Goal: Information Seeking & Learning: Learn about a topic

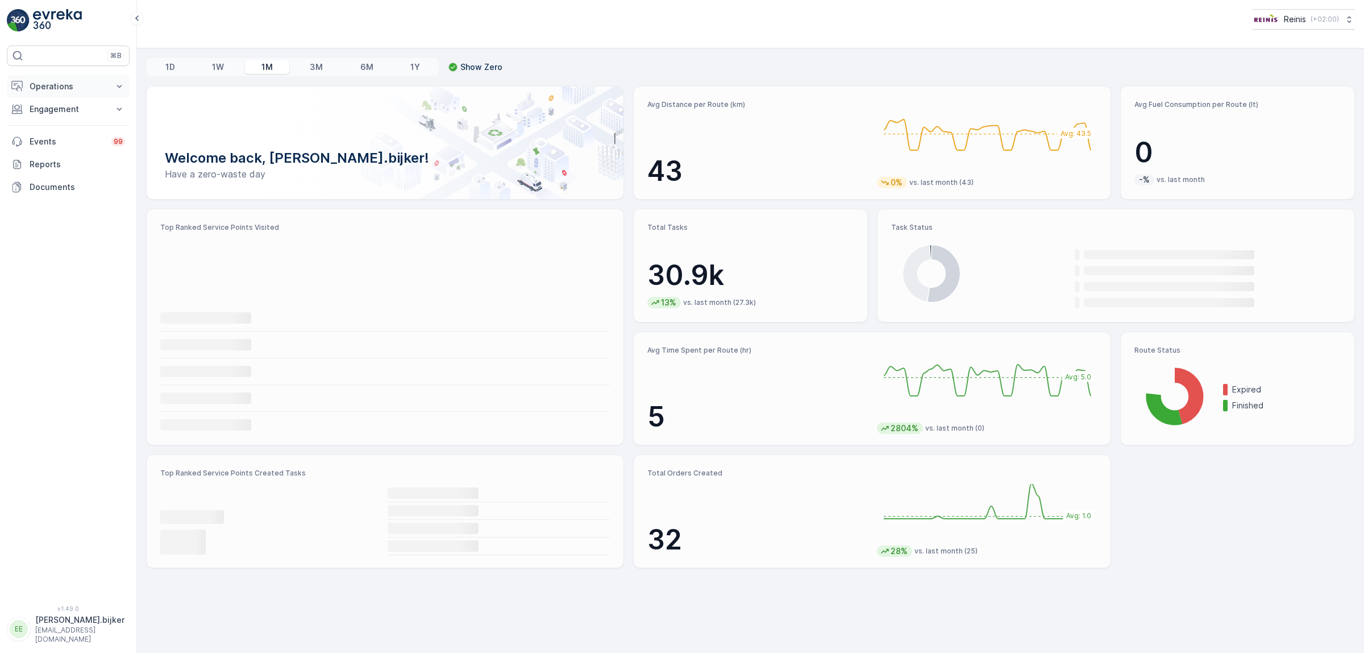
click at [59, 89] on p "Operations" at bounding box center [68, 86] width 77 height 11
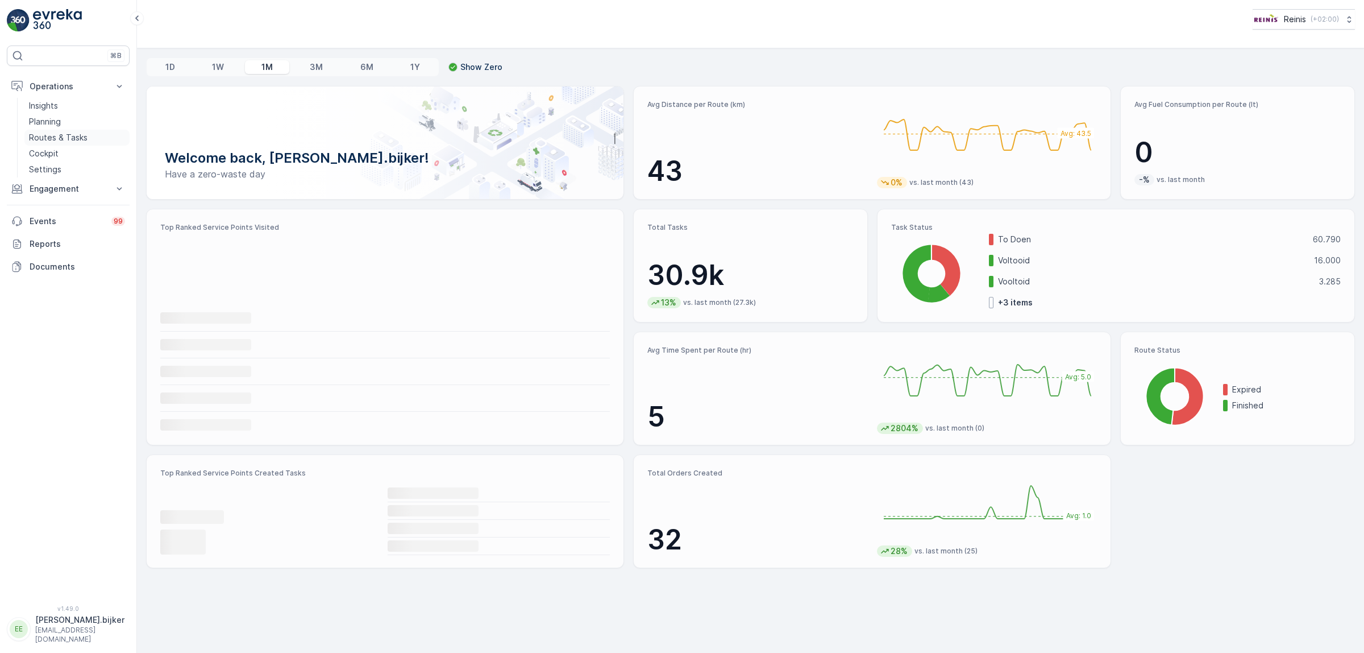
click at [49, 140] on p "Routes & Tasks" at bounding box center [58, 137] width 59 height 11
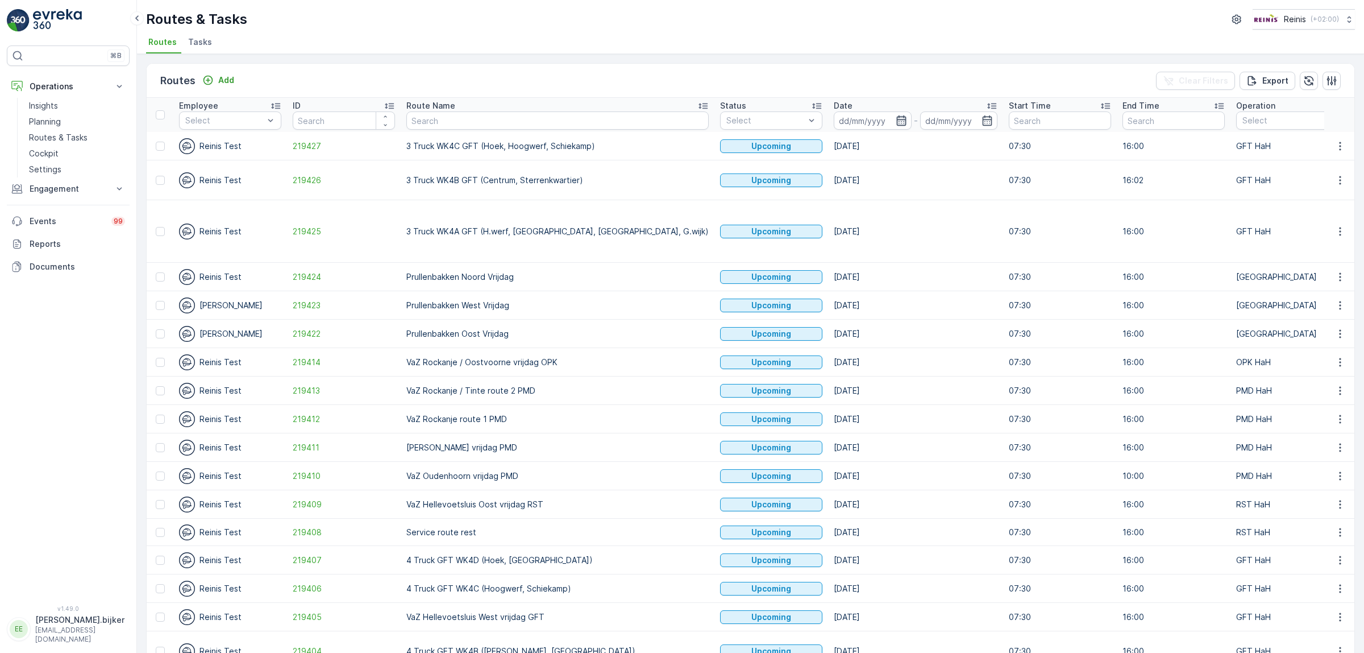
click at [834, 111] on input at bounding box center [873, 120] width 78 height 18
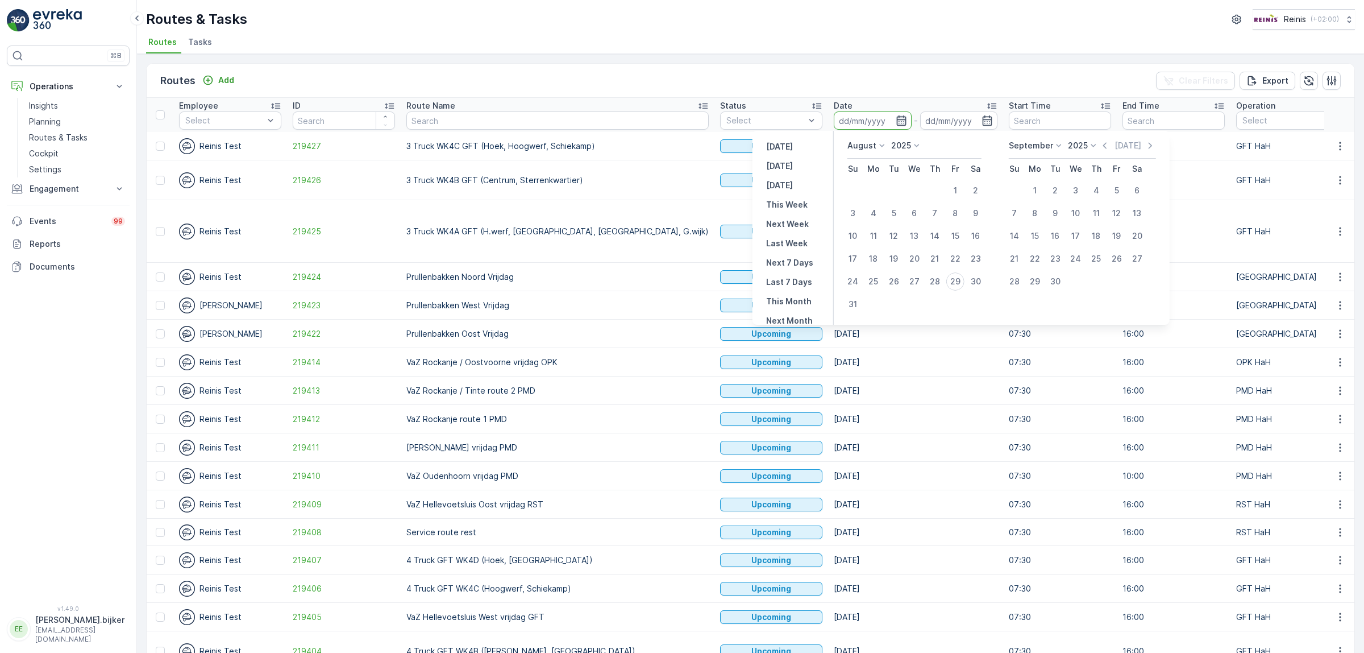
click at [896, 123] on icon "button" at bounding box center [901, 120] width 11 height 11
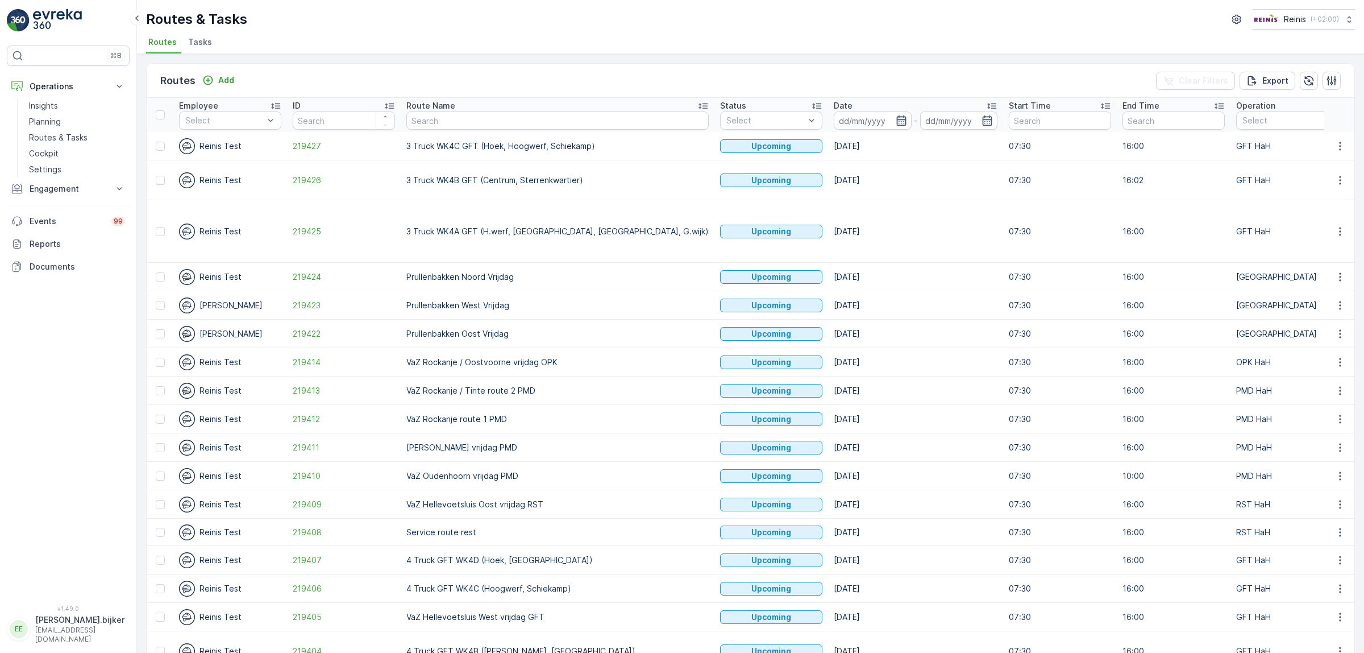
click at [896, 122] on icon "button" at bounding box center [901, 120] width 11 height 11
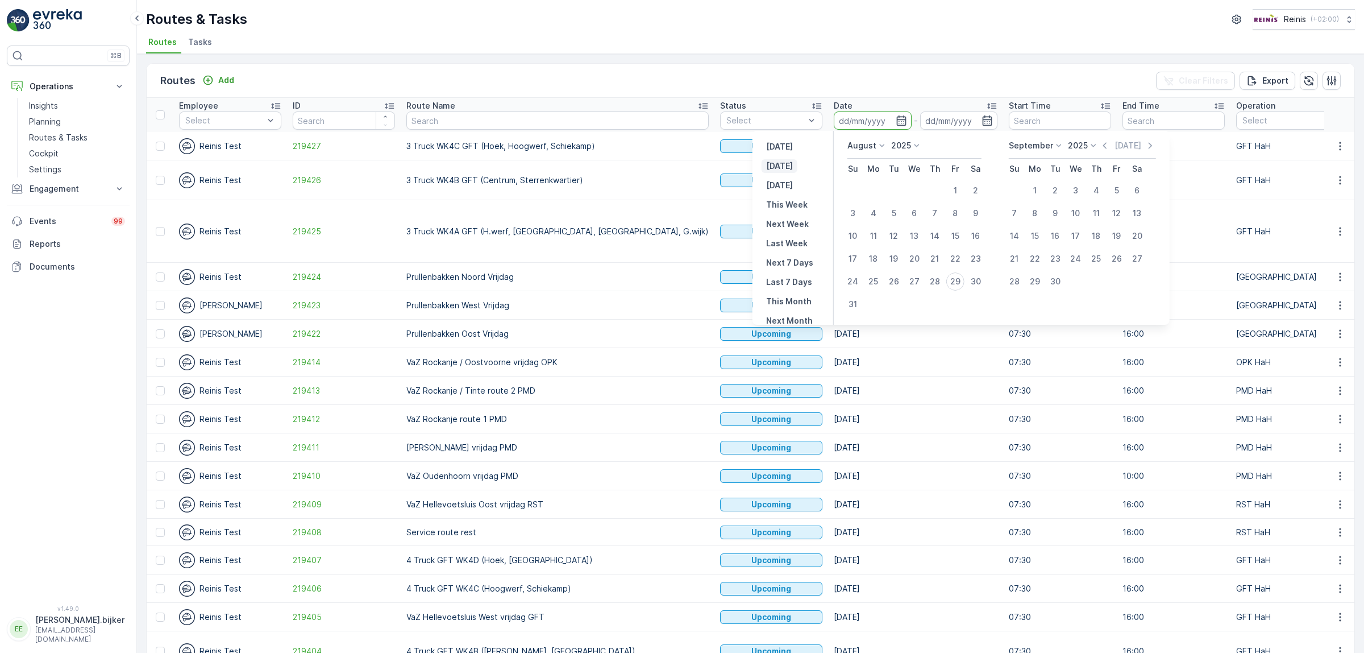
click at [788, 160] on p "[DATE]" at bounding box center [779, 165] width 27 height 11
type input "[DATE]"
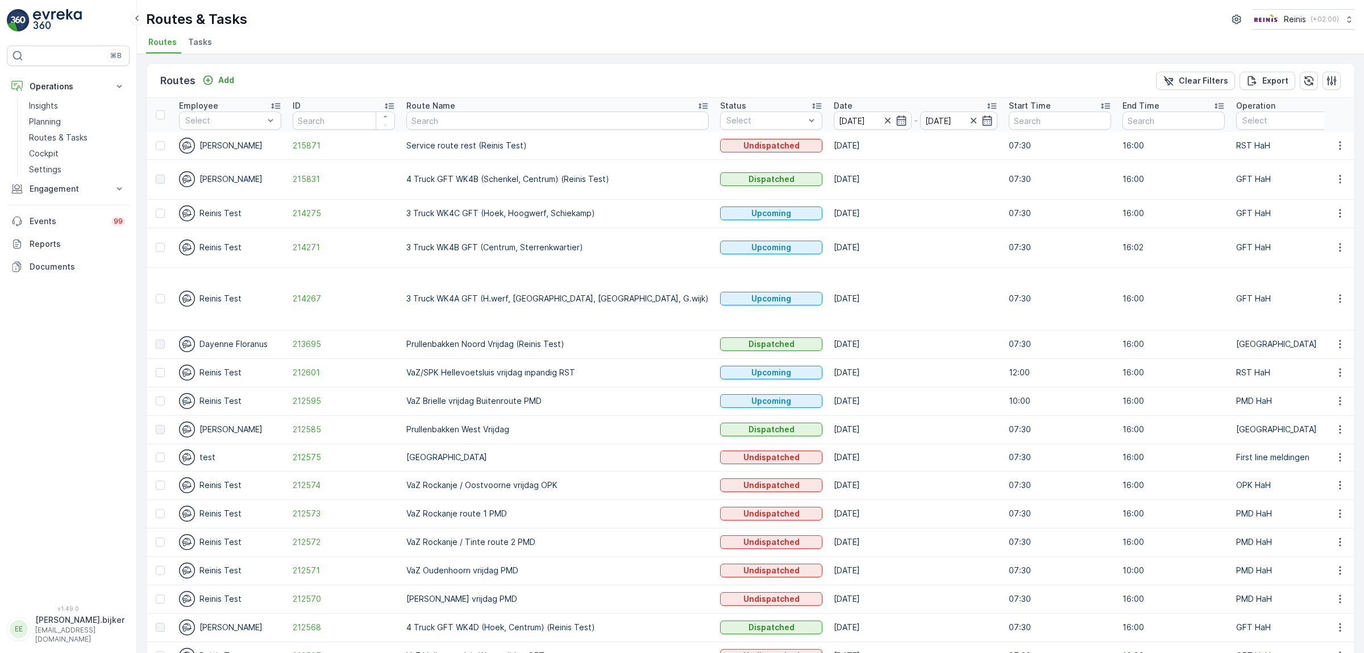
scroll to position [157, 0]
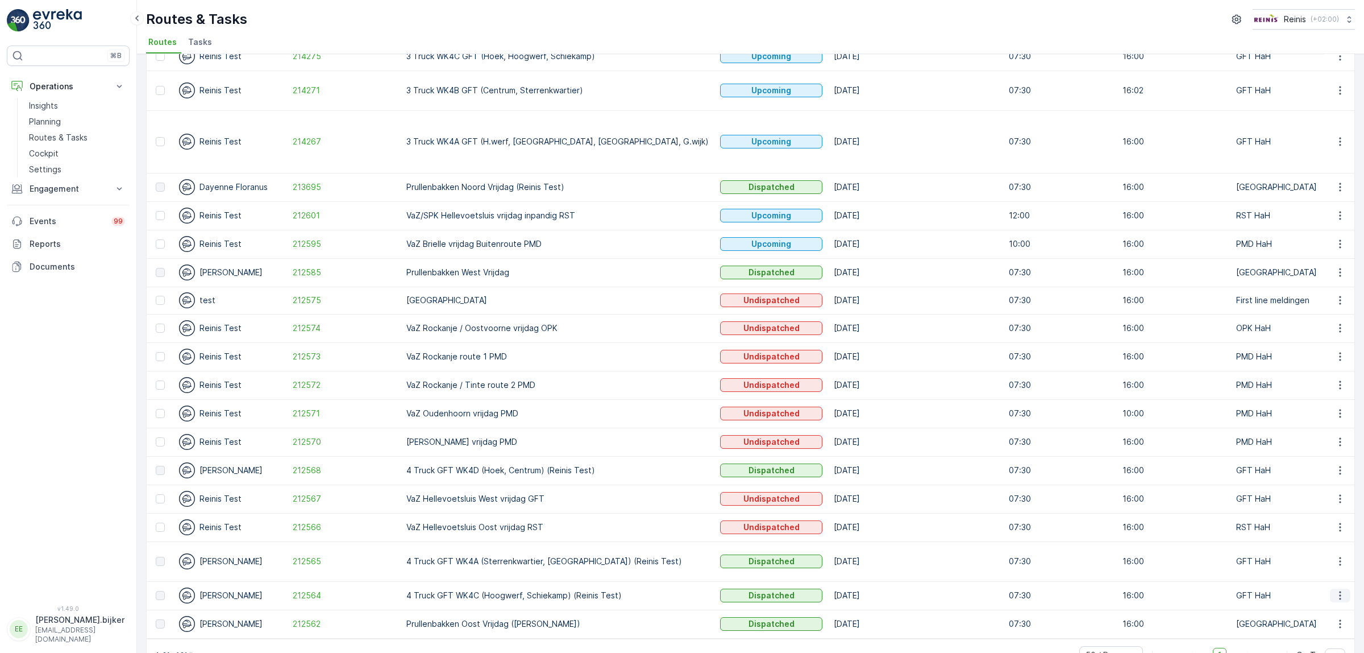
click at [1335, 589] on icon "button" at bounding box center [1340, 594] width 11 height 11
click at [1332, 579] on span "See More Details" at bounding box center [1314, 578] width 66 height 11
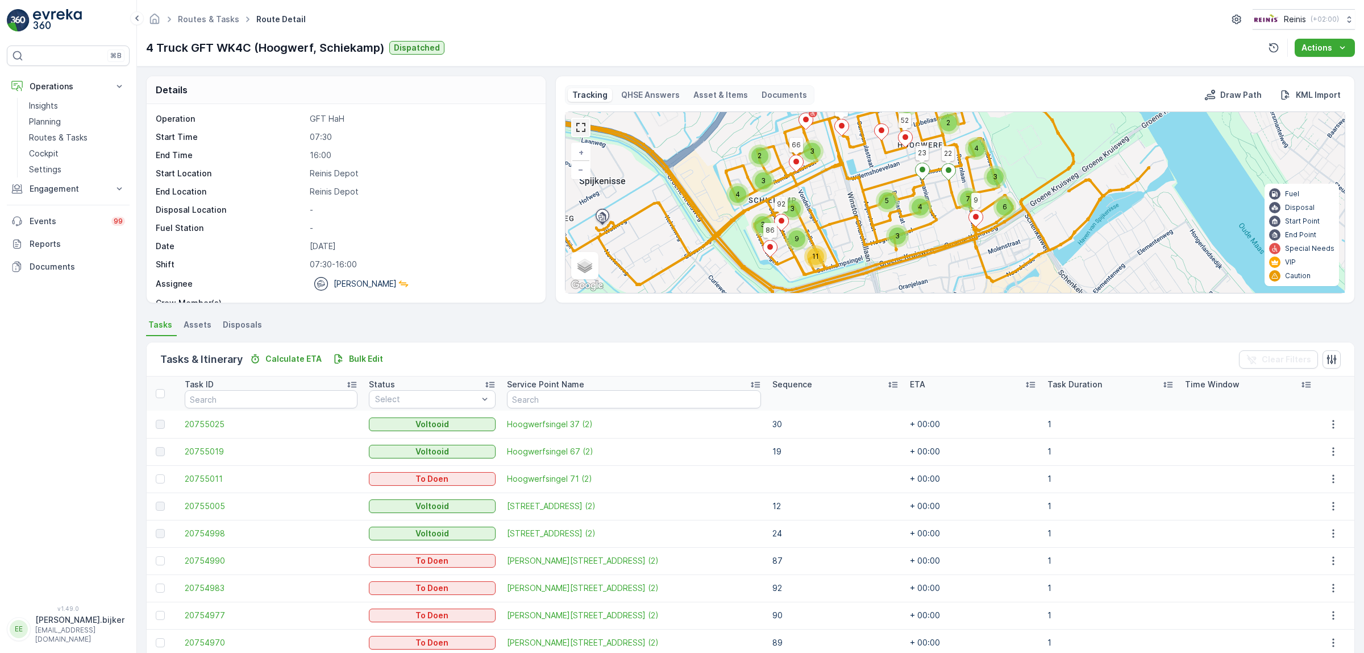
click at [576, 131] on link at bounding box center [580, 127] width 17 height 17
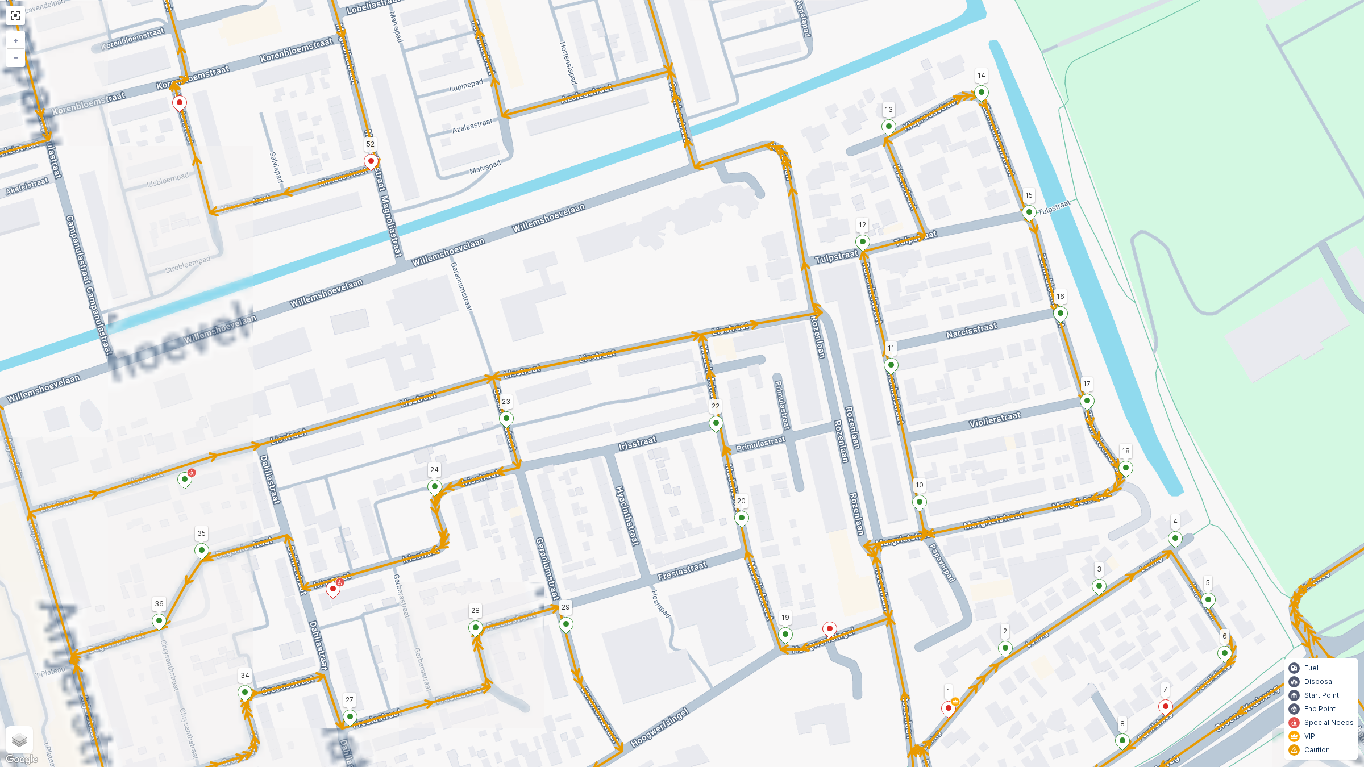
drag, startPoint x: 648, startPoint y: 586, endPoint x: 755, endPoint y: 422, distance: 195.5
click at [751, 426] on div "2 2 52 23 9 22 59 66 86 92 43 45 44 50 49 15 14 12 13 41 40 16 17 18 11 20 10 1…" at bounding box center [682, 383] width 1364 height 767
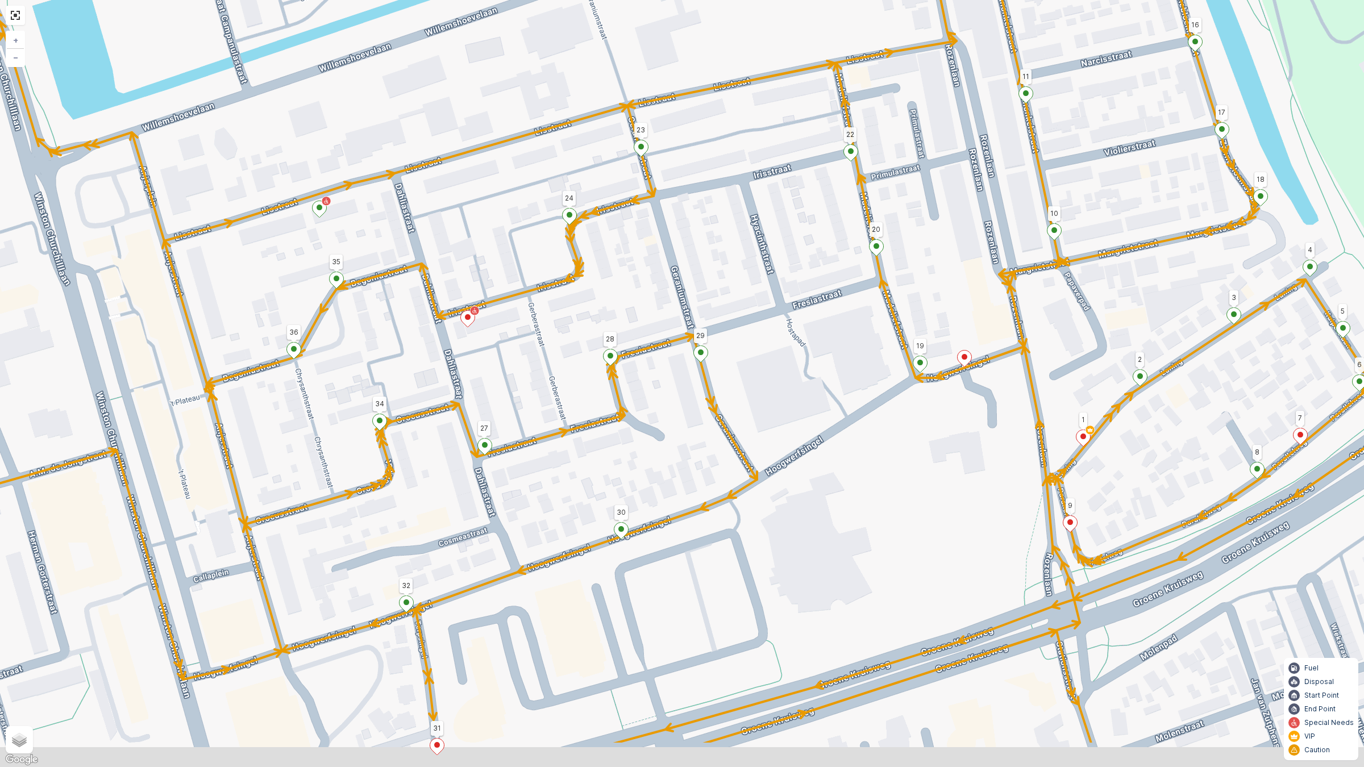
drag, startPoint x: 641, startPoint y: 557, endPoint x: 670, endPoint y: 430, distance: 130.6
click at [671, 430] on div "2 2 52 23 9 22 59 66 86 92 43 45 44 50 49 15 14 12 13 41 40 16 17 18 11 20 10 1…" at bounding box center [682, 383] width 1364 height 767
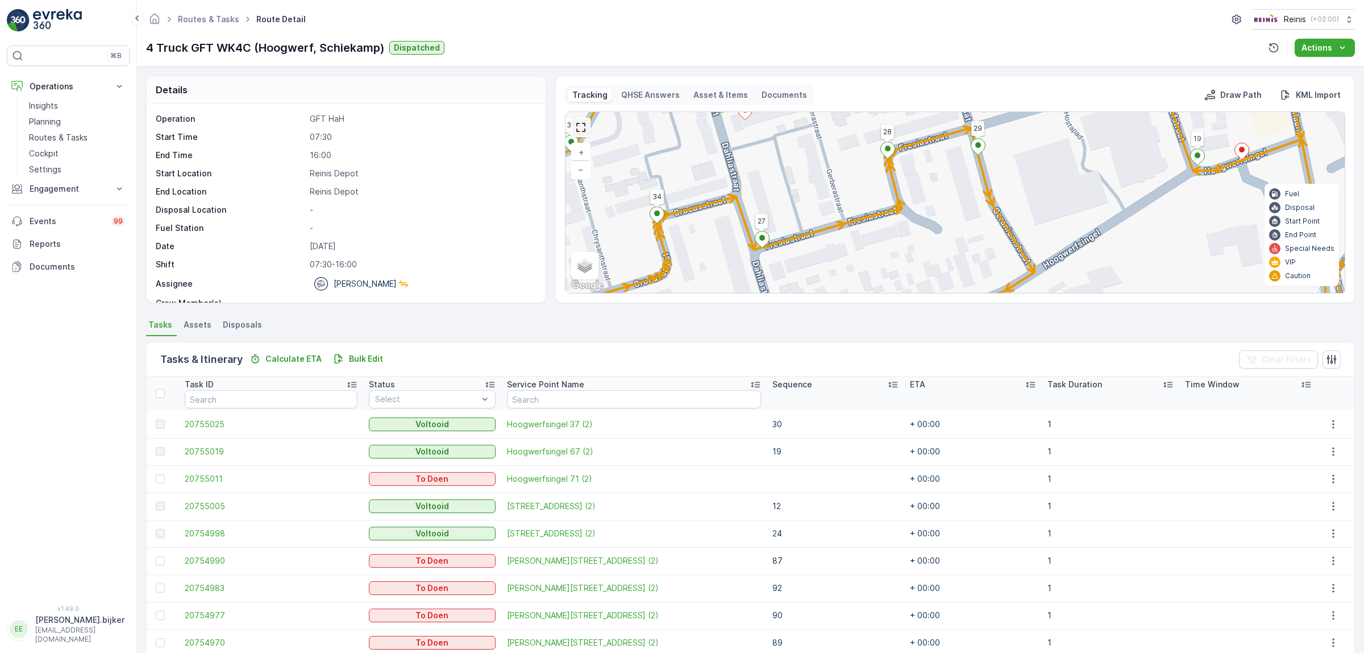
click at [583, 126] on link at bounding box center [580, 127] width 17 height 17
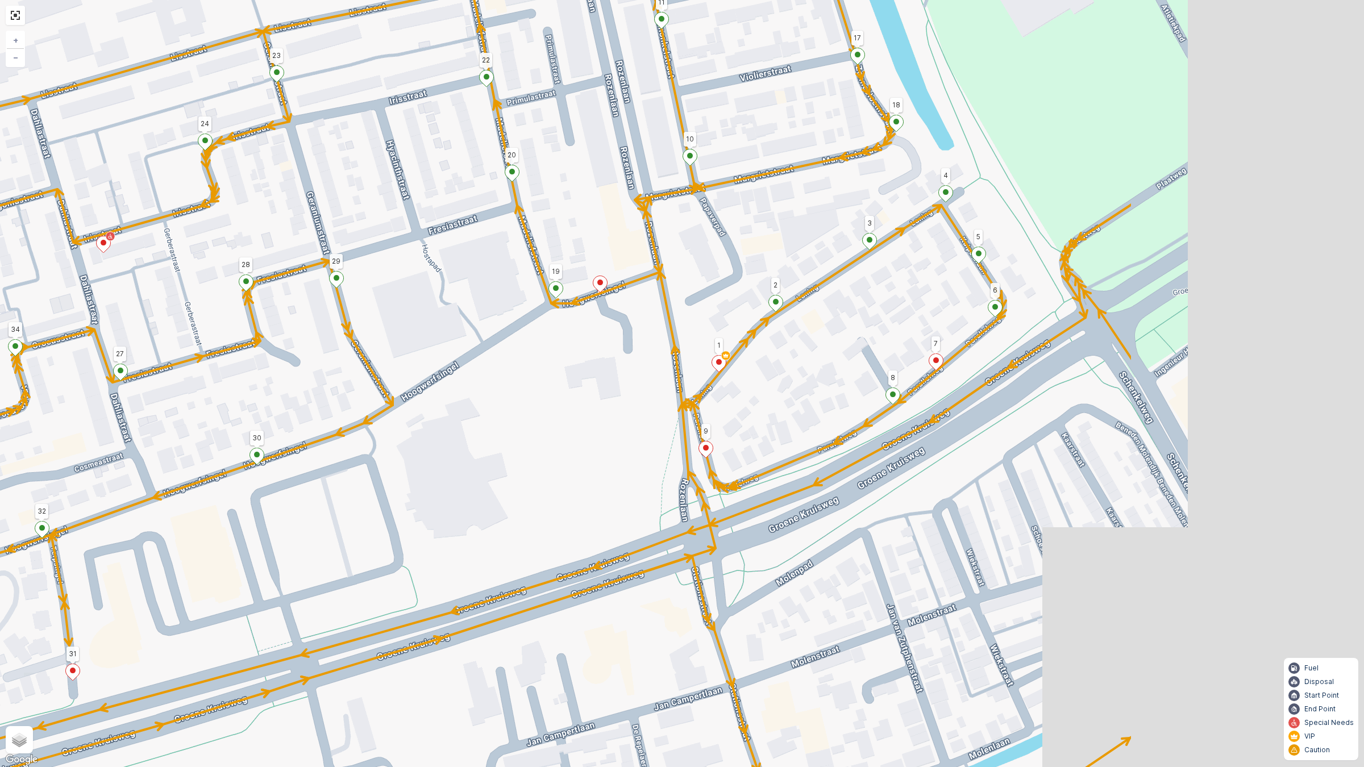
drag, startPoint x: 820, startPoint y: 433, endPoint x: 450, endPoint y: 385, distance: 372.6
click at [450, 385] on div "2 2 52 23 9 22 59 66 86 92 43 45 44 50 49 15 14 12 13 41 40 16 17 18 11 20 10 1…" at bounding box center [682, 383] width 1364 height 767
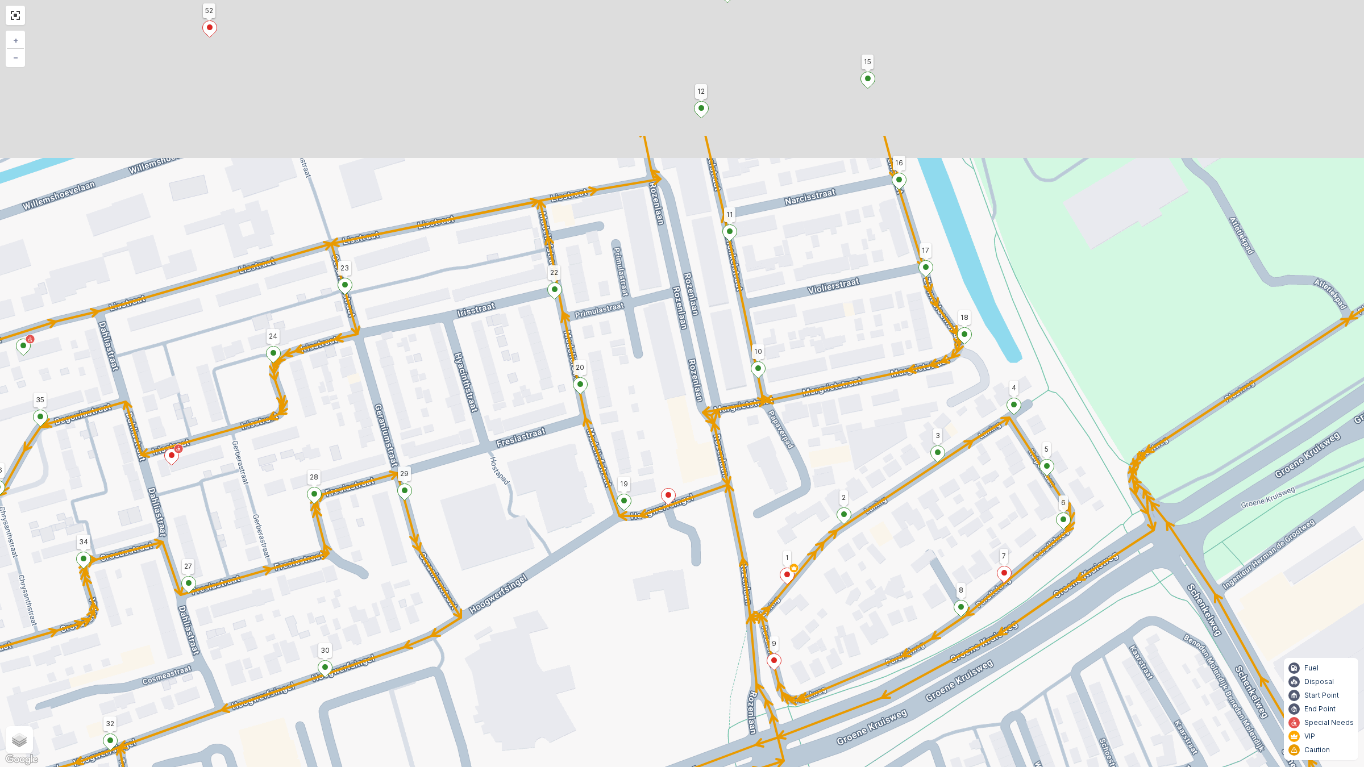
drag, startPoint x: 681, startPoint y: 438, endPoint x: 586, endPoint y: 451, distance: 95.8
click at [712, 535] on div "2 2 52 23 9 22 59 66 86 92 43 45 44 50 49 15 14 12 13 41 40 16 17 18 11 20 10 1…" at bounding box center [682, 383] width 1364 height 767
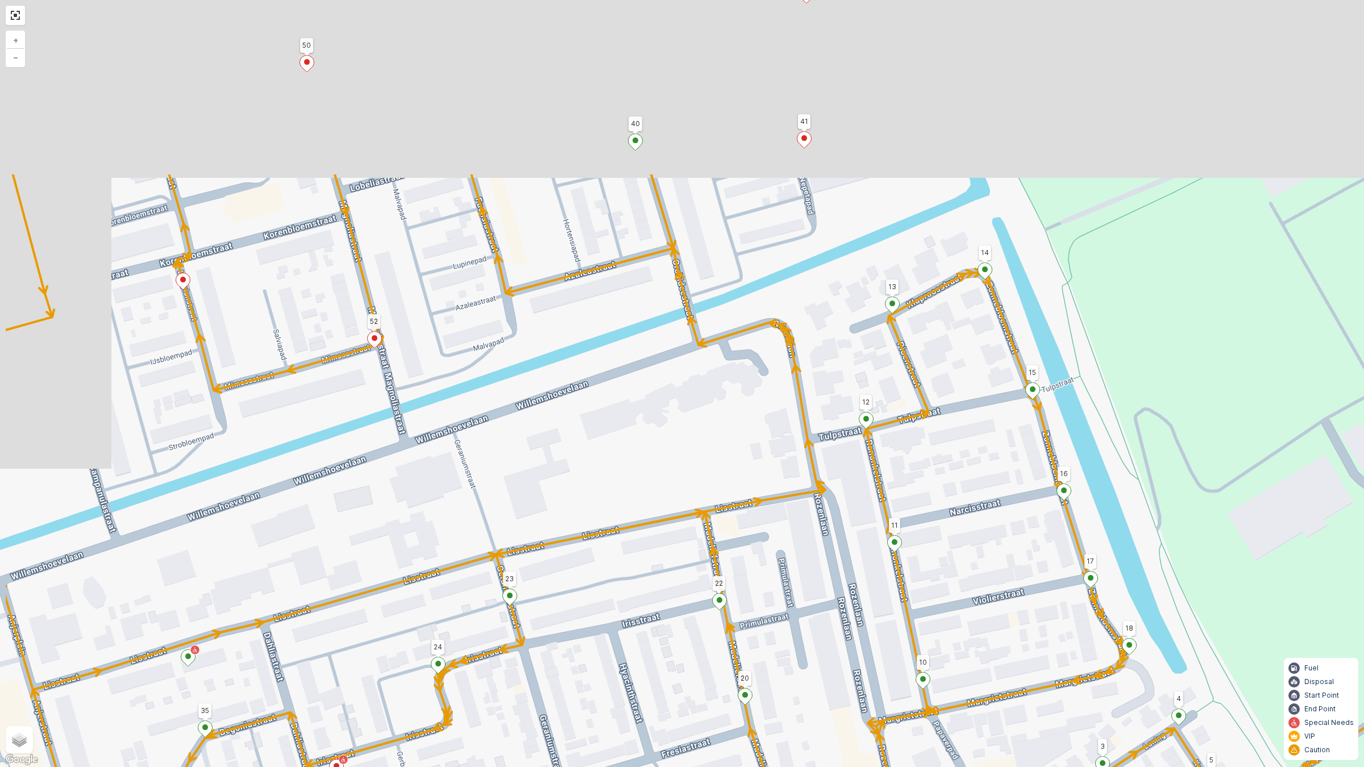
drag, startPoint x: 786, startPoint y: 466, endPoint x: 877, endPoint y: 528, distance: 110.2
click at [920, 553] on div "2 2 52 23 9 22 59 66 86 92 43 45 44 50 49 15 14 12 13 41 40 16 17 18 11 20 10 1…" at bounding box center [682, 383] width 1364 height 767
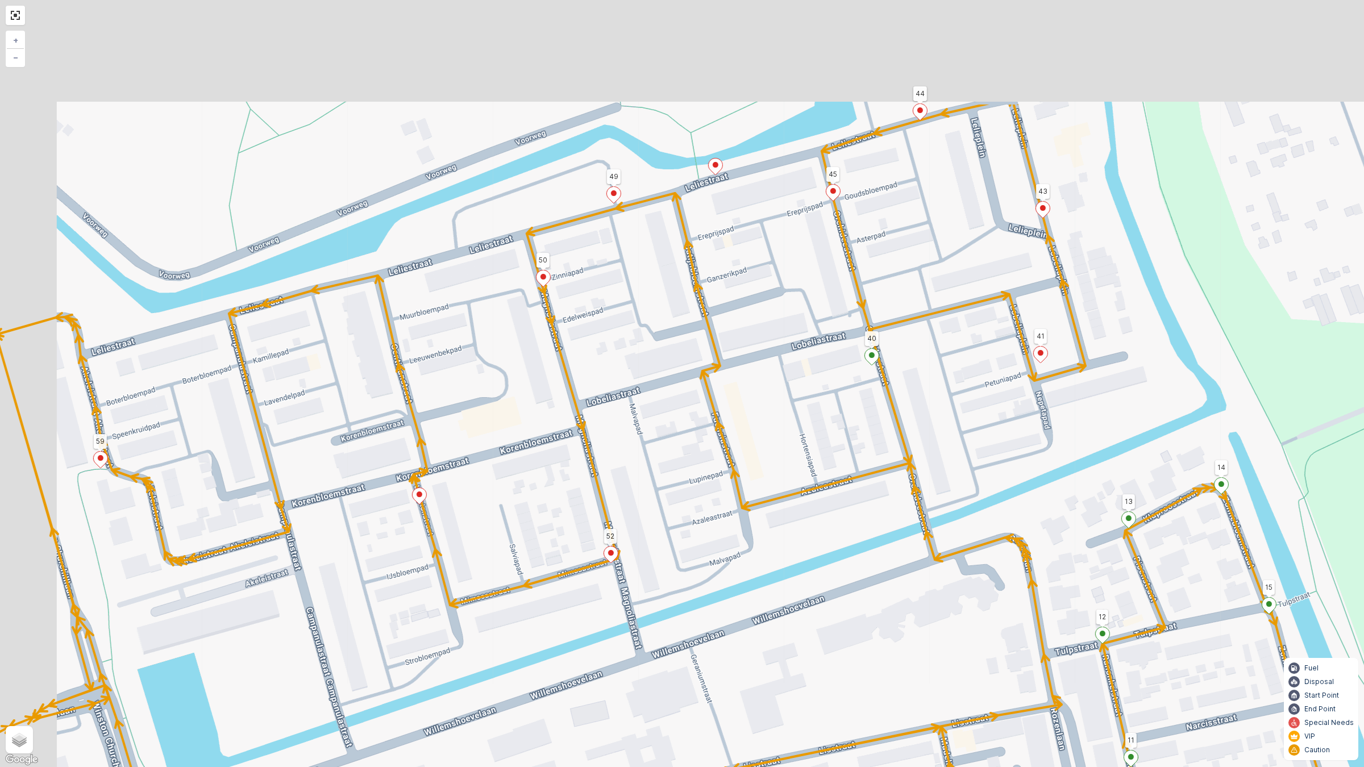
drag, startPoint x: 817, startPoint y: 533, endPoint x: 819, endPoint y: 526, distance: 7.0
click at [817, 533] on div "2 2 52 23 9 22 59 66 86 92 43 45 44 50 49 15 14 12 13 41 40 16 17 18 11 20 10 1…" at bounding box center [682, 383] width 1364 height 767
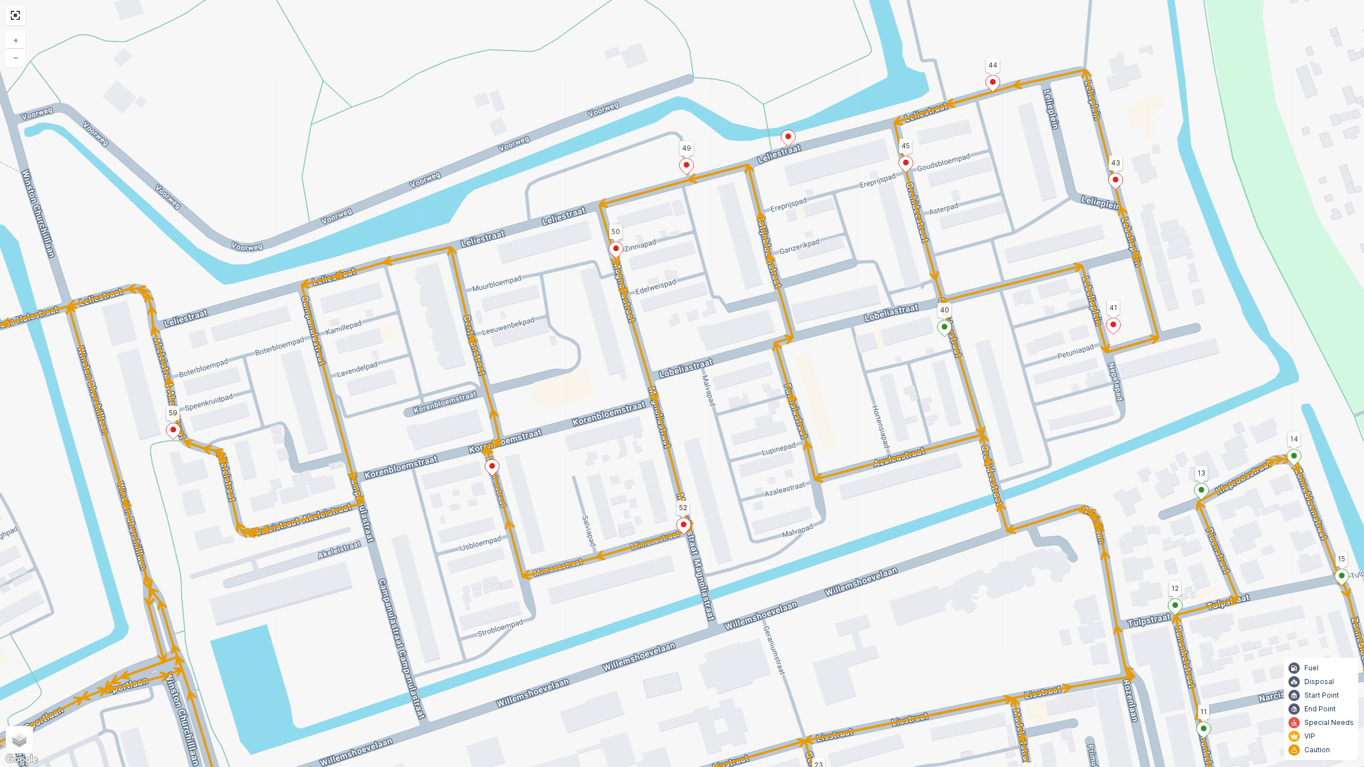
drag, startPoint x: 826, startPoint y: 510, endPoint x: 898, endPoint y: 481, distance: 77.6
click at [898, 481] on div "2 2 52 23 9 22 59 66 86 92 43 45 44 50 49 15 14 12 13 41 40 16 17 18 11 20 10 1…" at bounding box center [682, 383] width 1364 height 767
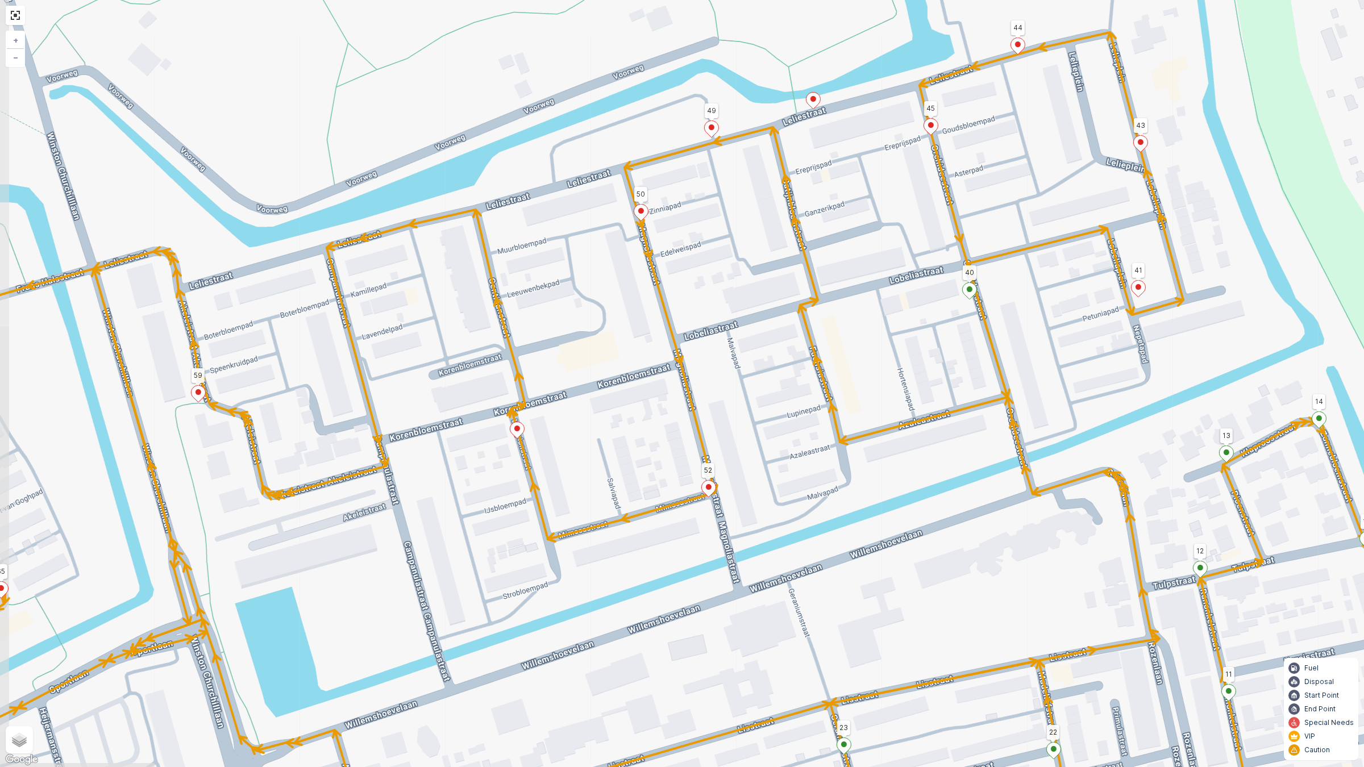
drag, startPoint x: 578, startPoint y: 541, endPoint x: 603, endPoint y: 503, distance: 45.1
click at [603, 503] on div "2 2 52 23 9 22 59 66 86 92 43 45 44 50 49 15 14 12 13 41 40 16 17 18 11 20 10 1…" at bounding box center [682, 383] width 1364 height 767
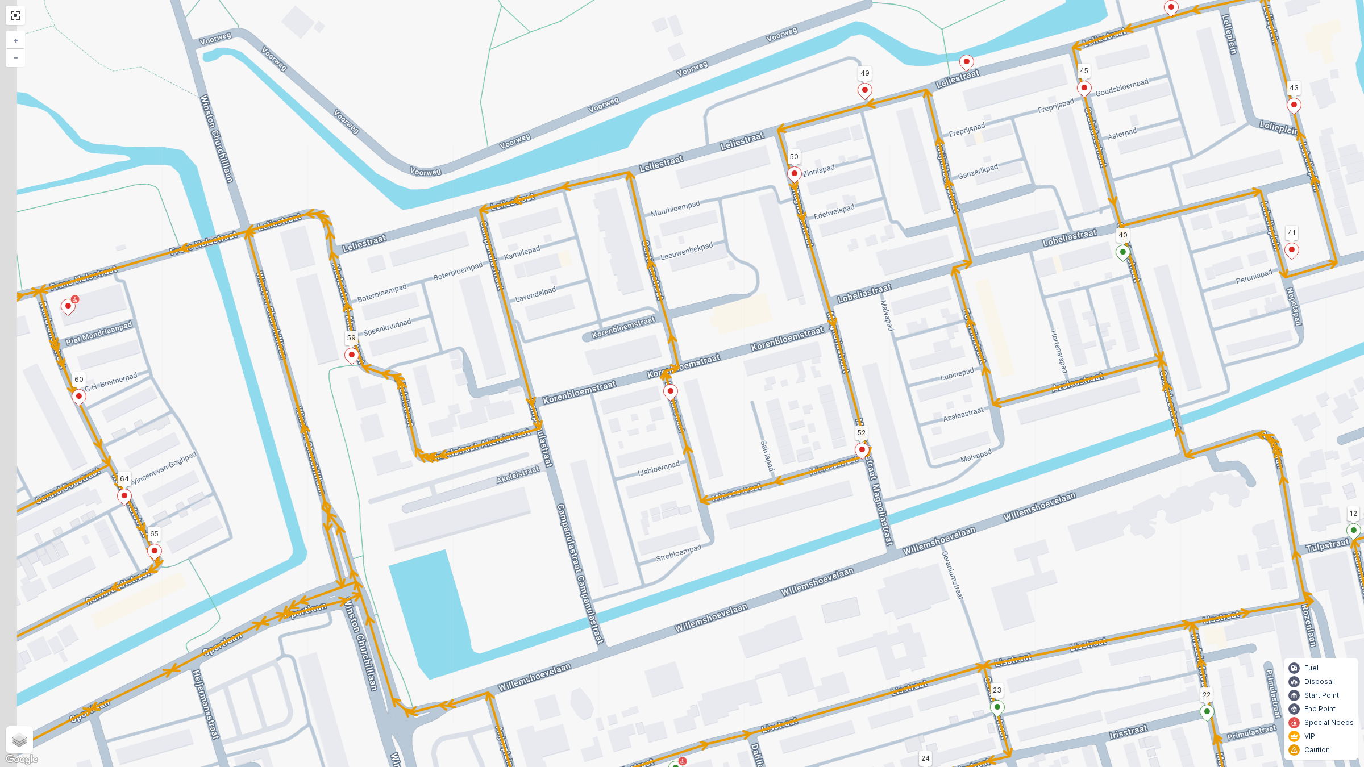
drag, startPoint x: 636, startPoint y: 458, endPoint x: 631, endPoint y: 454, distance: 6.0
click at [668, 415] on div "2 2 52 23 9 22 59 66 86 92 43 45 44 50 49 15 14 12 13 41 40 16 17 18 11 20 10 1…" at bounding box center [682, 383] width 1364 height 767
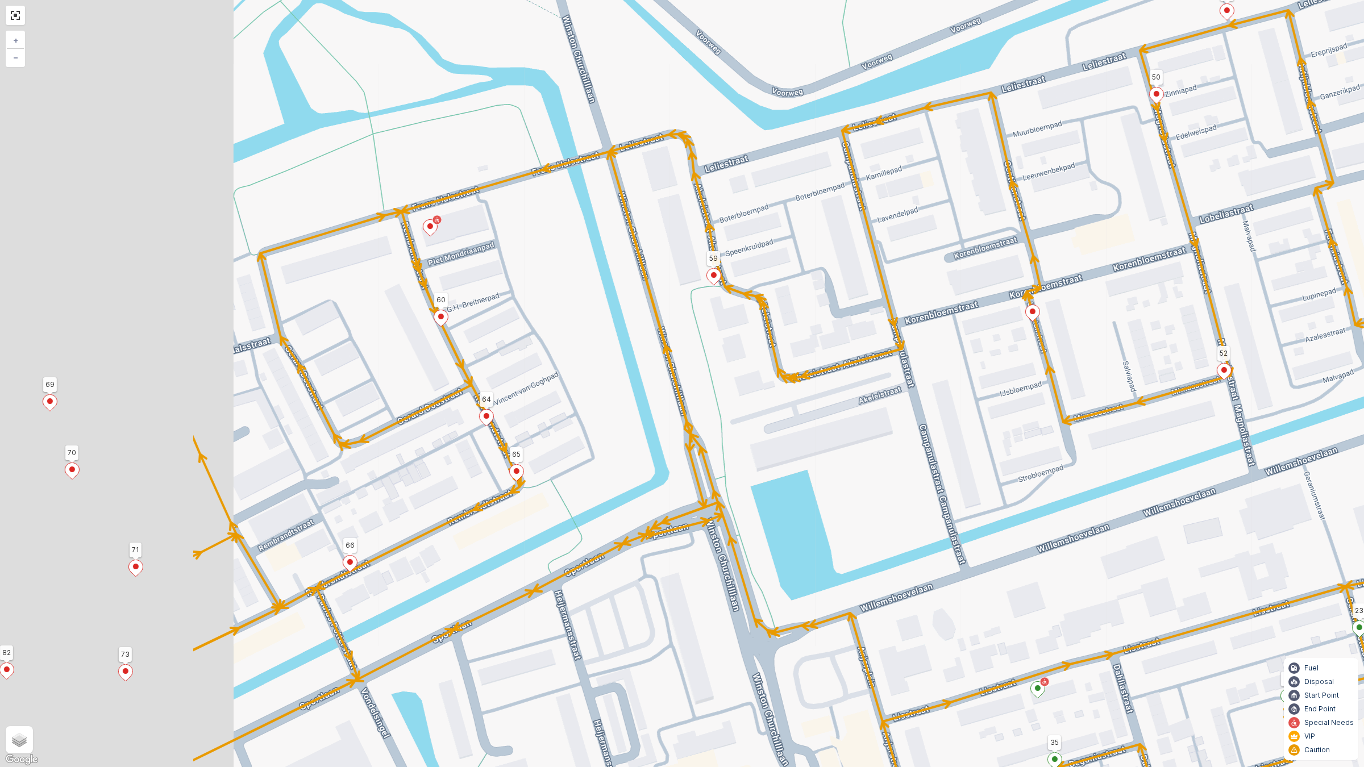
drag, startPoint x: 470, startPoint y: 516, endPoint x: 771, endPoint y: 487, distance: 302.7
click at [811, 475] on div "2 2 52 23 9 22 59 66 86 92 43 45 44 50 49 15 14 12 13 41 40 16 17 18 11 20 10 1…" at bounding box center [682, 383] width 1364 height 767
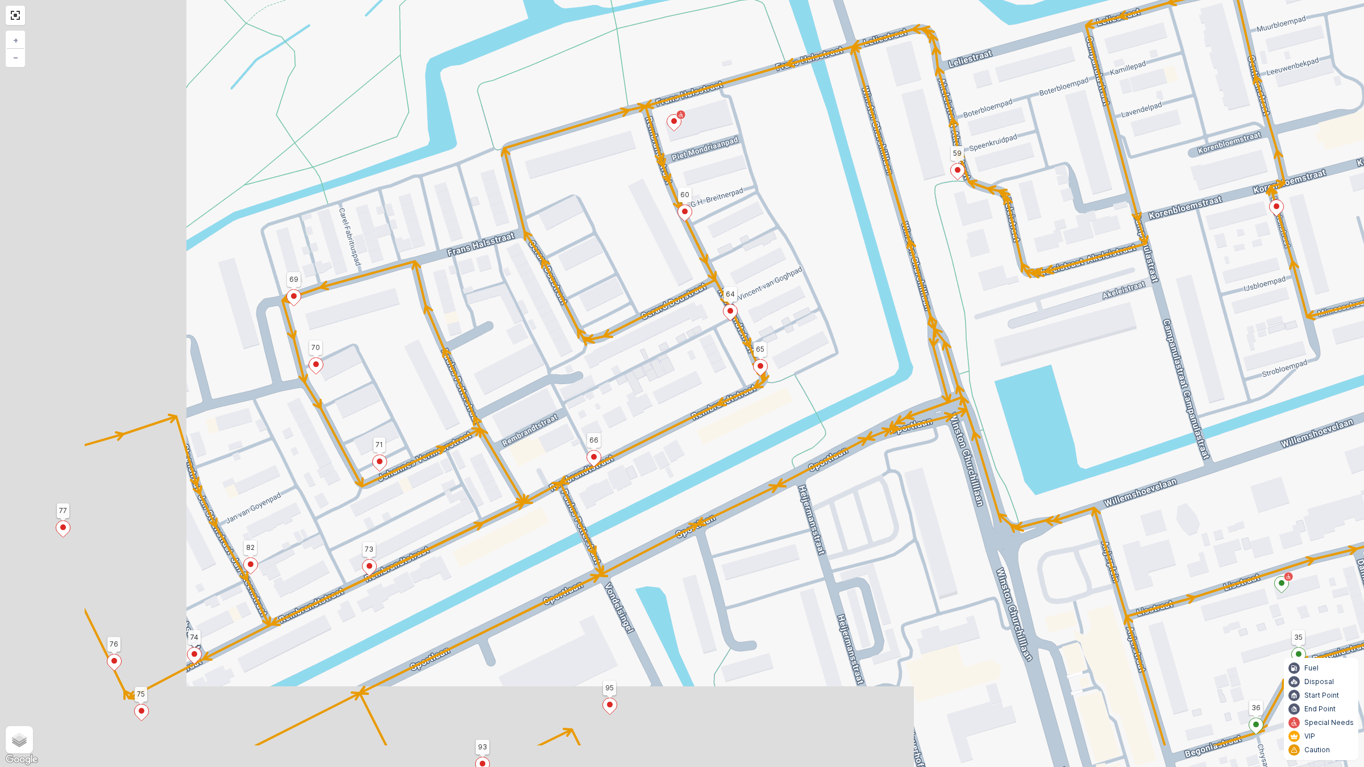
drag, startPoint x: 456, startPoint y: 534, endPoint x: 666, endPoint y: 444, distance: 227.9
click at [683, 429] on div "2 2 52 23 9 22 59 66 86 92 43 45 44 50 49 15 14 12 13 41 40 16 17 18 11 20 10 1…" at bounding box center [682, 383] width 1364 height 767
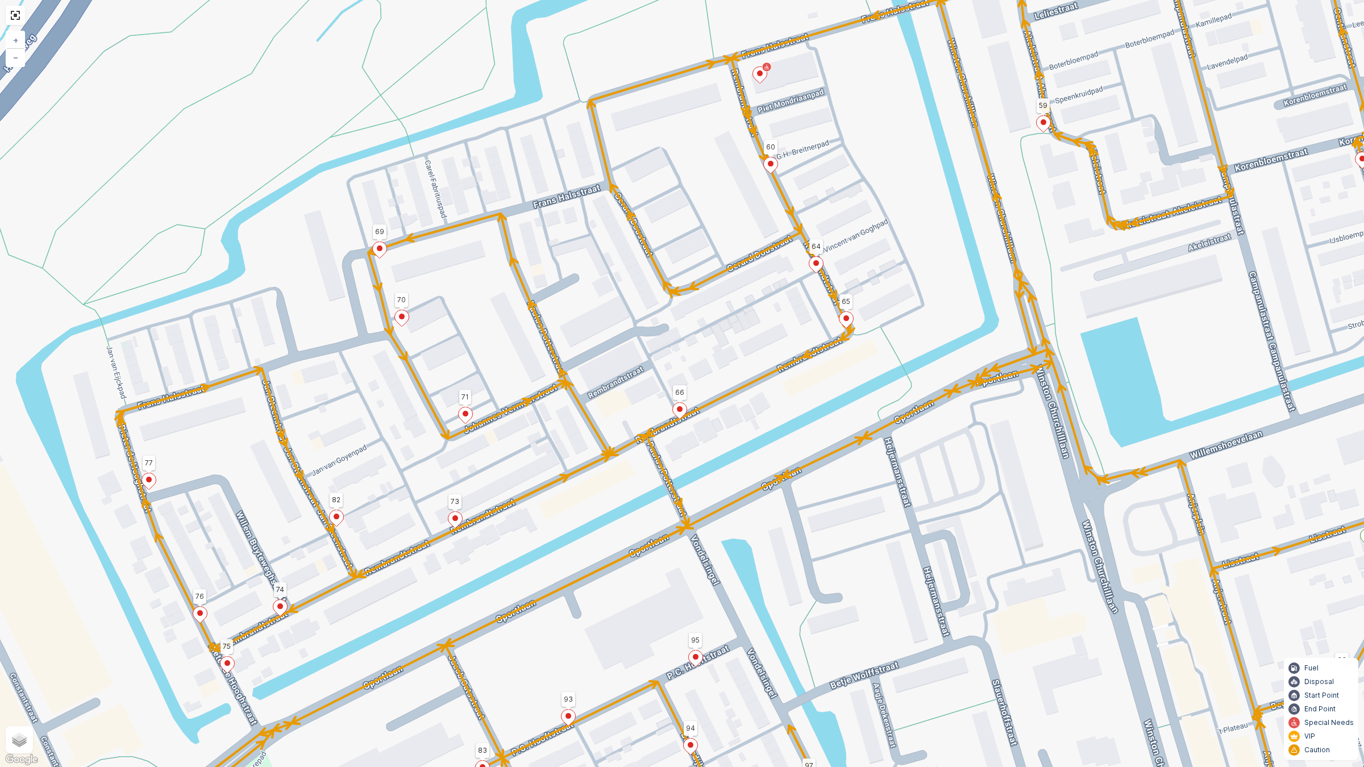
drag, startPoint x: 631, startPoint y: 472, endPoint x: 647, endPoint y: 455, distance: 23.3
click at [647, 455] on div "2 2 52 23 9 22 59 66 86 92 43 45 44 50 49 15 14 12 13 41 40 16 17 18 11 20 10 1…" at bounding box center [682, 383] width 1364 height 767
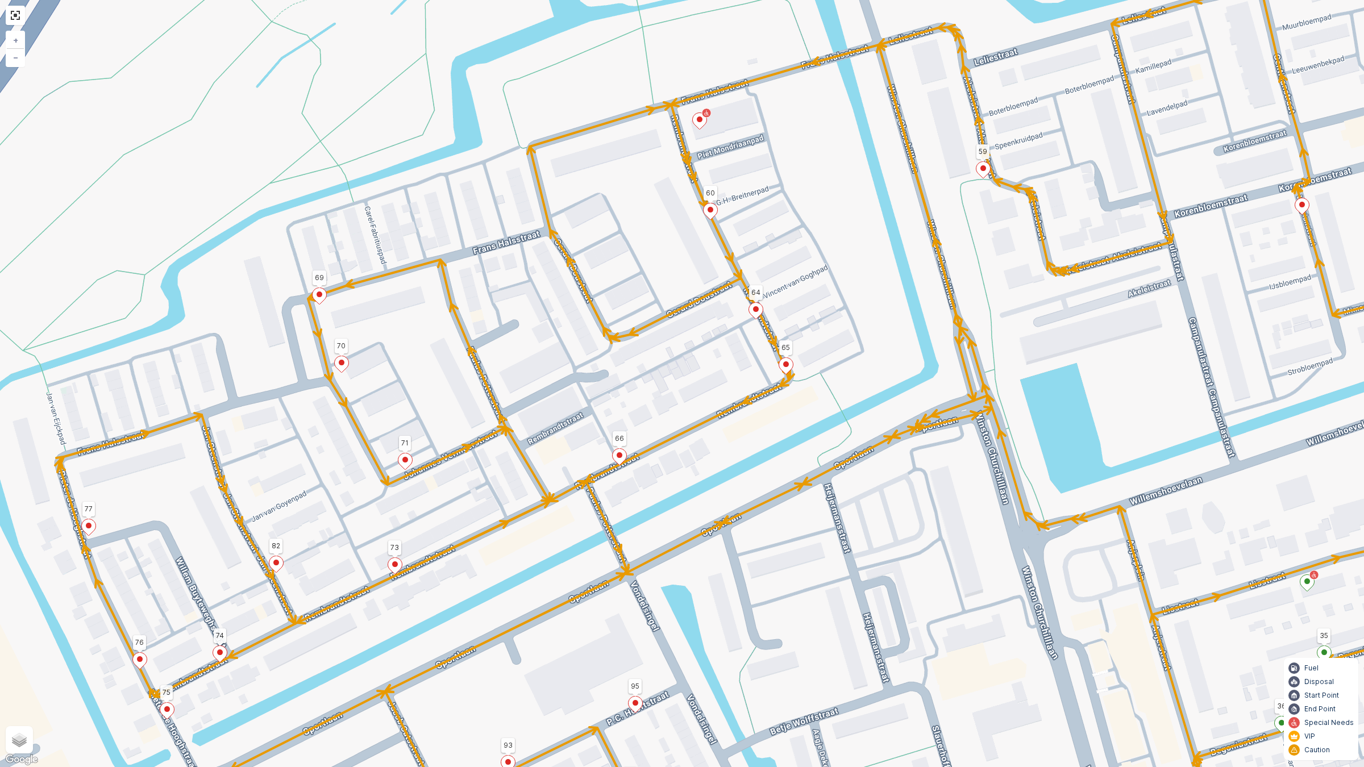
drag, startPoint x: 688, startPoint y: 484, endPoint x: 853, endPoint y: 492, distance: 165.0
click at [506, 583] on div "2 2 52 23 9 22 59 66 86 92 43 45 44 50 49 15 14 12 13 41 40 16 17 18 11 20 10 1…" at bounding box center [682, 383] width 1364 height 767
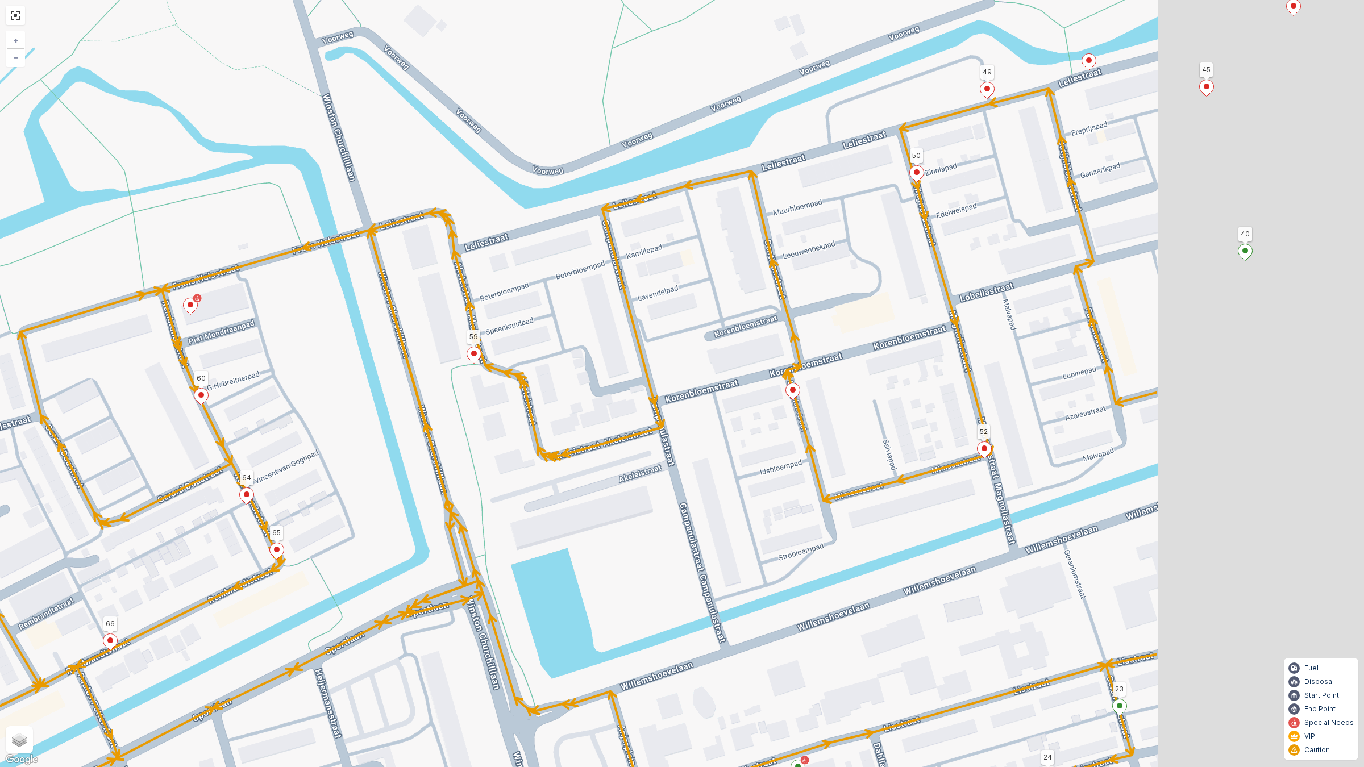
drag, startPoint x: 500, startPoint y: 606, endPoint x: 683, endPoint y: 544, distance: 193.2
click at [479, 604] on div "2 2 52 23 9 22 59 66 86 92 43 45 44 50 49 15 14 12 13 41 40 16 17 18 11 20 10 1…" at bounding box center [682, 383] width 1364 height 767
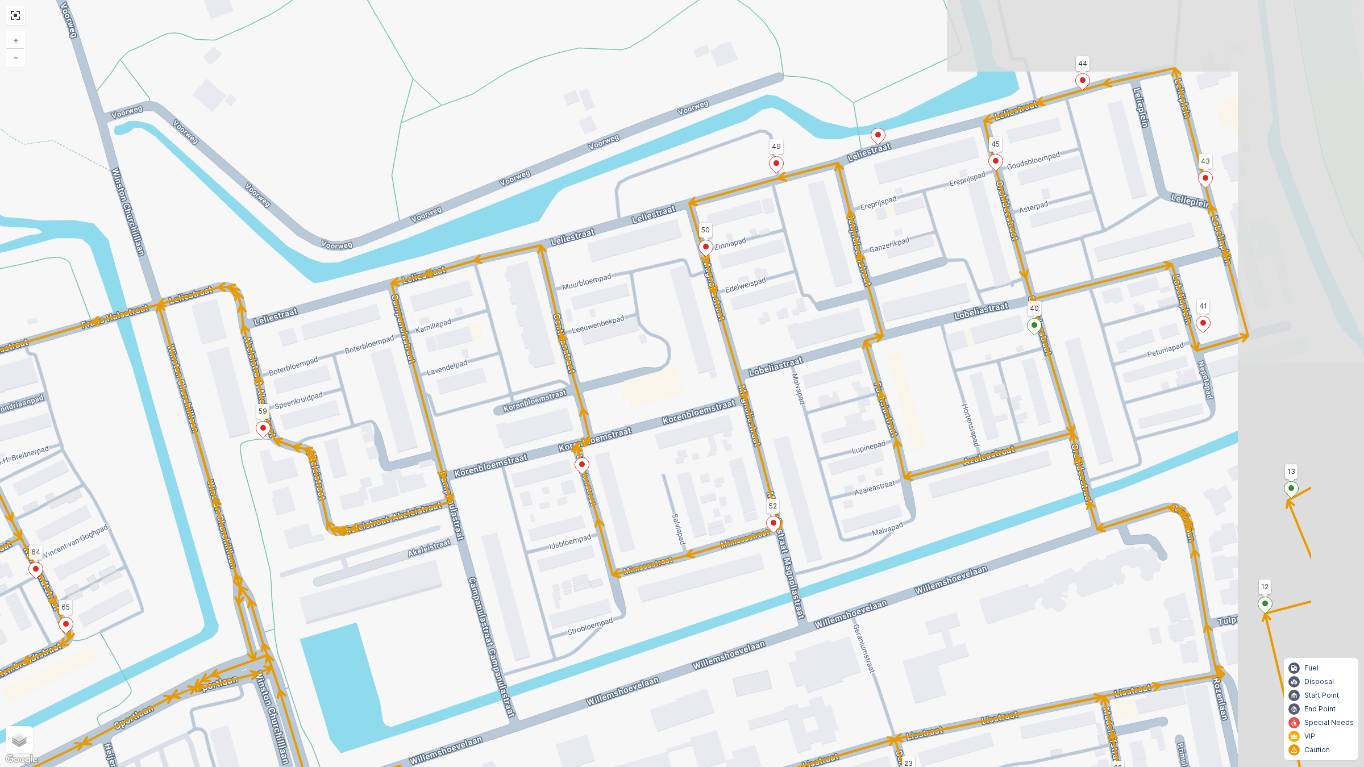
drag, startPoint x: 841, startPoint y: 458, endPoint x: 652, endPoint y: 535, distance: 204.3
click at [652, 535] on div "2 2 52 23 9 22 59 66 86 92 43 45 44 50 49 15 14 12 13 41 40 16 17 18 11 20 10 1…" at bounding box center [682, 383] width 1364 height 767
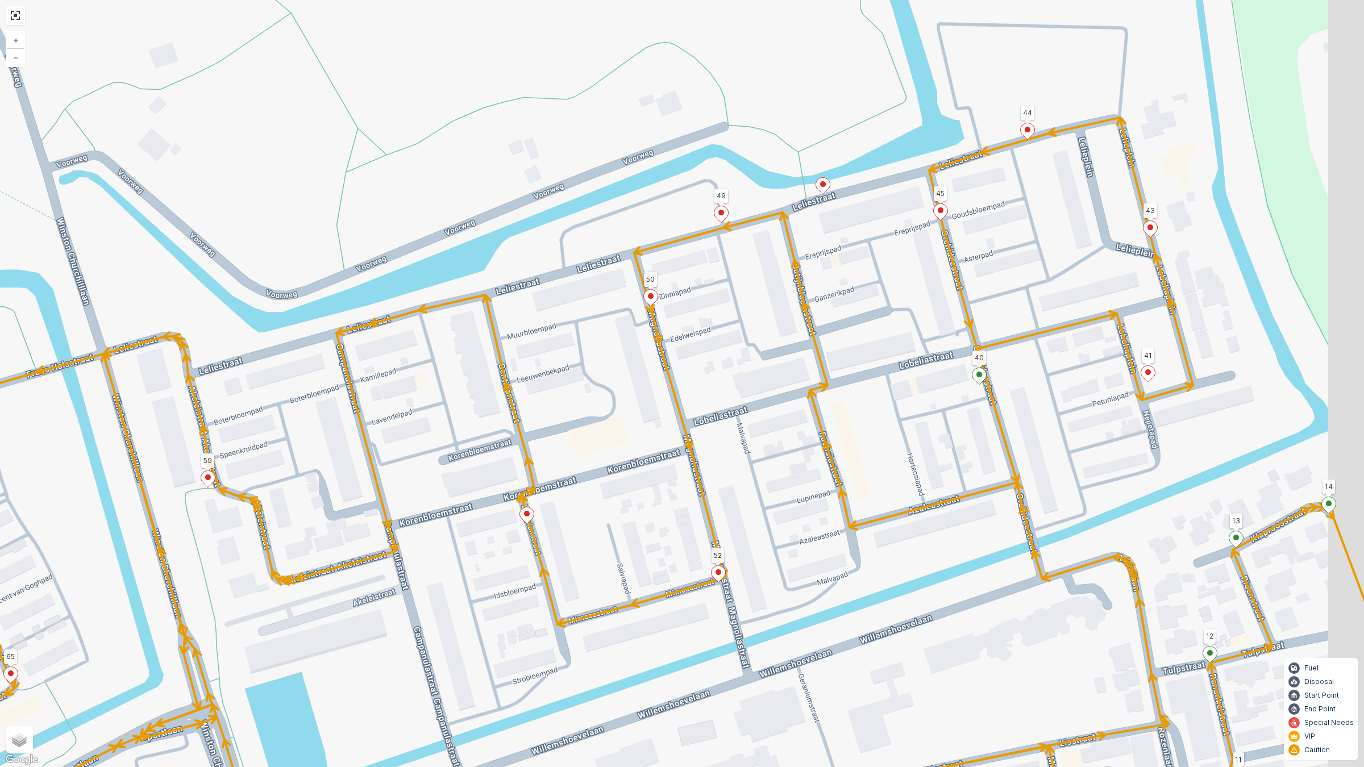
click at [759, 526] on div "2 2 52 23 9 22 59 66 86 92 43 45 44 50 49 15 14 12 13 41 40 16 17 18 11 20 10 1…" at bounding box center [682, 383] width 1364 height 767
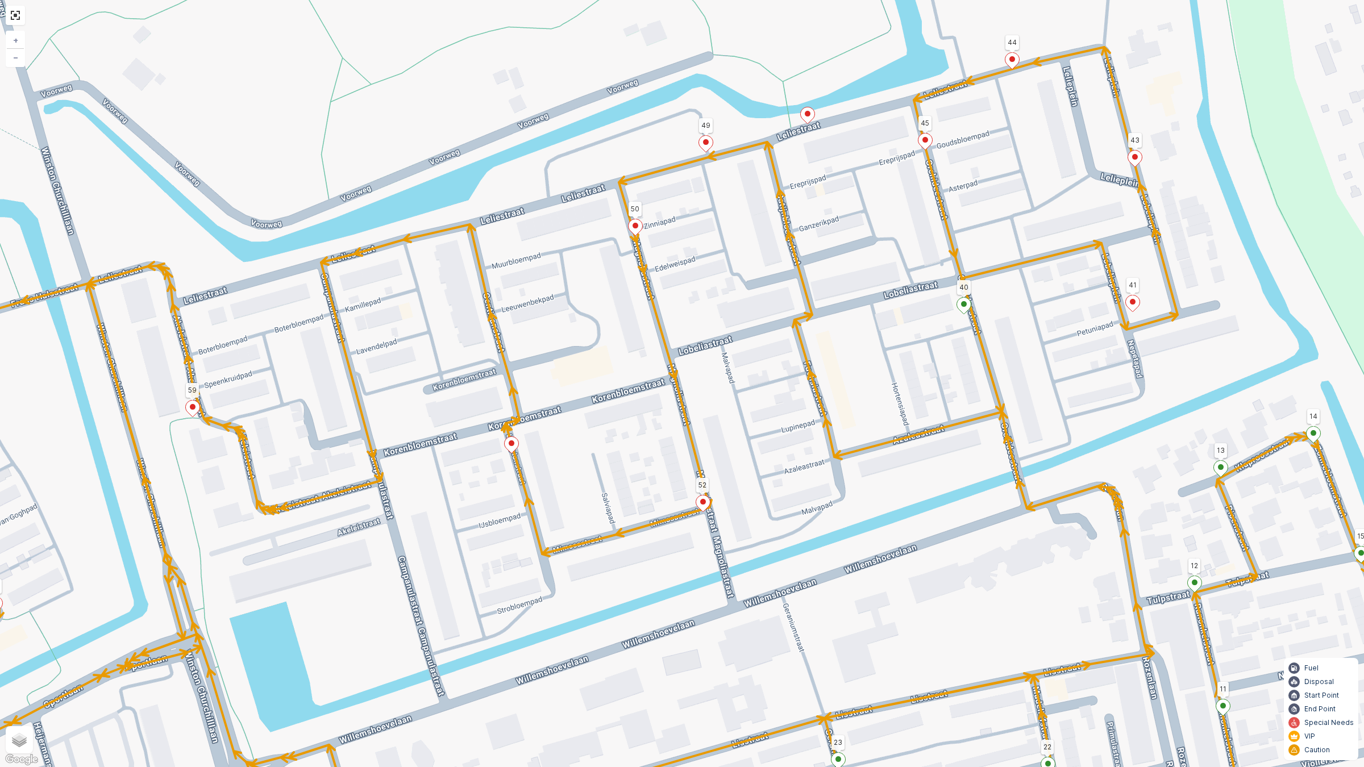
drag, startPoint x: 761, startPoint y: 519, endPoint x: 745, endPoint y: 450, distance: 71.2
click at [745, 450] on div "2 2 52 23 9 22 59 66 86 92 43 45 44 50 49 15 14 12 13 41 40 16 17 18 11 20 10 1…" at bounding box center [682, 383] width 1364 height 767
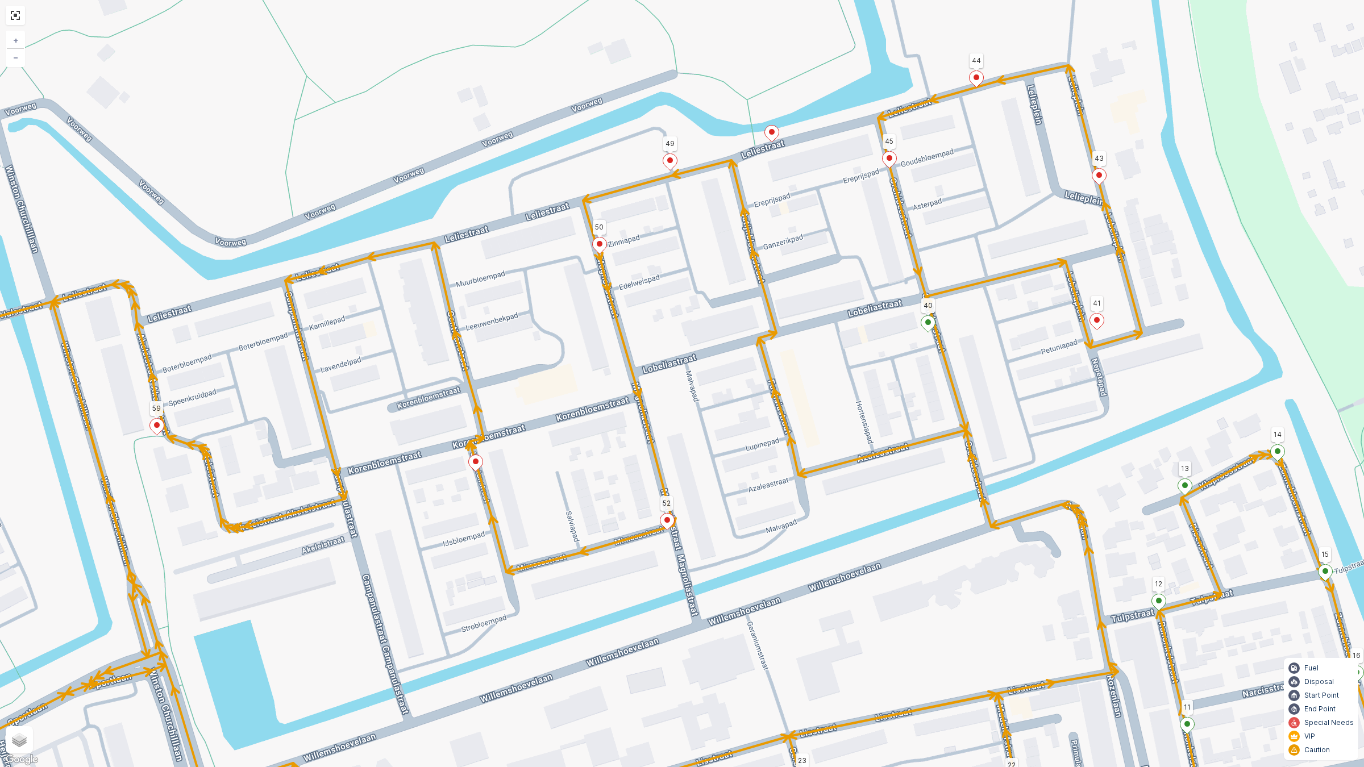
drag, startPoint x: 1092, startPoint y: 410, endPoint x: 1056, endPoint y: 428, distance: 40.2
click at [1056, 428] on div "2 2 52 23 9 22 59 66 86 92 43 45 44 50 49 15 14 12 13 41 40 16 17 18 11 20 10 1…" at bounding box center [682, 383] width 1364 height 767
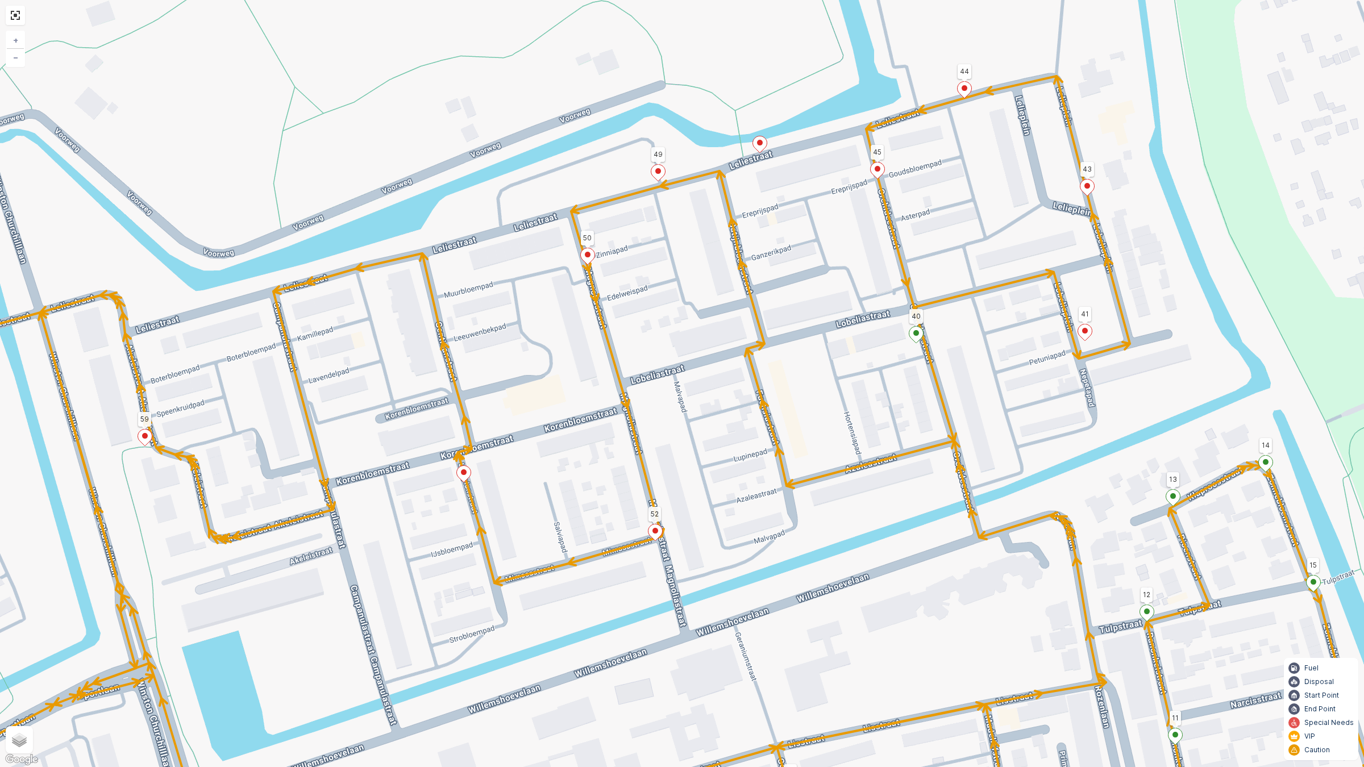
drag, startPoint x: 1102, startPoint y: 459, endPoint x: 1090, endPoint y: 470, distance: 16.1
click at [1090, 470] on div "2 2 52 23 9 22 59 66 86 92 43 45 44 50 49 15 14 12 13 41 40 16 17 18 11 20 10 1…" at bounding box center [682, 383] width 1364 height 767
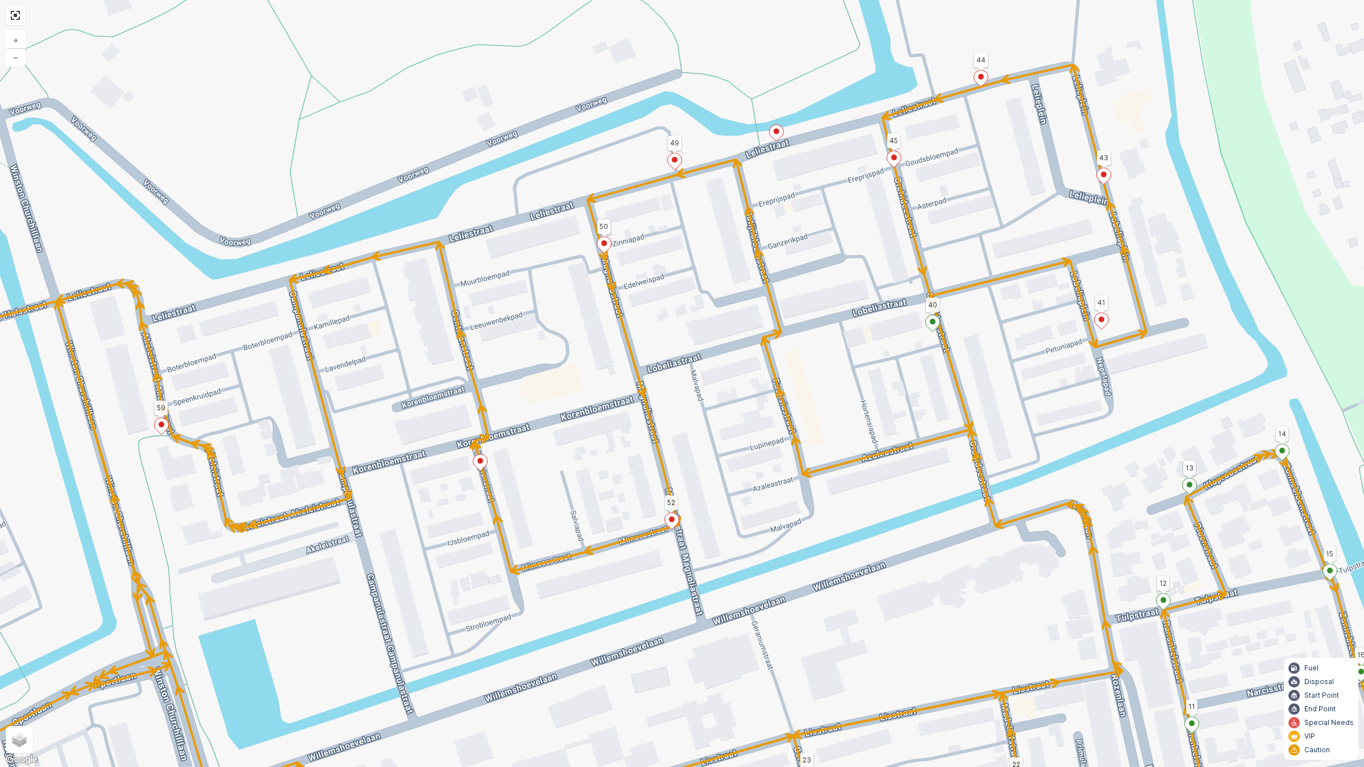
drag, startPoint x: 1073, startPoint y: 482, endPoint x: 1090, endPoint y: 471, distance: 20.0
click at [1090, 471] on div "2 2 52 23 9 22 59 66 86 92 43 45 44 50 49 15 14 12 13 41 40 16 17 18 11 20 10 1…" at bounding box center [682, 383] width 1364 height 767
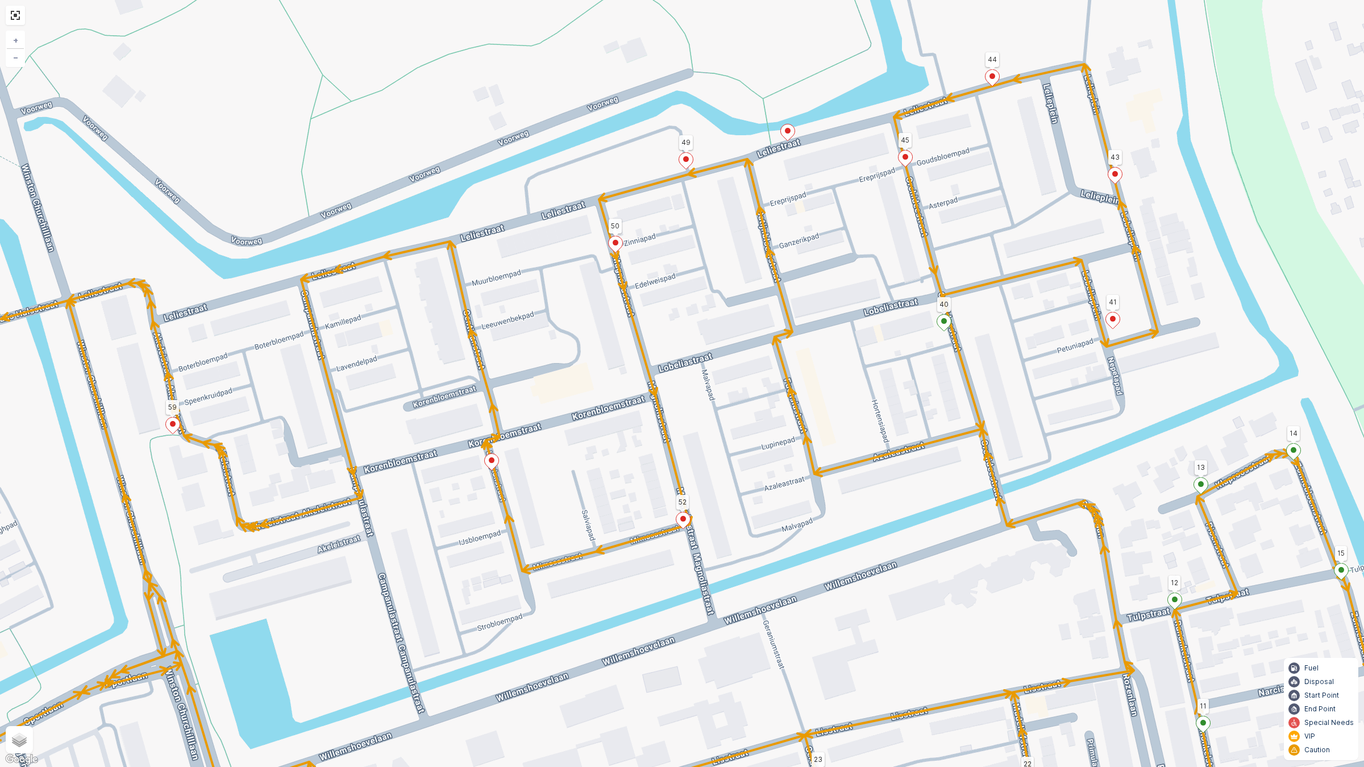
drag, startPoint x: 1106, startPoint y: 451, endPoint x: 1117, endPoint y: 450, distance: 11.4
click at [1117, 450] on div "2 2 52 23 9 22 59 66 86 92 43 45 44 50 49 15 14 12 13 41 40 16 17 18 11 20 10 1…" at bounding box center [682, 383] width 1364 height 767
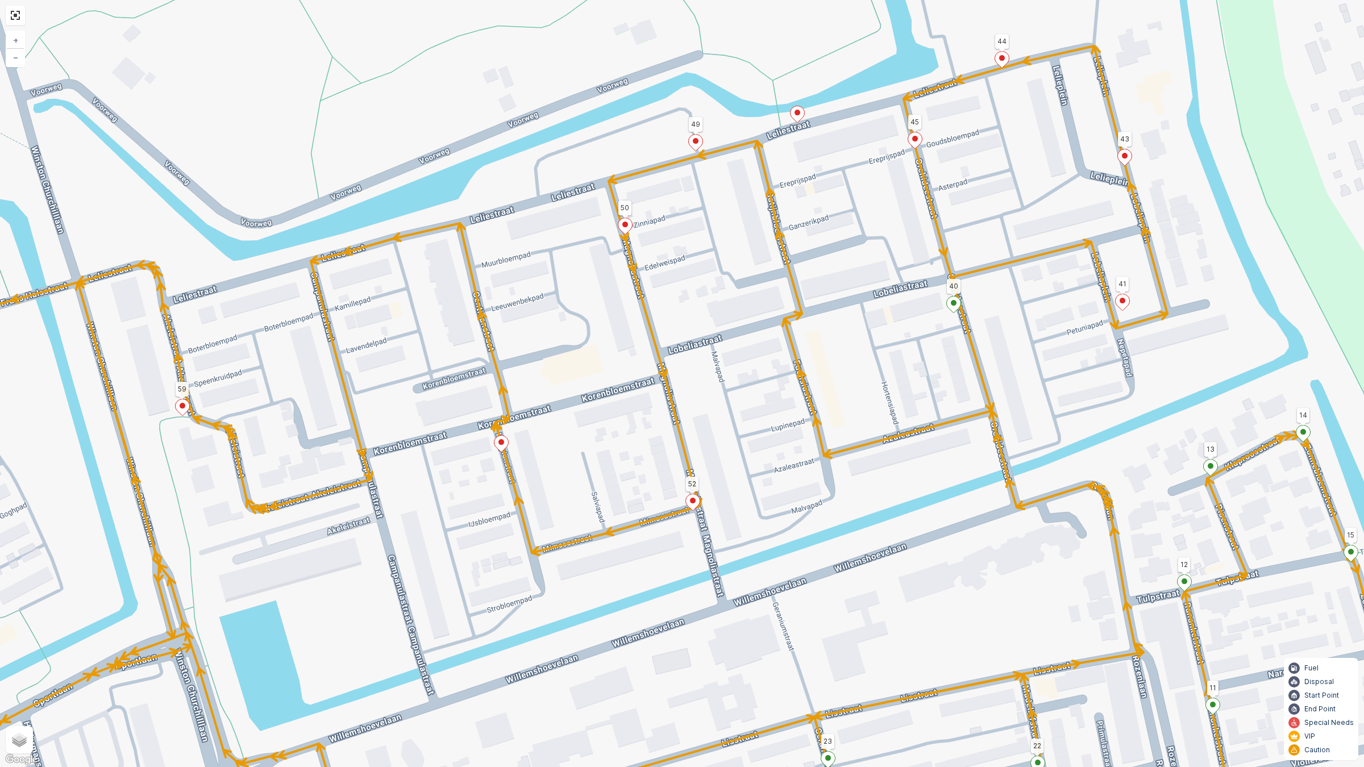
drag, startPoint x: 1122, startPoint y: 485, endPoint x: 1131, endPoint y: 467, distance: 20.6
click at [1131, 467] on div "2 2 52 23 9 22 59 66 86 92 43 45 44 50 49 15 14 12 13 41 40 16 17 18 11 20 10 1…" at bounding box center [682, 383] width 1364 height 767
drag, startPoint x: 318, startPoint y: 626, endPoint x: 339, endPoint y: 526, distance: 102.1
click at [323, 625] on div "2 2 52 23 9 22 59 66 86 92 43 45 44 50 49 15 14 12 13 41 40 16 17 18 11 20 10 1…" at bounding box center [682, 383] width 1364 height 767
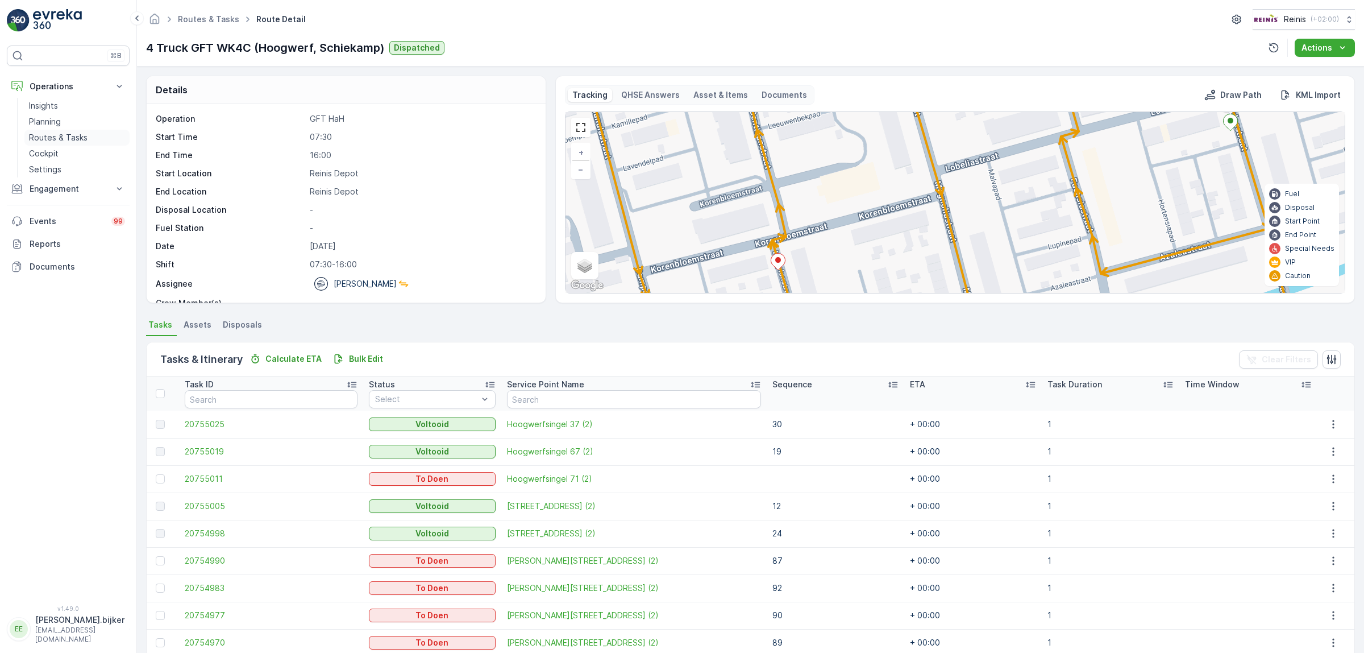
click at [55, 135] on p "Routes & Tasks" at bounding box center [58, 137] width 59 height 11
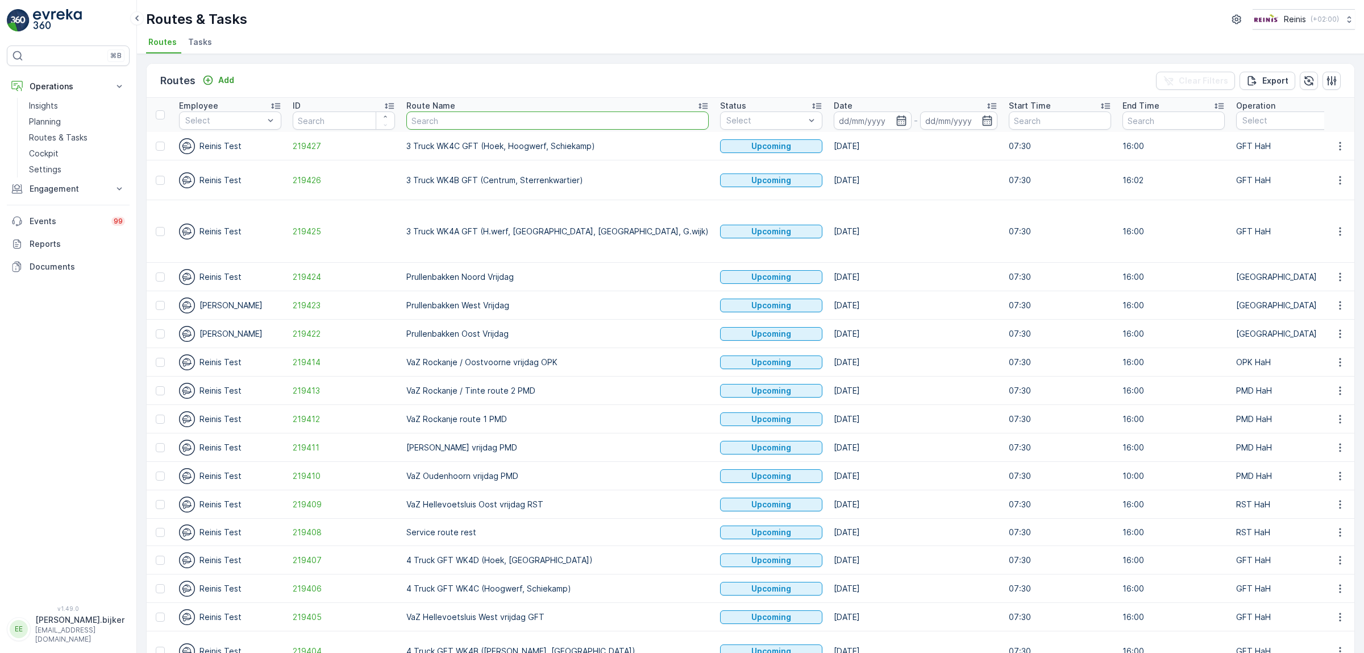
click at [490, 117] on input "text" at bounding box center [557, 120] width 302 height 18
type input "vaz"
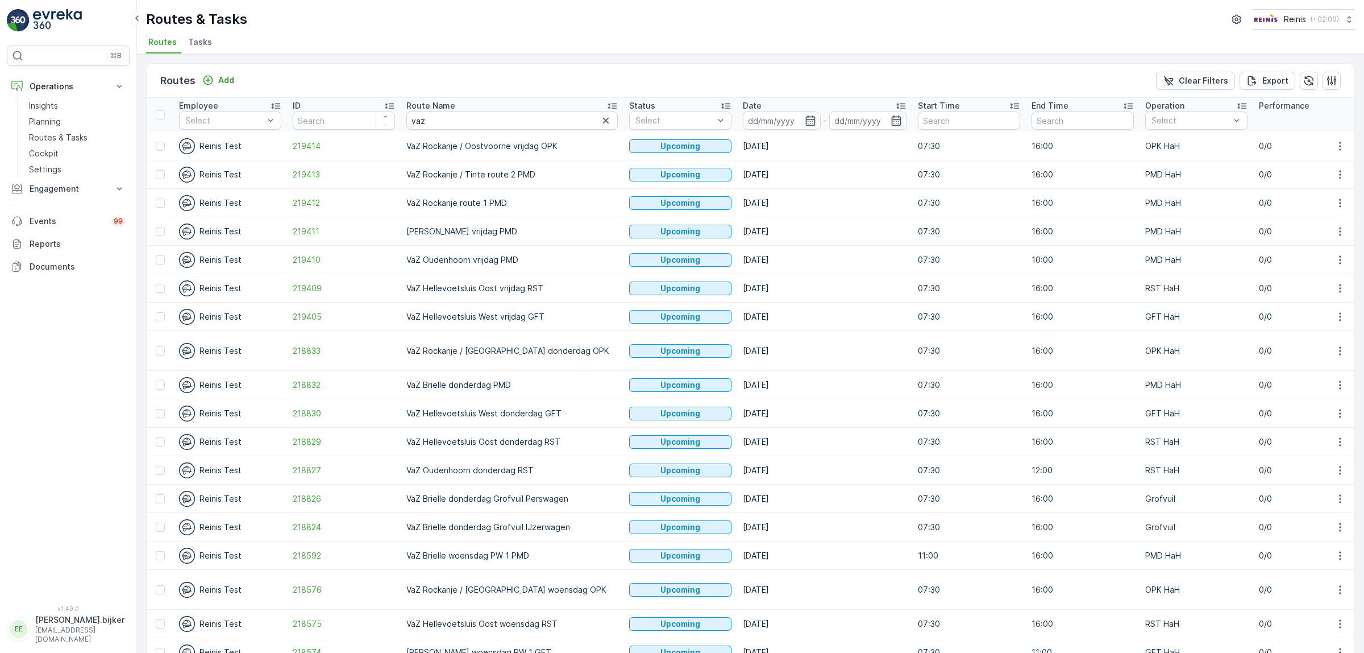
click at [608, 103] on icon at bounding box center [612, 106] width 9 height 6
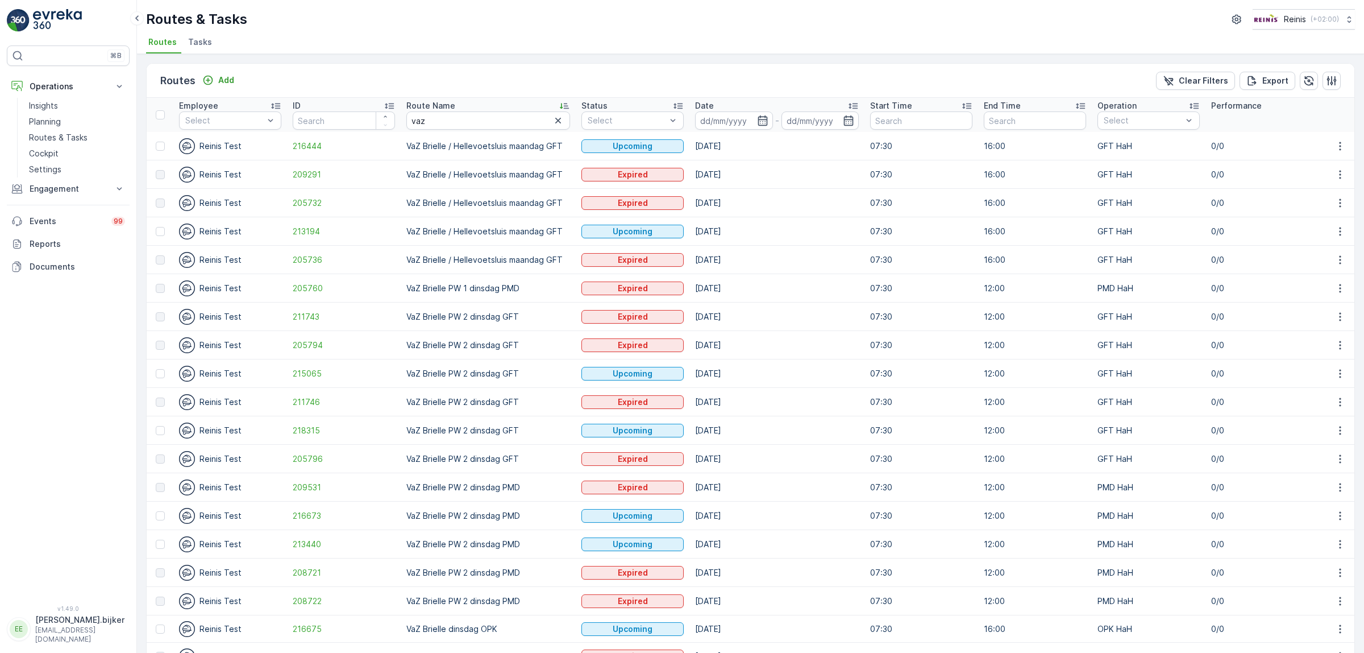
click at [560, 103] on icon at bounding box center [564, 105] width 11 height 11
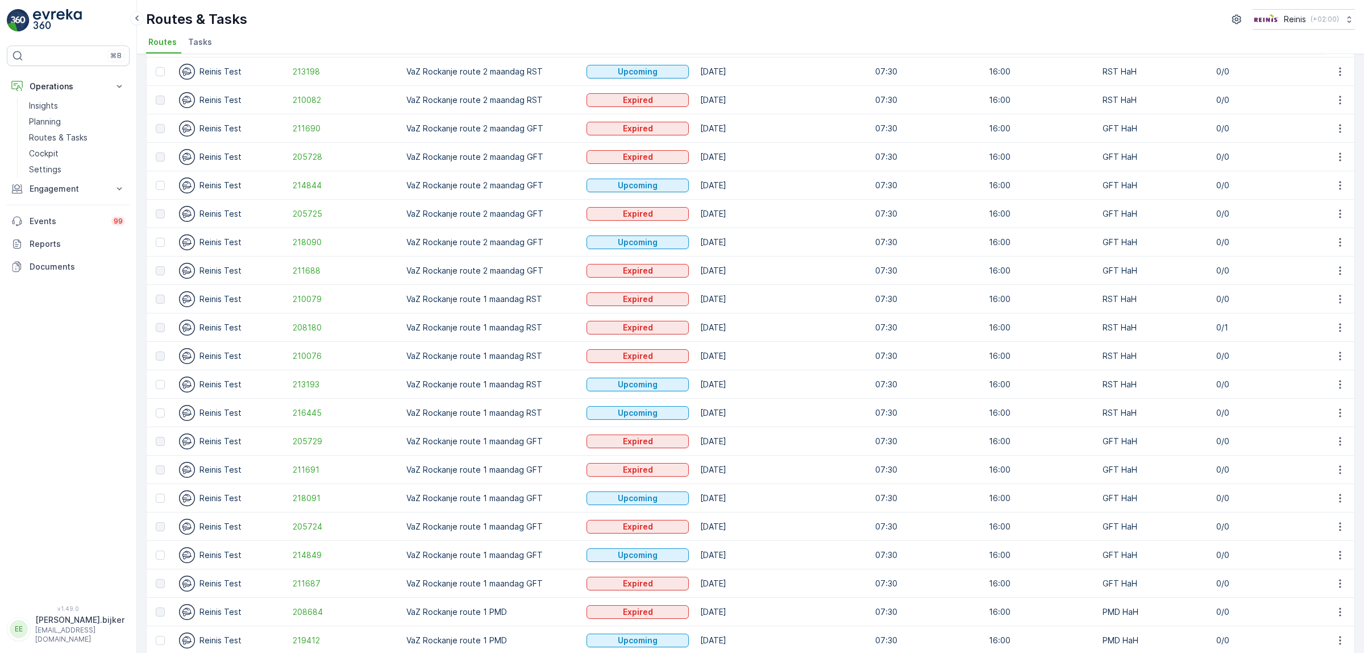
scroll to position [954, 0]
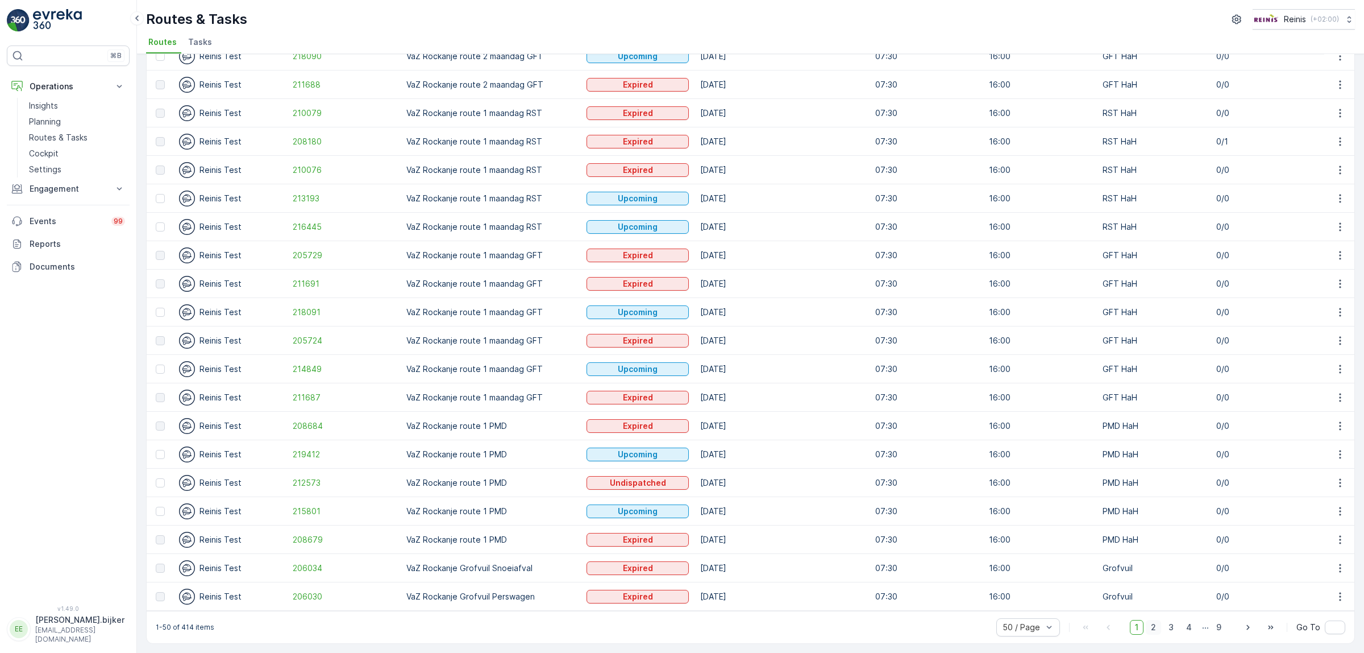
click at [1153, 629] on span "2" at bounding box center [1153, 627] width 15 height 15
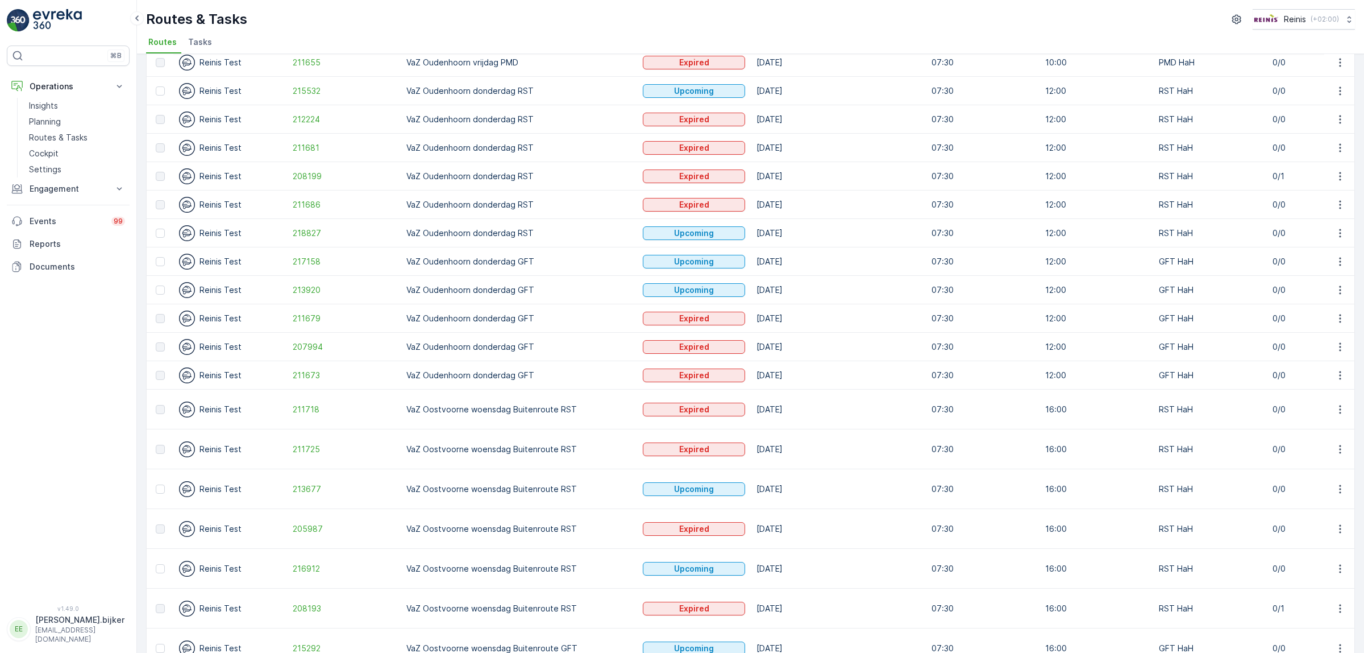
scroll to position [954, 0]
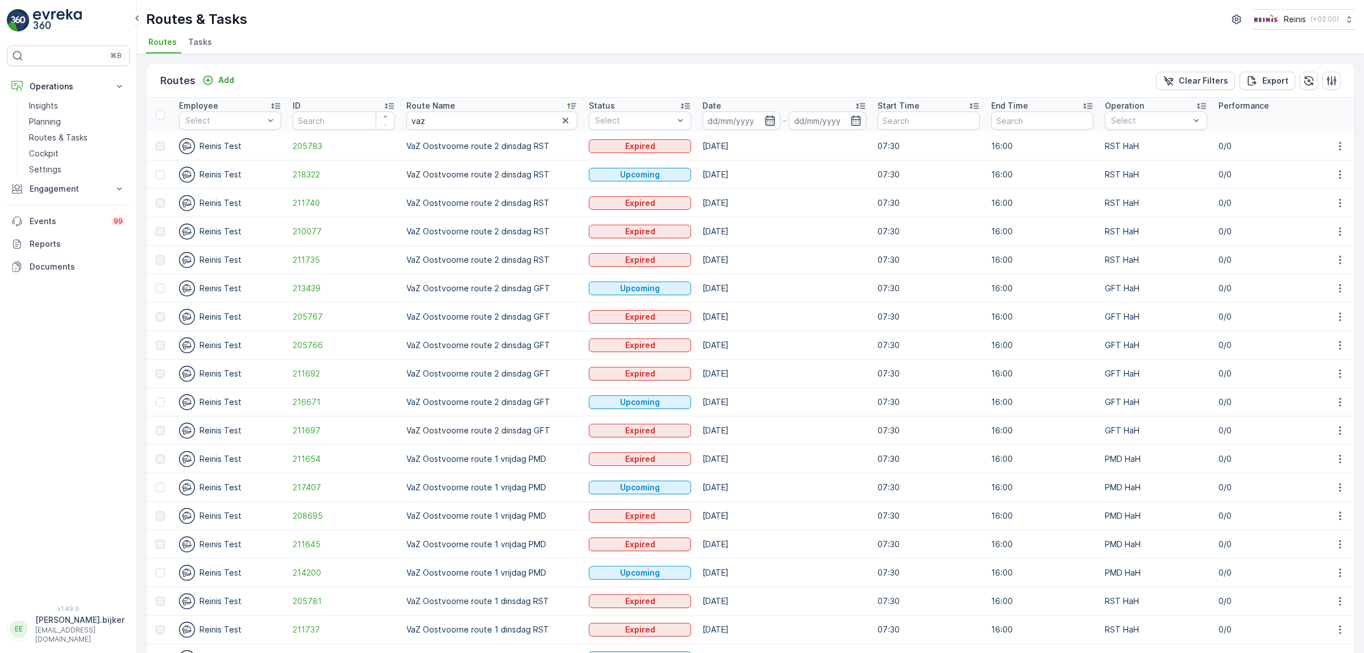
click at [765, 117] on icon "button" at bounding box center [770, 120] width 10 height 10
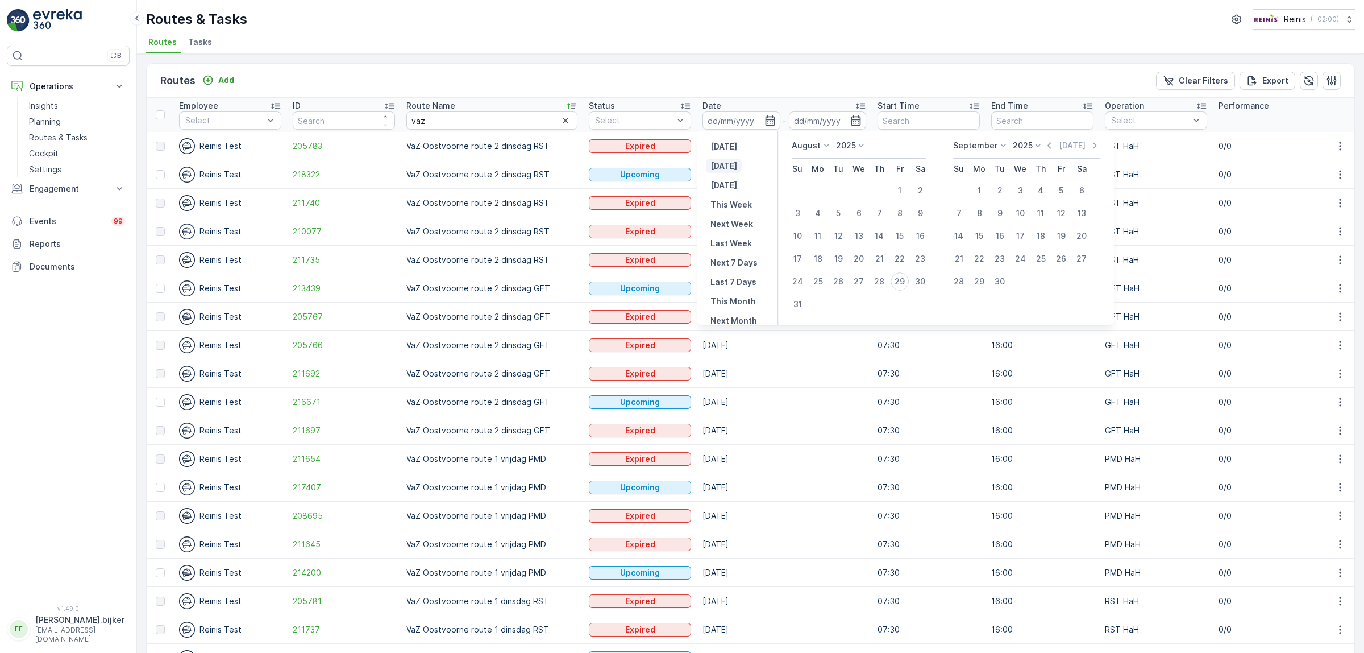
click at [726, 159] on button "[DATE]" at bounding box center [724, 166] width 36 height 14
type input "[DATE]"
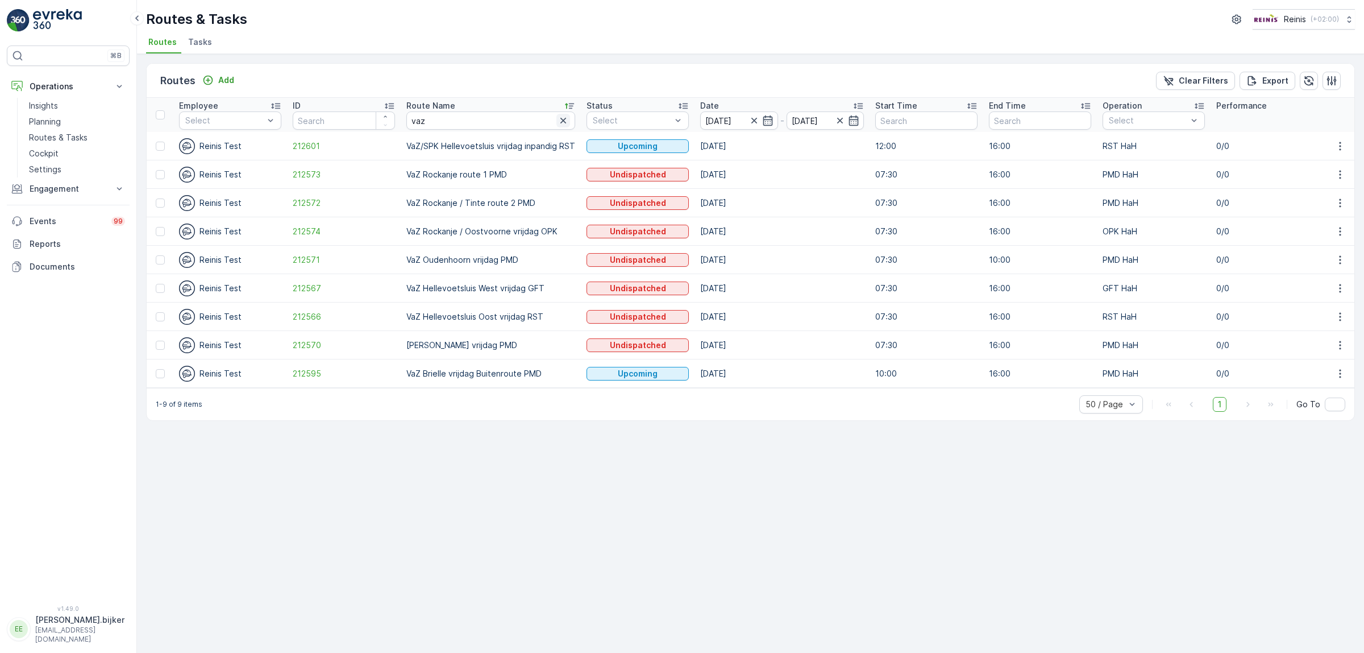
click at [563, 121] on icon "button" at bounding box center [563, 120] width 11 height 11
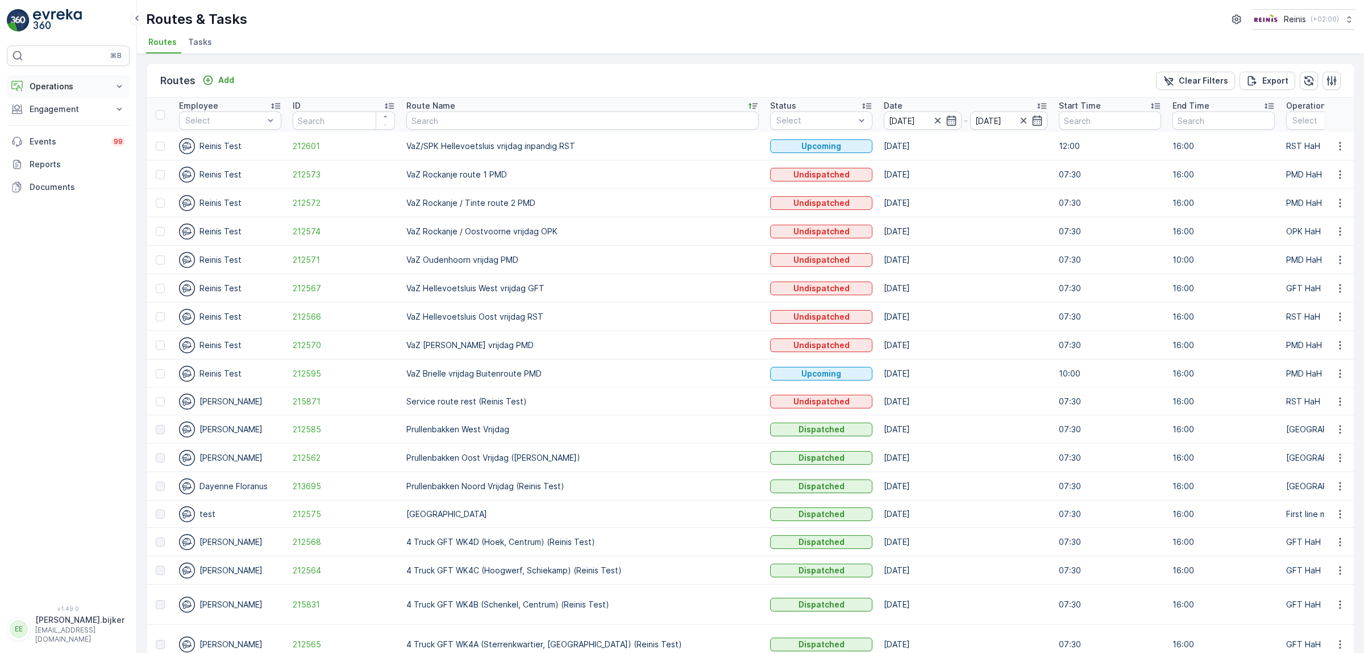
click at [72, 93] on button "Operations" at bounding box center [68, 86] width 123 height 23
click at [57, 126] on p "Planning" at bounding box center [45, 121] width 32 height 11
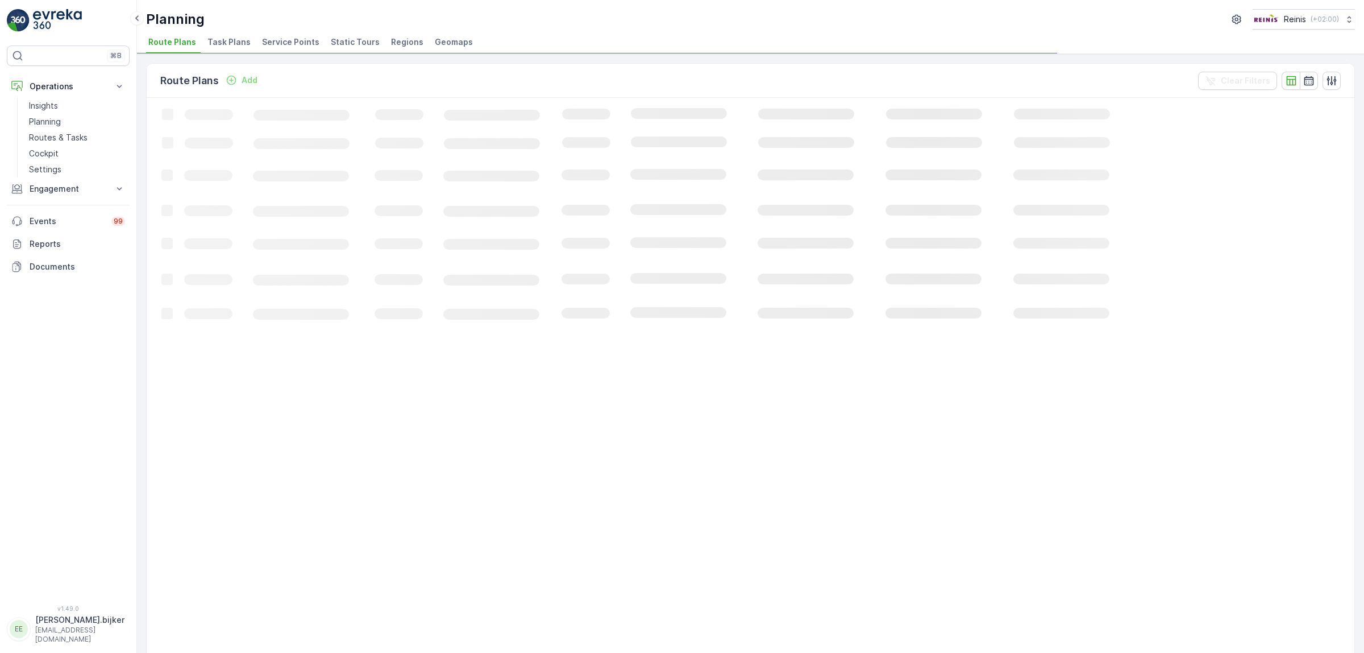
click at [354, 47] on span "Static Tours" at bounding box center [355, 41] width 49 height 11
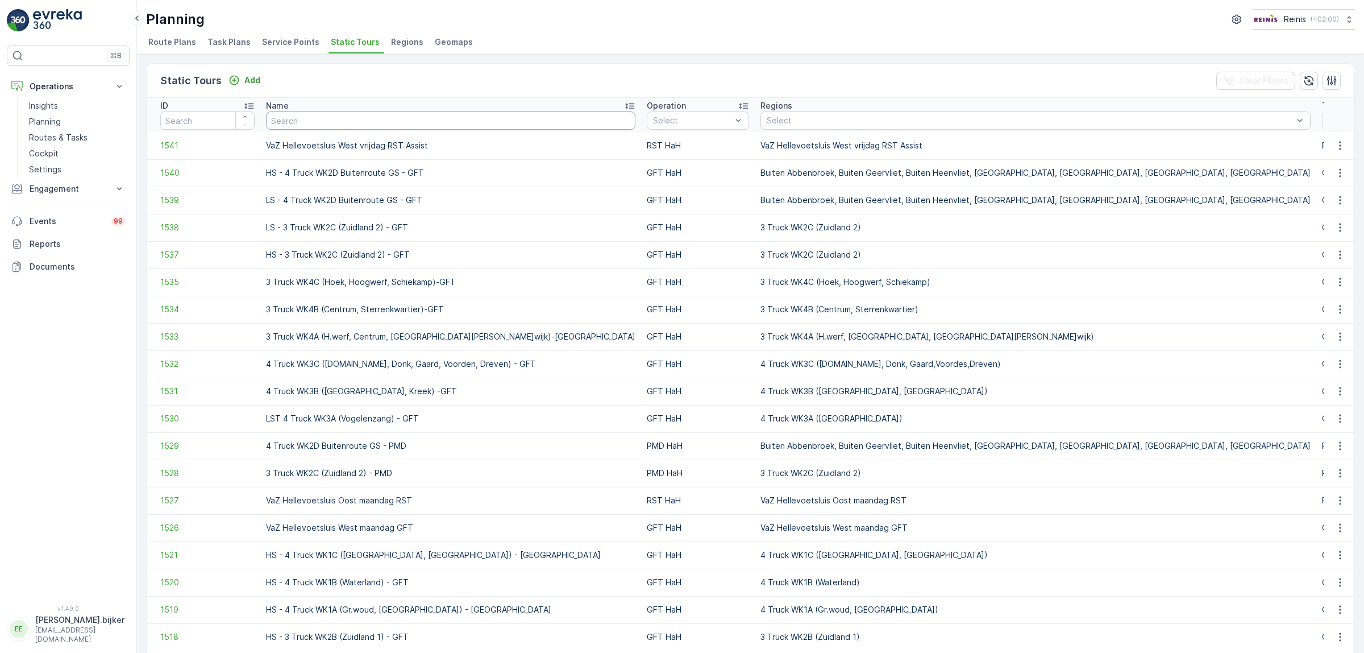
click at [376, 120] on input "text" at bounding box center [450, 120] width 369 height 18
type input "prull"
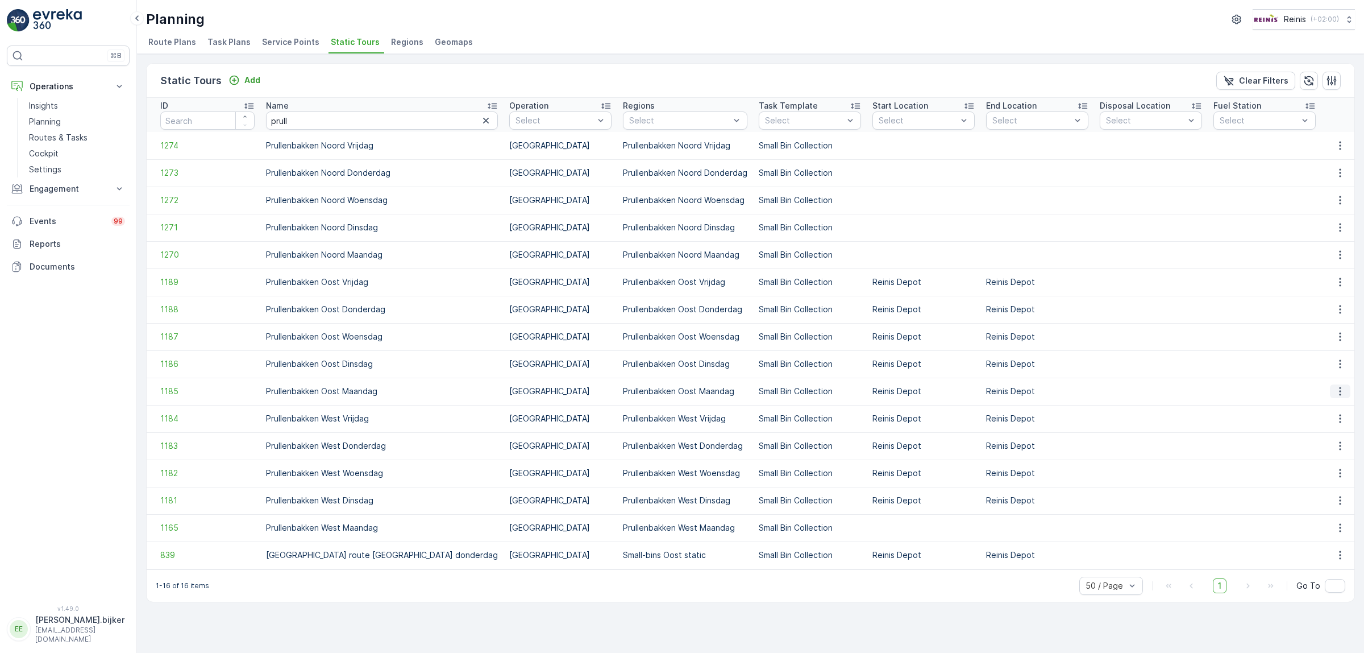
click at [1342, 391] on icon "button" at bounding box center [1340, 390] width 11 height 11
click at [1327, 405] on span "See More Details" at bounding box center [1321, 407] width 66 height 11
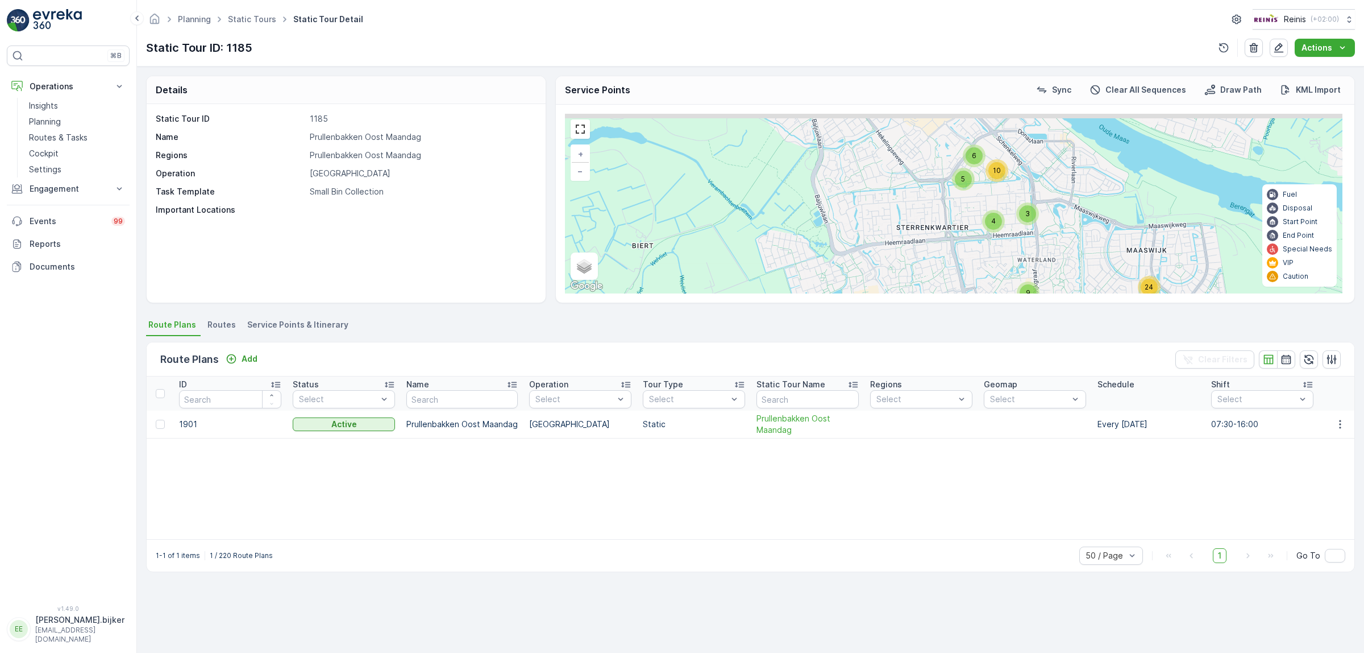
drag, startPoint x: 1041, startPoint y: 203, endPoint x: 1012, endPoint y: 252, distance: 56.8
click at [1012, 252] on div "4 2 3 9 3 6 3 5 2 4 24 4 3 9 6 10 5 3 2 3 4 5 2 4 2 9 8 91 90 127 101 43 [GEOGR…" at bounding box center [954, 204] width 778 height 180
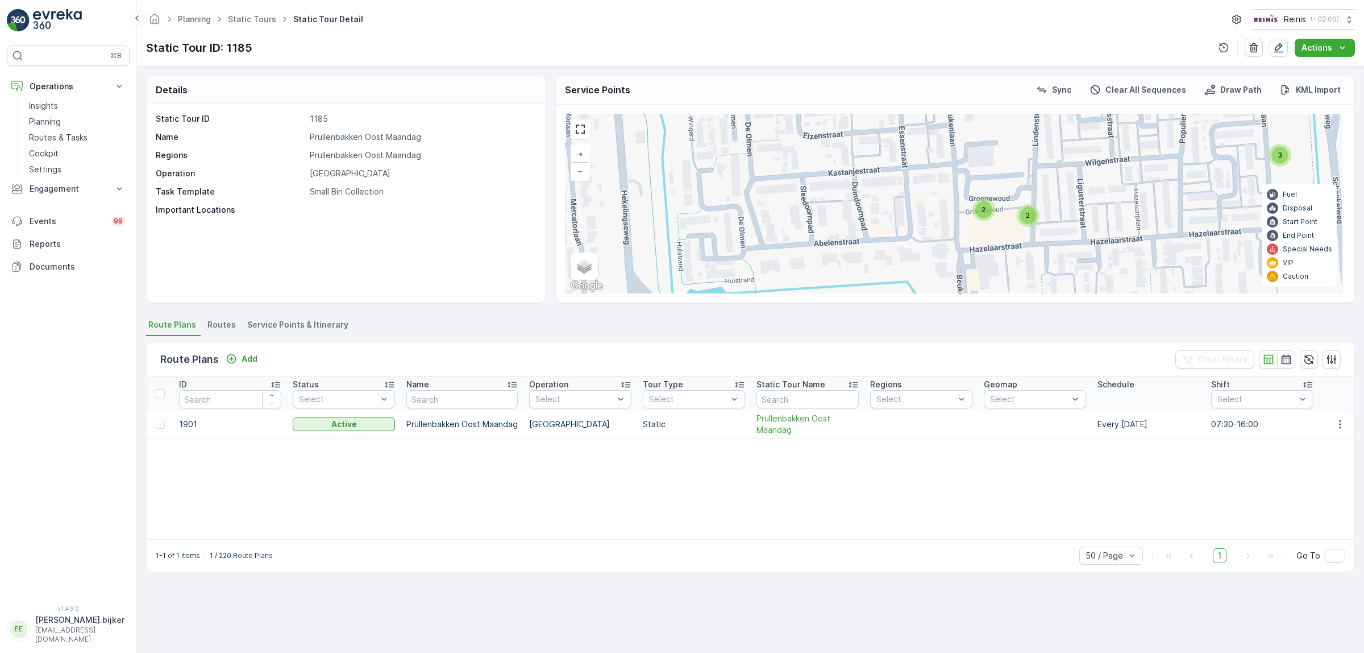
drag, startPoint x: 999, startPoint y: 174, endPoint x: 1007, endPoint y: 125, distance: 49.5
click at [1001, 138] on div "2 2 2 2 2 2 5 4 4 2 6 2 2 2 3 2 3 2 3 3 2 2 3 2 2 91 90 127 101 43 59 69 [GEOGR…" at bounding box center [954, 204] width 778 height 180
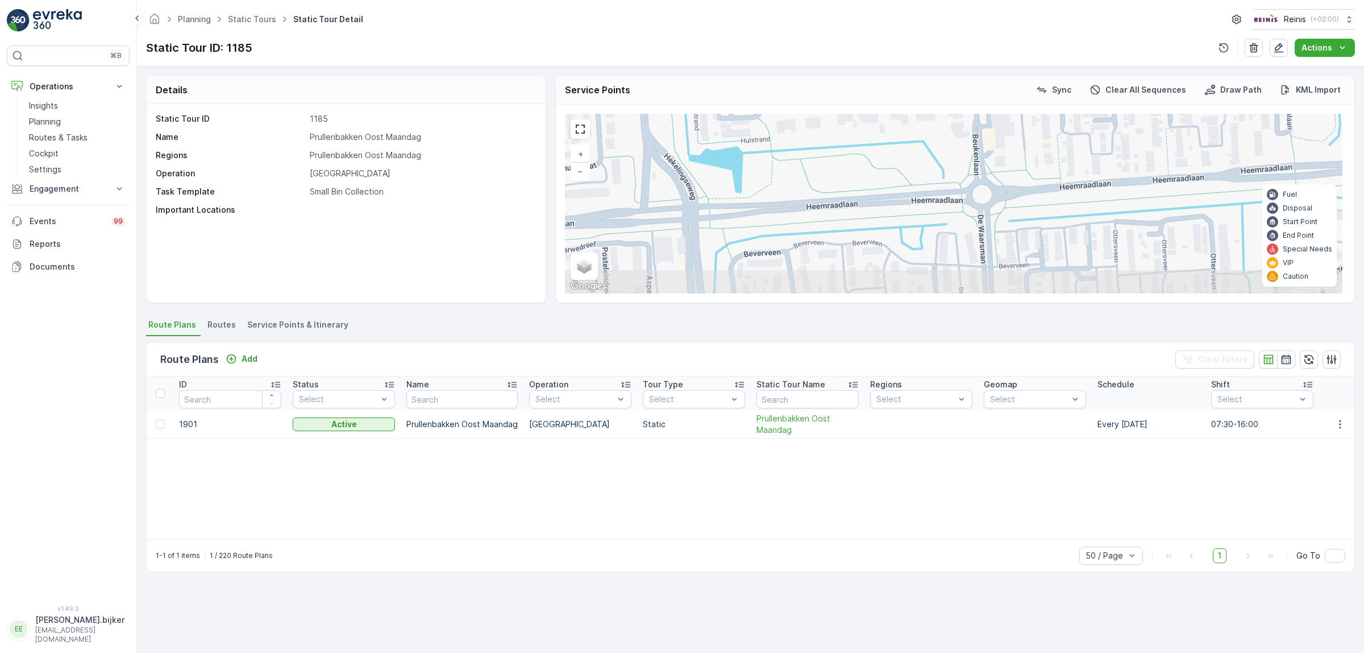
drag, startPoint x: 1014, startPoint y: 179, endPoint x: 1016, endPoint y: 157, distance: 21.8
click at [1019, 151] on div "2 2 2 2 2 2 5 4 4 2 6 2 2 2 3 2 3 2 3 3 2 2 3 2 2 91 90 127 101 43 59 69 [GEOGR…" at bounding box center [954, 204] width 778 height 180
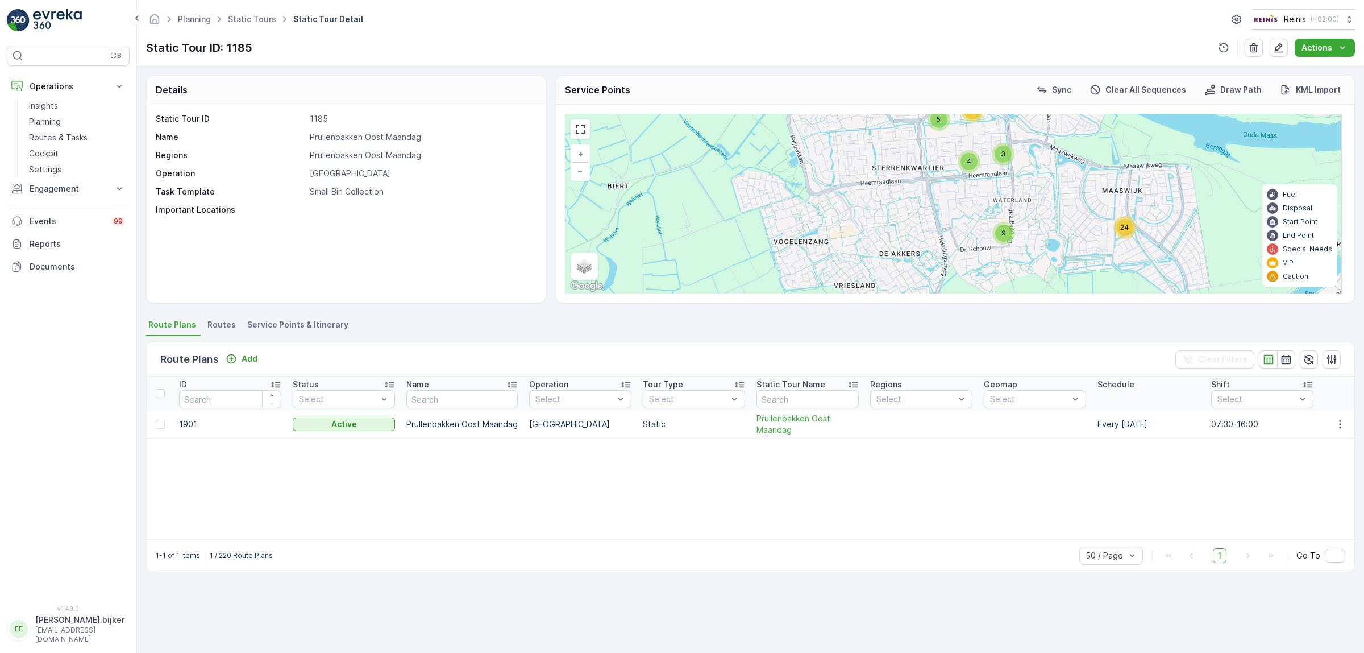
drag, startPoint x: 1092, startPoint y: 231, endPoint x: 1011, endPoint y: 236, distance: 81.4
click at [1037, 233] on div "4 2 3 9 3 6 3 5 2 4 24 4 3 9 6 10 5 3 2 3 4 5 2 4 2 9 8 91 90 127 101 43 [GEOGR…" at bounding box center [954, 204] width 778 height 180
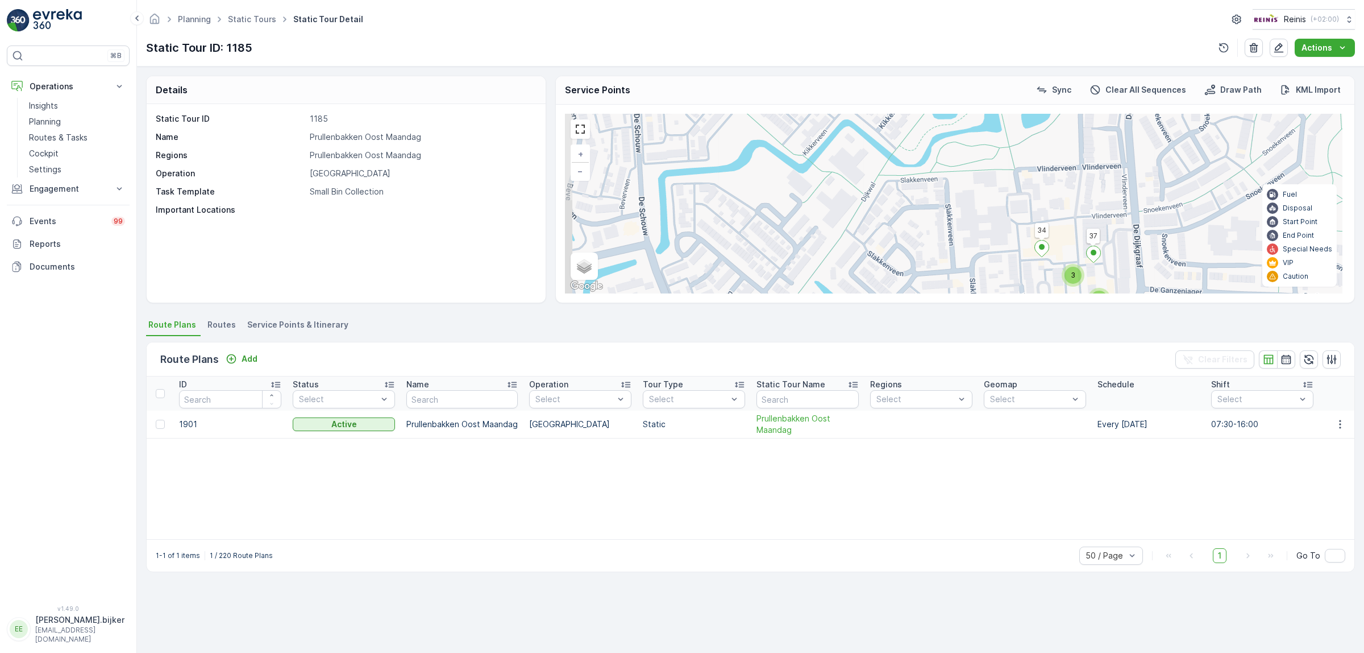
drag, startPoint x: 899, startPoint y: 200, endPoint x: 1022, endPoint y: 225, distance: 125.3
click at [1022, 225] on div "2 2 2 2 2 2 5 4 4 2 6 2 2 2 3 2 3 2 3 3 2 2 3 2 2 91 90 127 101 43 59 69 [GEOGR…" at bounding box center [954, 204] width 778 height 180
drag, startPoint x: 995, startPoint y: 175, endPoint x: 985, endPoint y: 291, distance: 116.9
click at [979, 313] on div "Details Static Tour ID 1185 Name Prullenbakken Oost Maandag Regions [GEOGRAPHIC…" at bounding box center [750, 360] width 1227 height 586
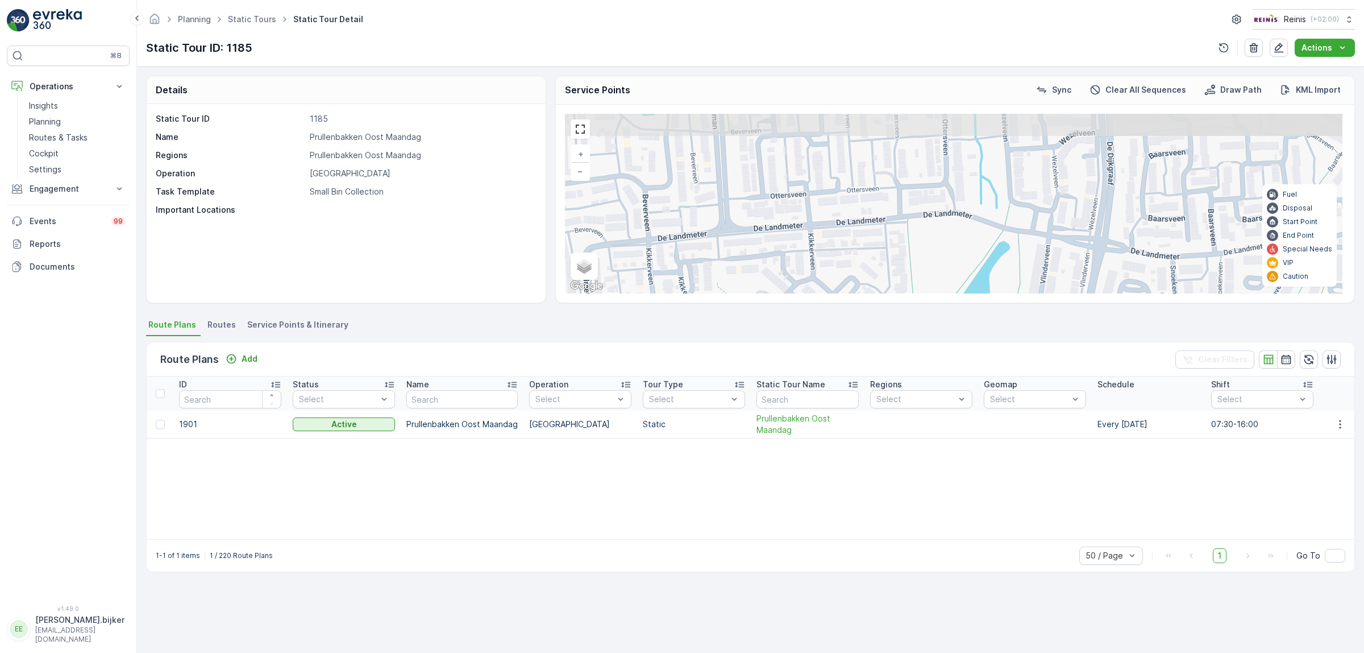
drag, startPoint x: 1015, startPoint y: 185, endPoint x: 985, endPoint y: 270, distance: 90.4
click at [985, 270] on div "2 2 2 2 2 2 5 4 4 2 6 2 2 2 3 2 3 2 3 3 2 2 3 2 2 91 90 127 101 43 59 69 [GEOGR…" at bounding box center [954, 204] width 778 height 180
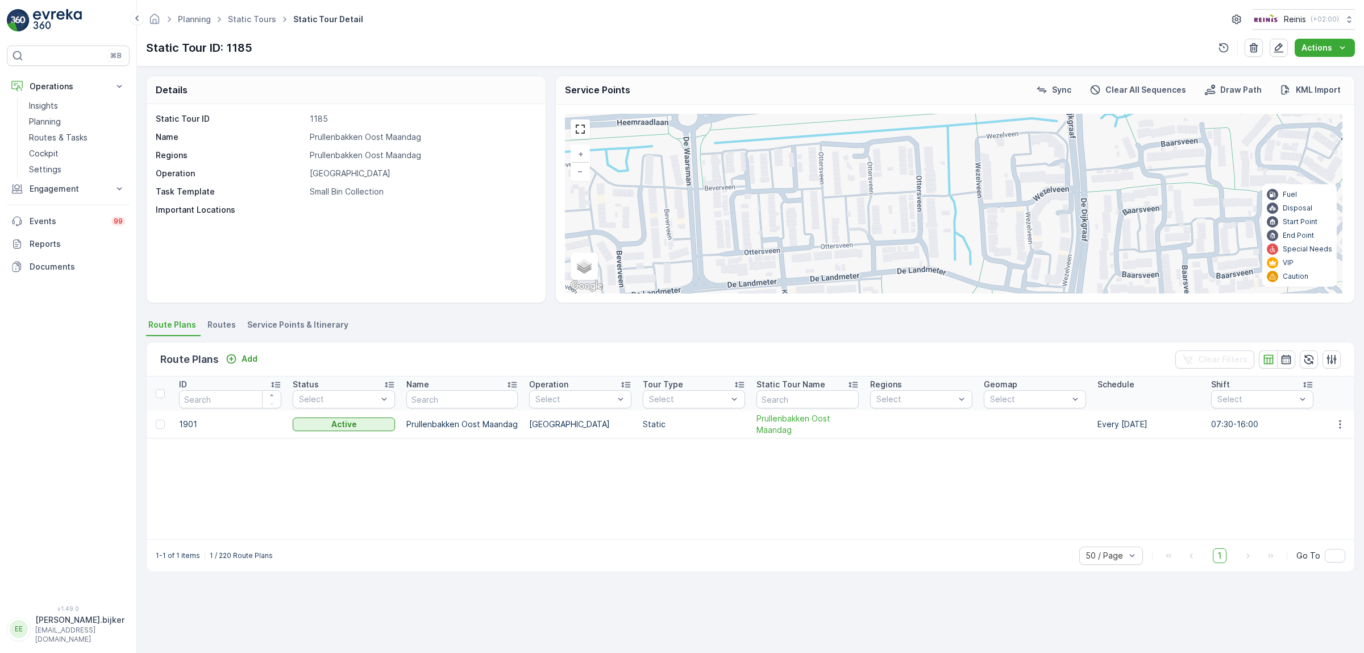
drag, startPoint x: 1024, startPoint y: 228, endPoint x: 999, endPoint y: 103, distance: 127.1
click at [999, 108] on div "2 2 2 2 2 2 5 4 4 2 6 2 2 2 3 2 3 2 3 3 2 2 3 2 2 91 90 127 101 43 59 69 [GEOGR…" at bounding box center [955, 204] width 799 height 198
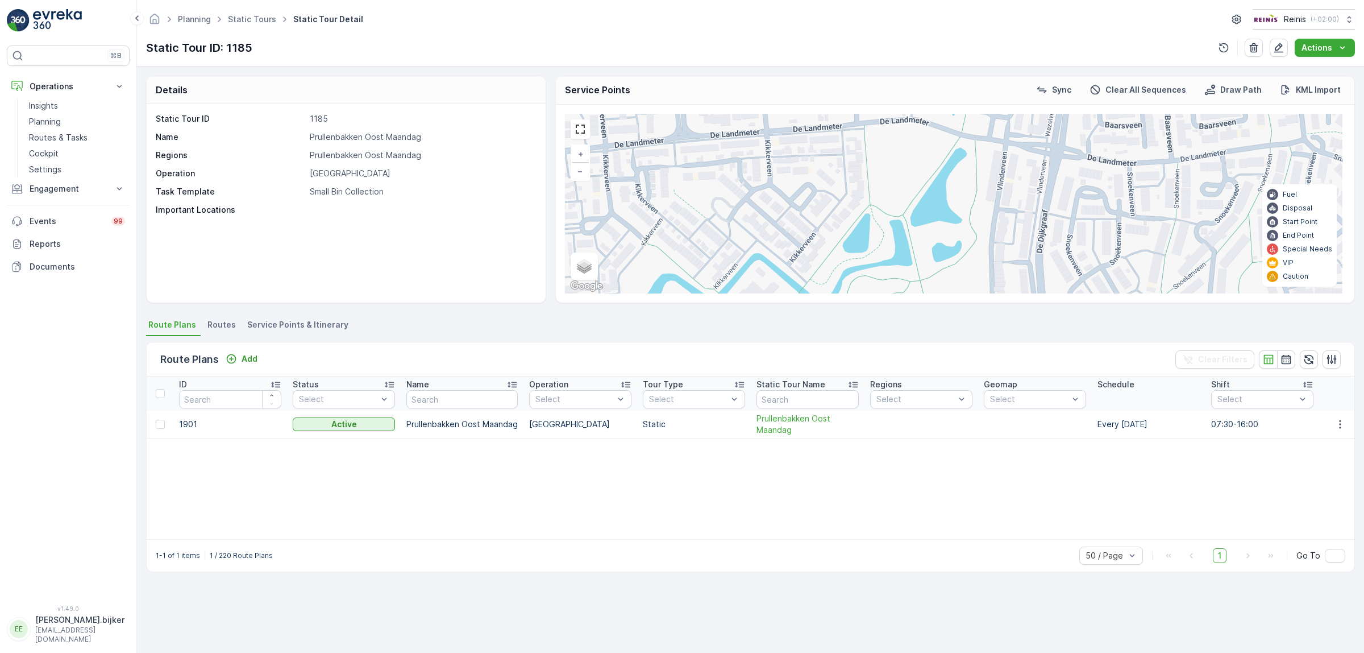
drag, startPoint x: 998, startPoint y: 233, endPoint x: 1004, endPoint y: 125, distance: 108.2
click at [1002, 128] on div "2 2 2 2 2 2 5 4 4 2 6 2 2 2 3 2 3 2 3 3 2 2 3 2 2 91 90 127 101 43 59 69 [GEOGR…" at bounding box center [954, 204] width 778 height 180
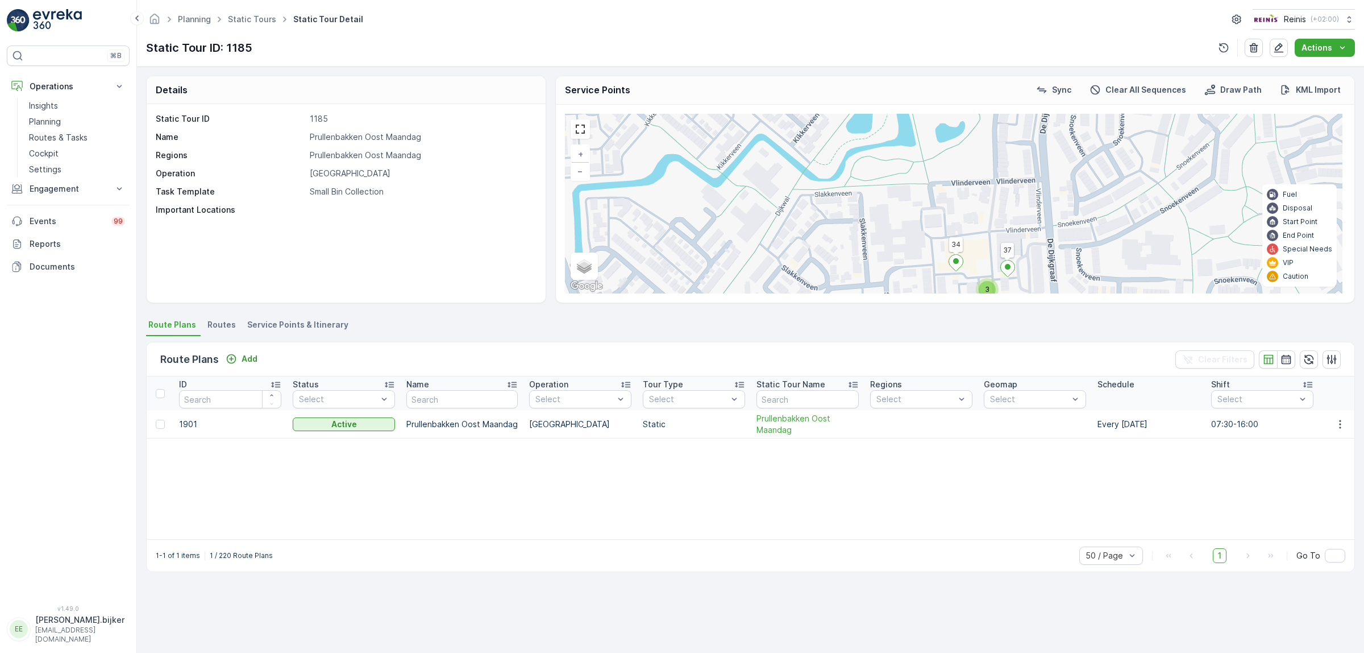
drag, startPoint x: 1012, startPoint y: 248, endPoint x: 970, endPoint y: 138, distance: 118.0
click at [971, 141] on div "2 2 2 2 2 2 5 4 4 2 6 2 2 2 3 2 3 2 3 3 2 2 3 2 2 91 90 127 101 43 59 69 [GEOGR…" at bounding box center [954, 204] width 778 height 180
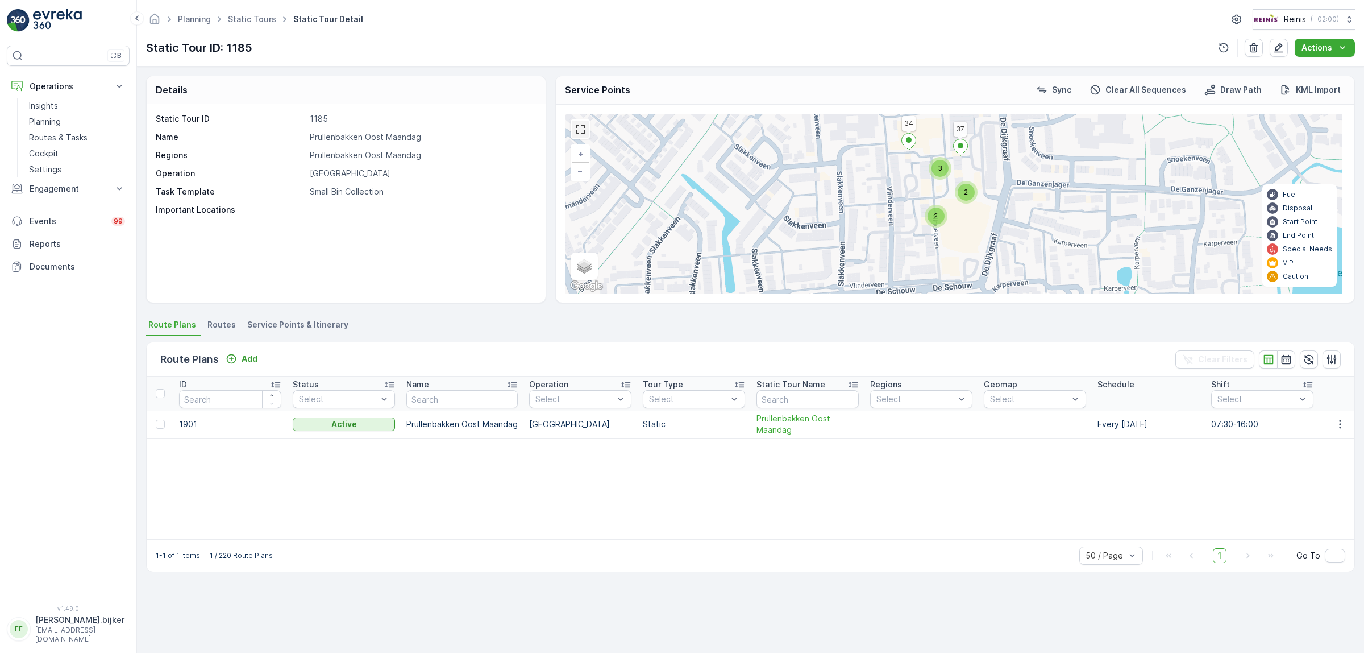
click at [584, 131] on link at bounding box center [580, 129] width 17 height 17
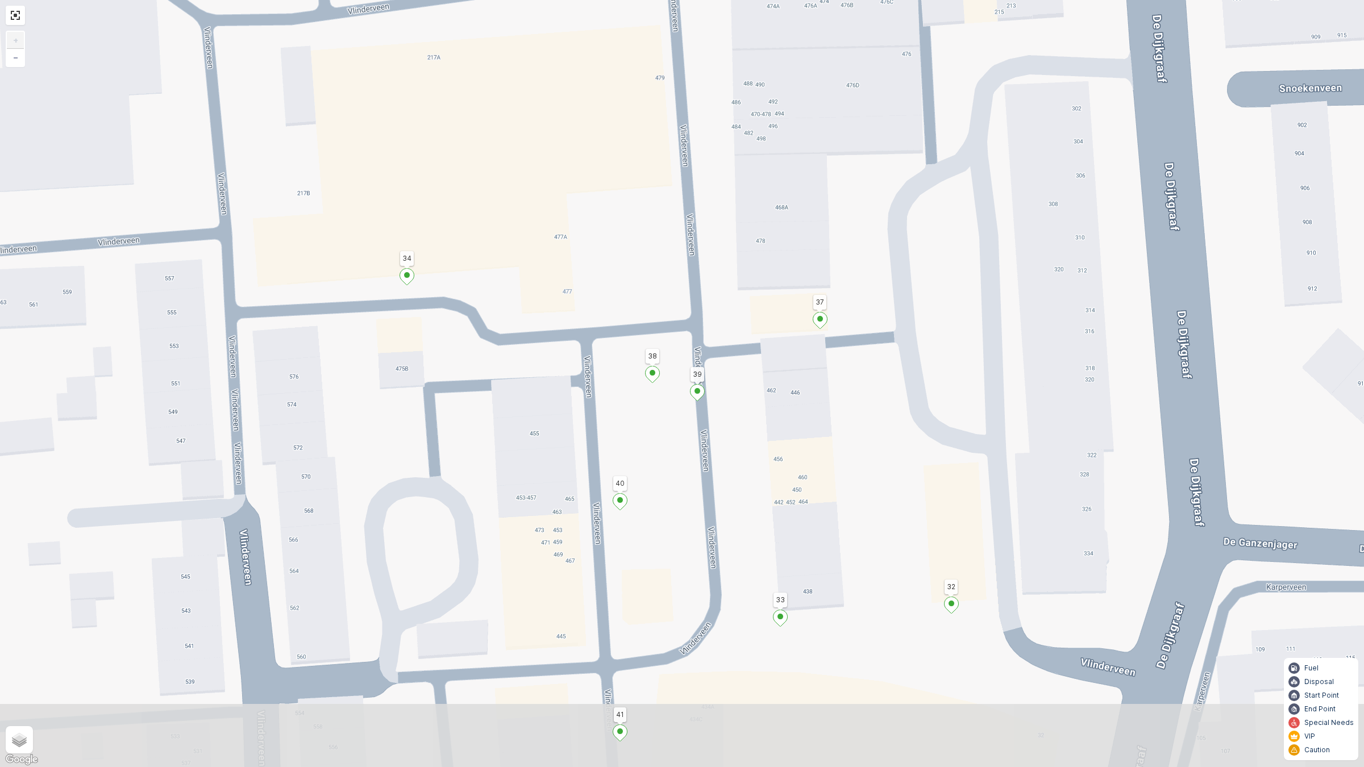
click at [496, 384] on div "2 2 91 90 127 101 43 59 69 [GEOGRAPHIC_DATA] 24 57 89 92 88 87 130 128 129 113 …" at bounding box center [682, 383] width 1364 height 767
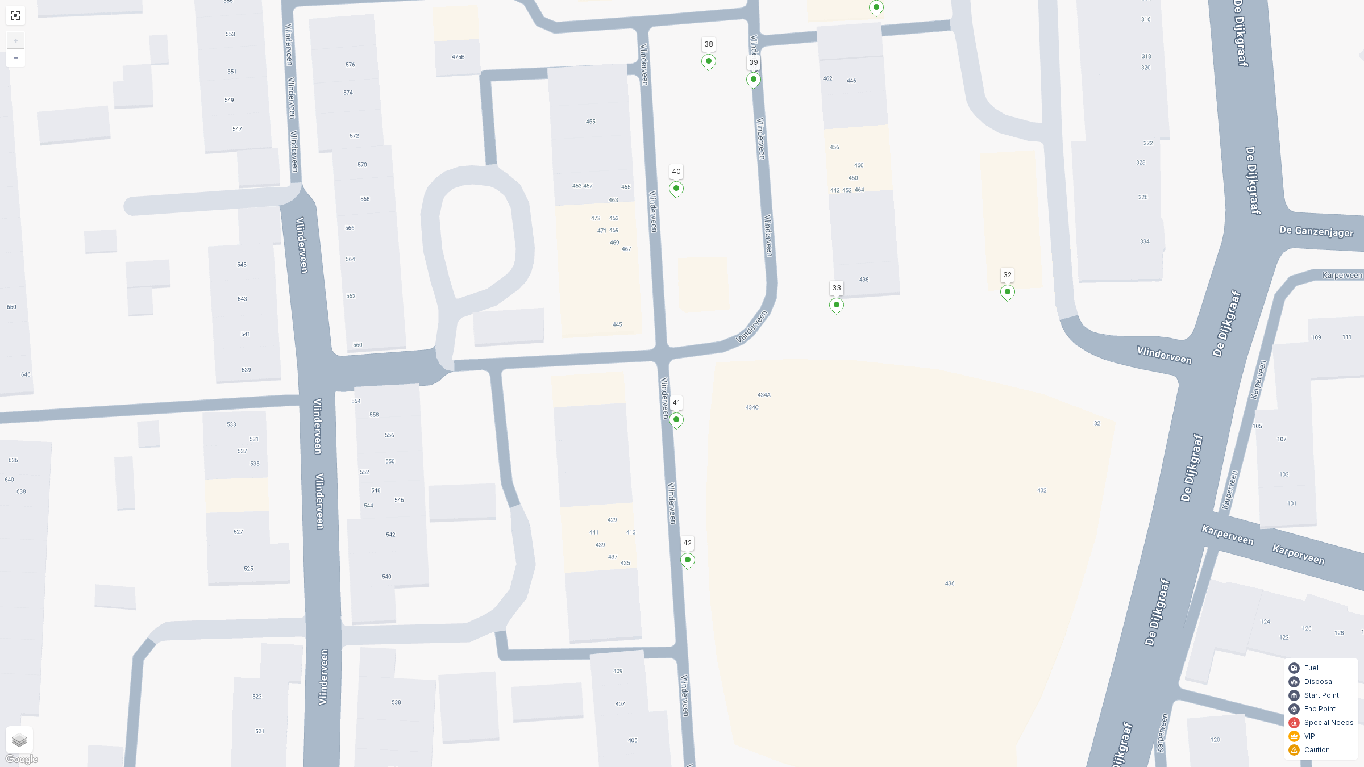
drag, startPoint x: 344, startPoint y: 433, endPoint x: 401, endPoint y: 121, distance: 317.1
click at [401, 121] on div "2 2 91 90 127 101 43 59 69 [GEOGRAPHIC_DATA] 24 57 89 92 88 87 130 128 129 113 …" at bounding box center [682, 383] width 1364 height 767
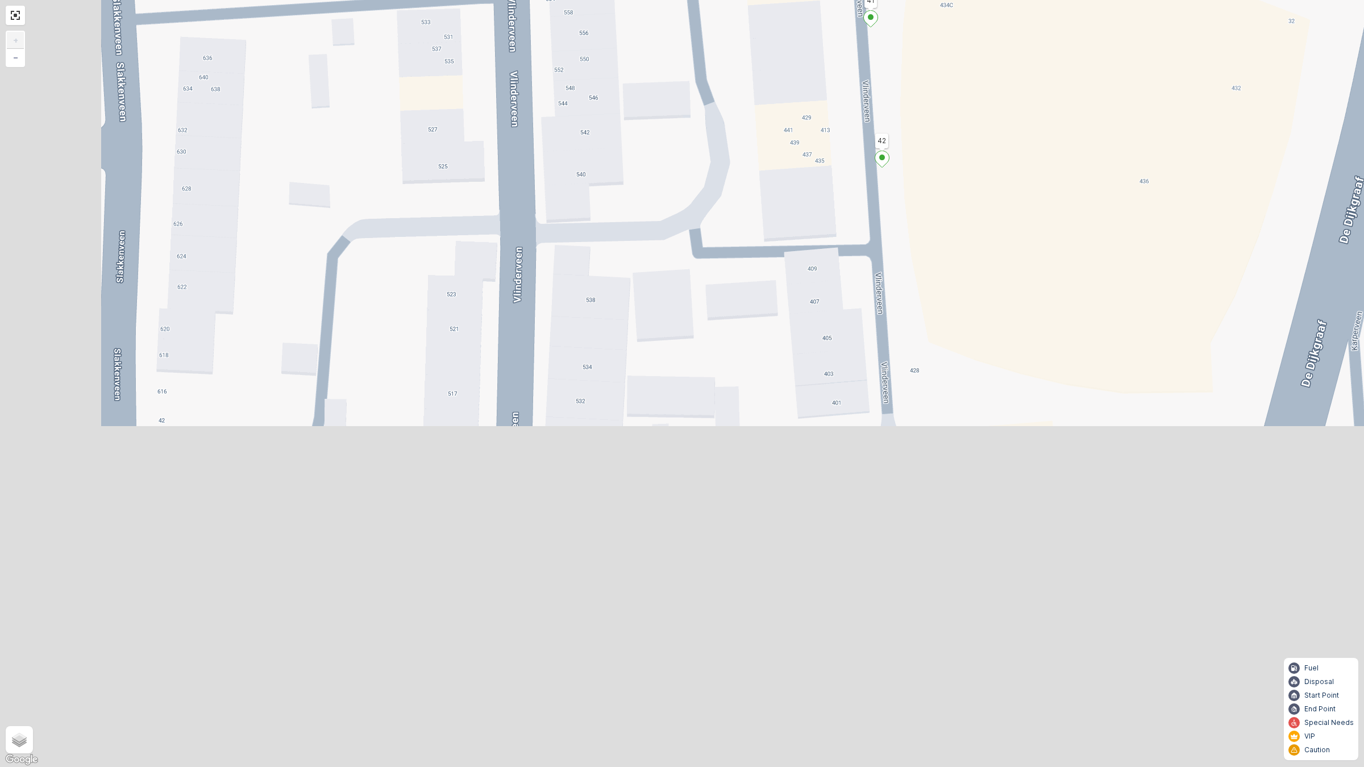
drag, startPoint x: 354, startPoint y: 472, endPoint x: 533, endPoint y: 104, distance: 409.8
click at [533, 104] on div "2 2 91 90 127 101 43 59 69 [GEOGRAPHIC_DATA] 24 57 89 92 88 87 130 128 129 113 …" at bounding box center [682, 383] width 1364 height 767
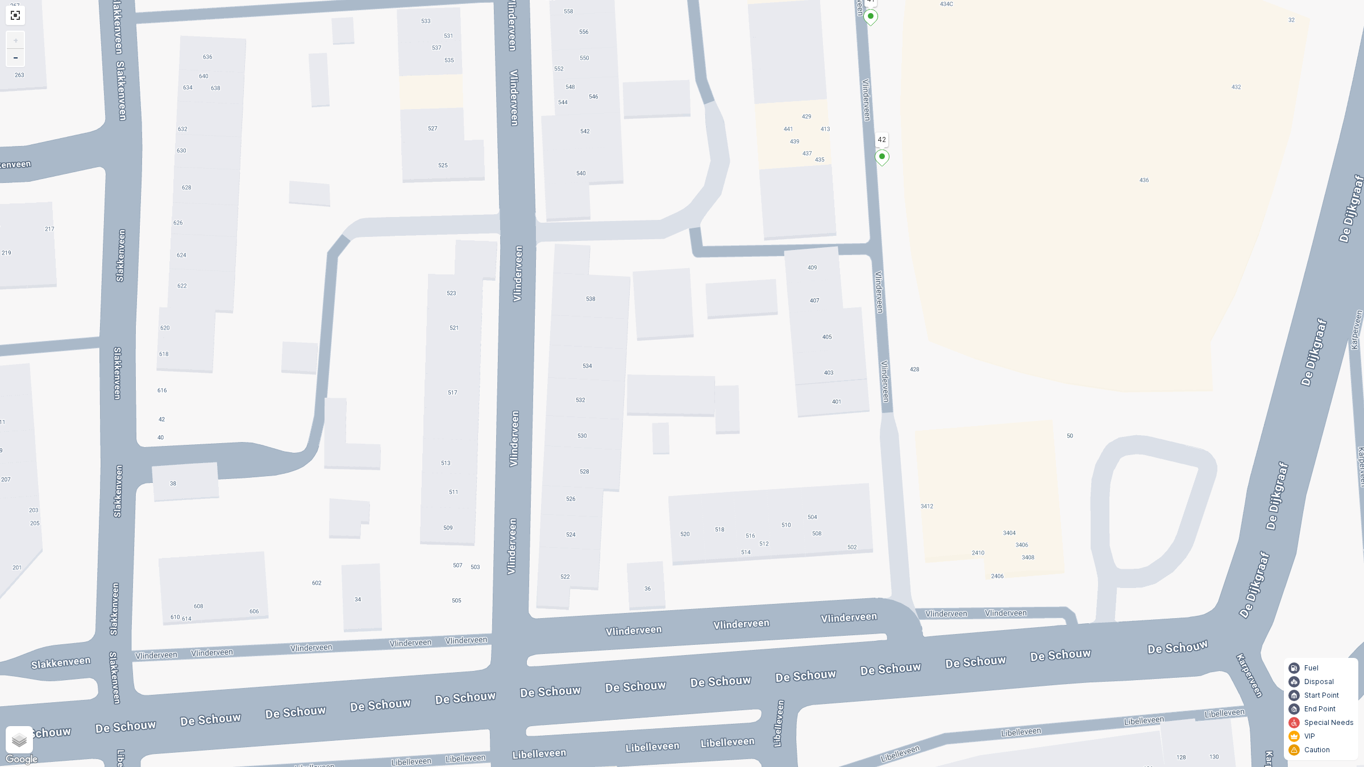
click at [22, 61] on link "−" at bounding box center [15, 57] width 17 height 17
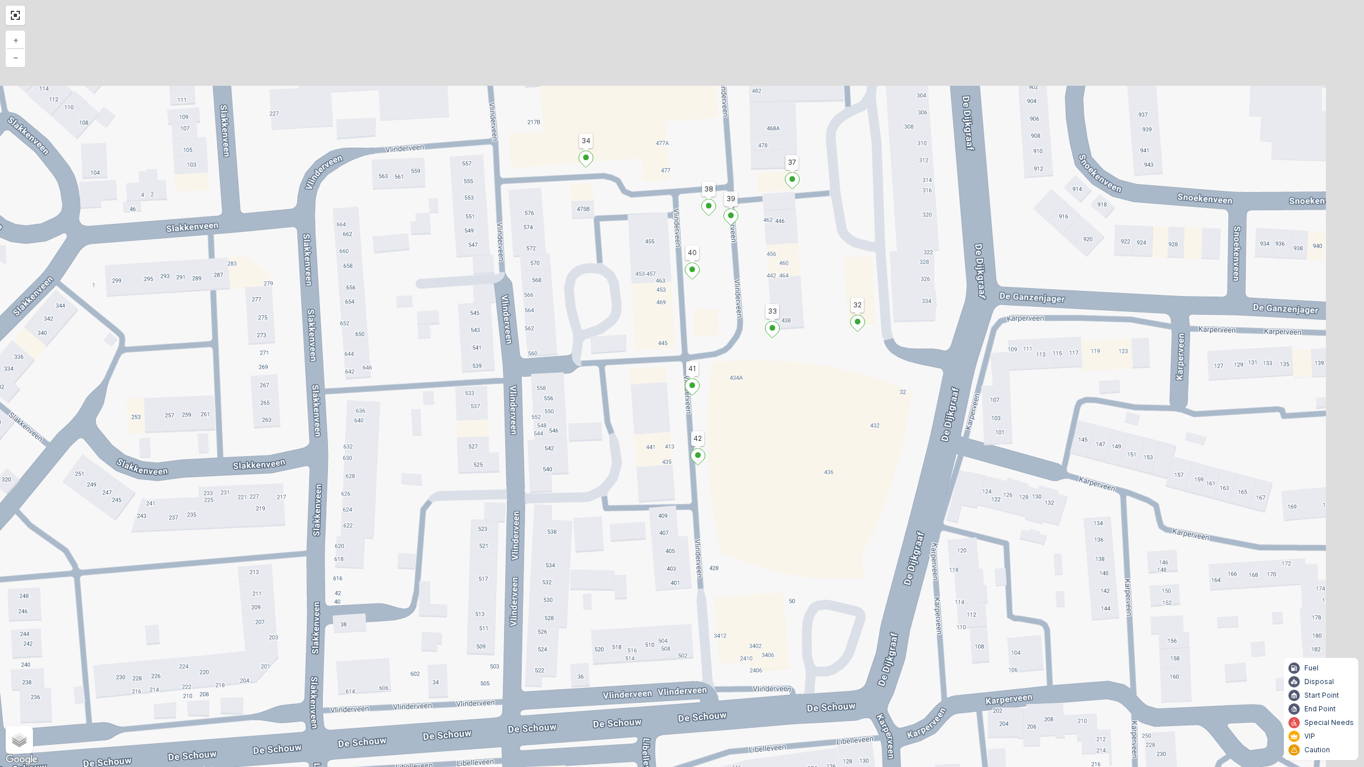
drag, startPoint x: 596, startPoint y: 248, endPoint x: 513, endPoint y: 435, distance: 204.1
click at [513, 435] on div "2 2 4 2 2 2 91 90 127 101 43 59 69 [GEOGRAPHIC_DATA] 24 57 89 92 88 87 130 128 …" at bounding box center [682, 383] width 1364 height 767
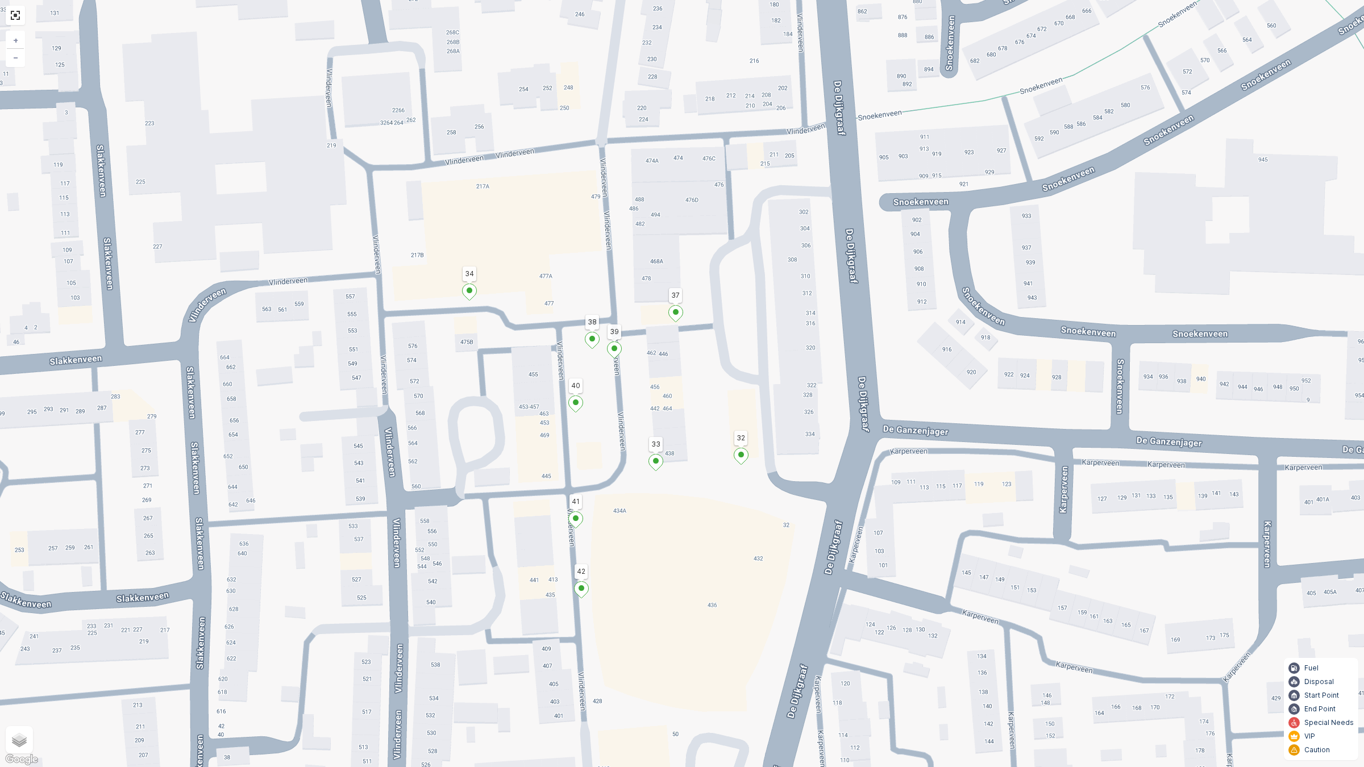
drag, startPoint x: 694, startPoint y: 361, endPoint x: 615, endPoint y: 430, distance: 104.3
click at [615, 430] on div "2 2 4 2 2 2 91 90 127 101 43 59 69 [GEOGRAPHIC_DATA] 24 57 89 92 88 87 130 128 …" at bounding box center [682, 383] width 1364 height 767
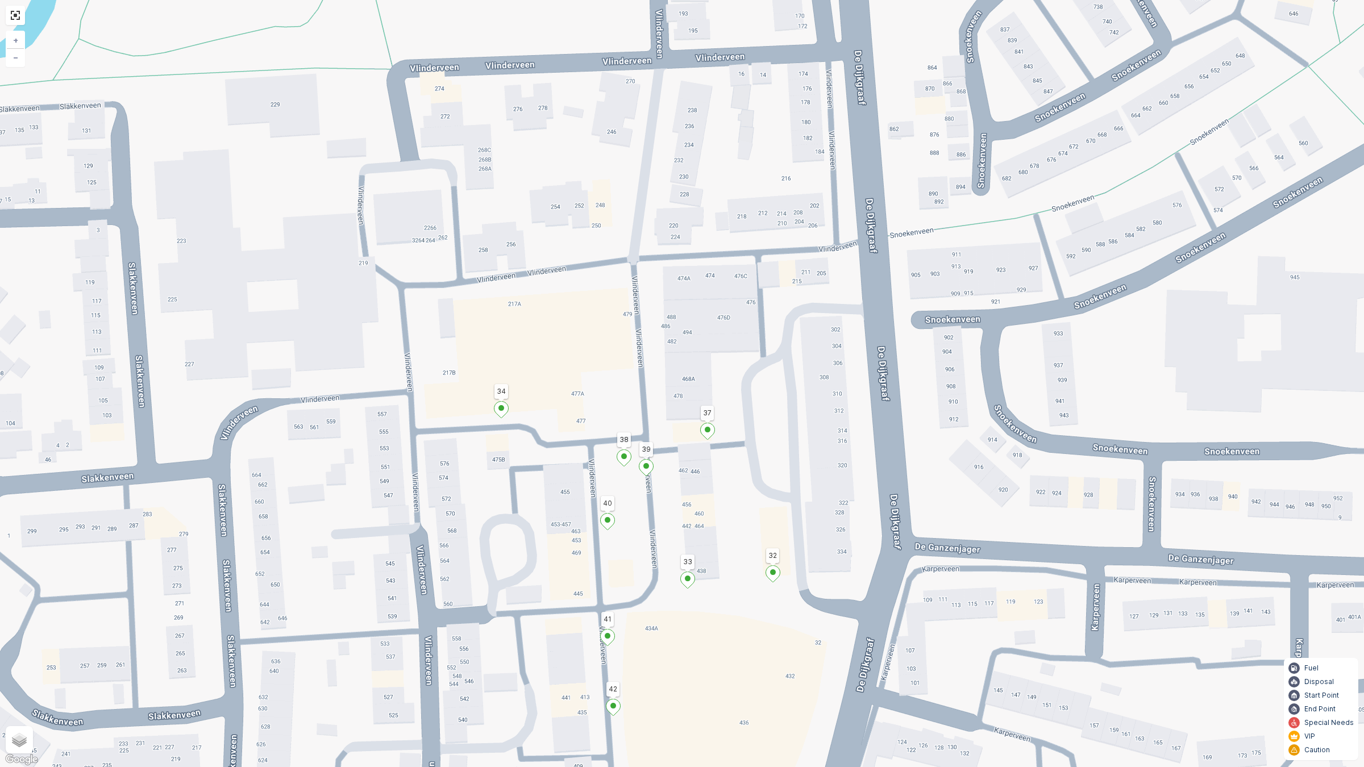
drag, startPoint x: 865, startPoint y: 279, endPoint x: 896, endPoint y: 397, distance: 121.9
click at [896, 397] on div "2 2 4 2 2 2 91 90 127 101 43 59 69 [GEOGRAPHIC_DATA] 24 57 89 92 88 87 130 128 …" at bounding box center [682, 383] width 1364 height 767
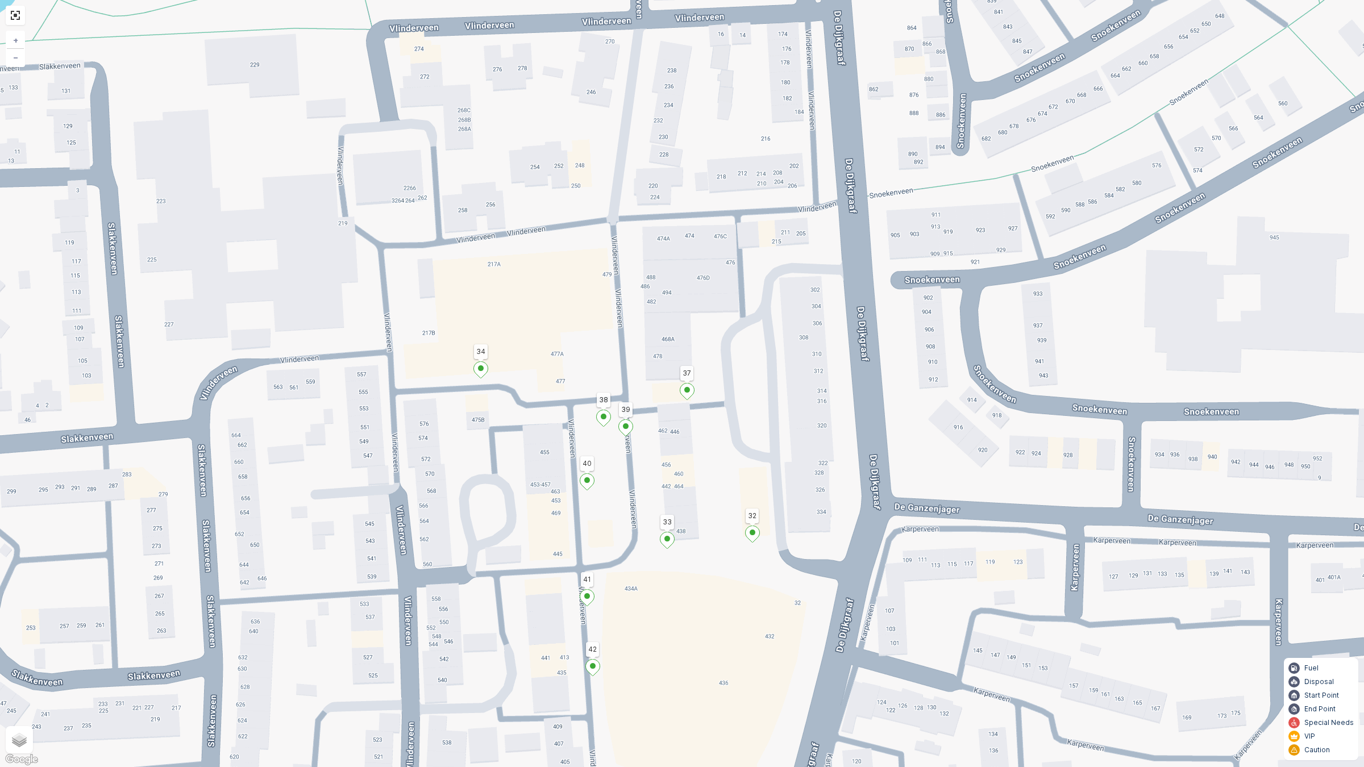
drag, startPoint x: 847, startPoint y: 259, endPoint x: 823, endPoint y: 315, distance: 61.9
click at [823, 315] on div "2 2 4 2 2 2 91 90 127 101 43 59 69 [GEOGRAPHIC_DATA] 24 57 89 92 88 87 130 128 …" at bounding box center [682, 383] width 1364 height 767
click at [24, 652] on span "Terrain" at bounding box center [31, 734] width 26 height 9
click at [18, 652] on input "Terrain" at bounding box center [13, 733] width 7 height 7
radio input "true"
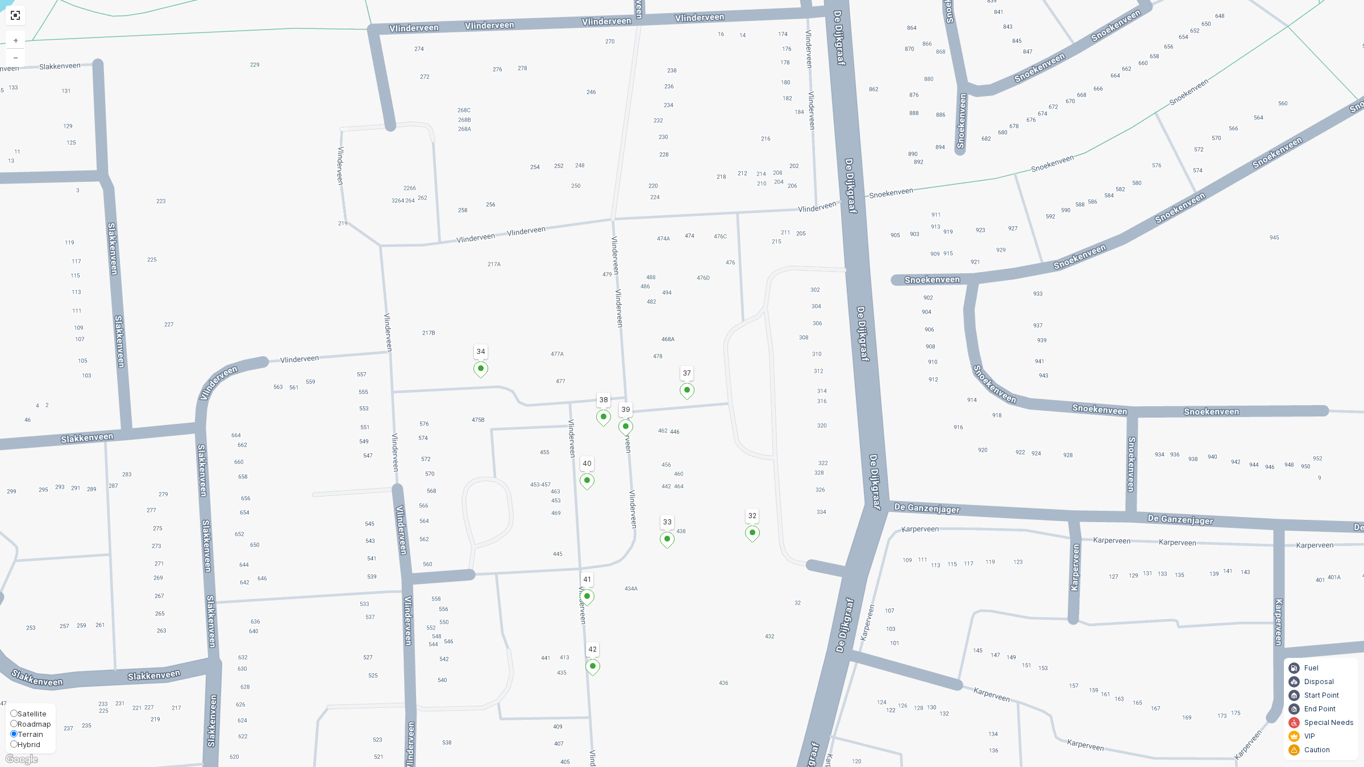
click at [27, 652] on span "Hybrid" at bounding box center [29, 744] width 23 height 9
click at [18, 652] on input "Hybrid" at bounding box center [13, 744] width 7 height 7
radio input "true"
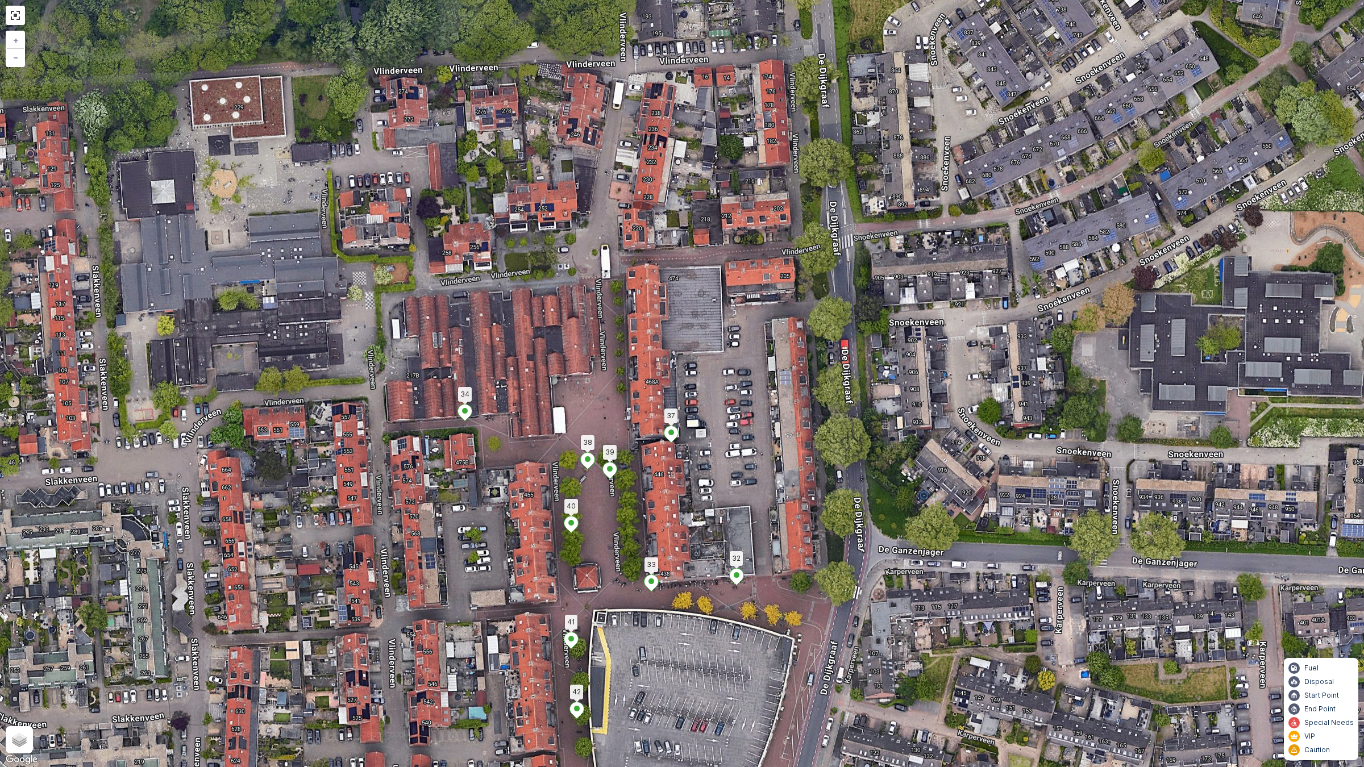
drag, startPoint x: 600, startPoint y: 293, endPoint x: 584, endPoint y: 336, distance: 45.5
click at [584, 336] on div "2 2 4 2 2 2 91 90 127 101 43 59 69 [GEOGRAPHIC_DATA] 24 57 89 92 88 87 130 128 …" at bounding box center [682, 383] width 1364 height 767
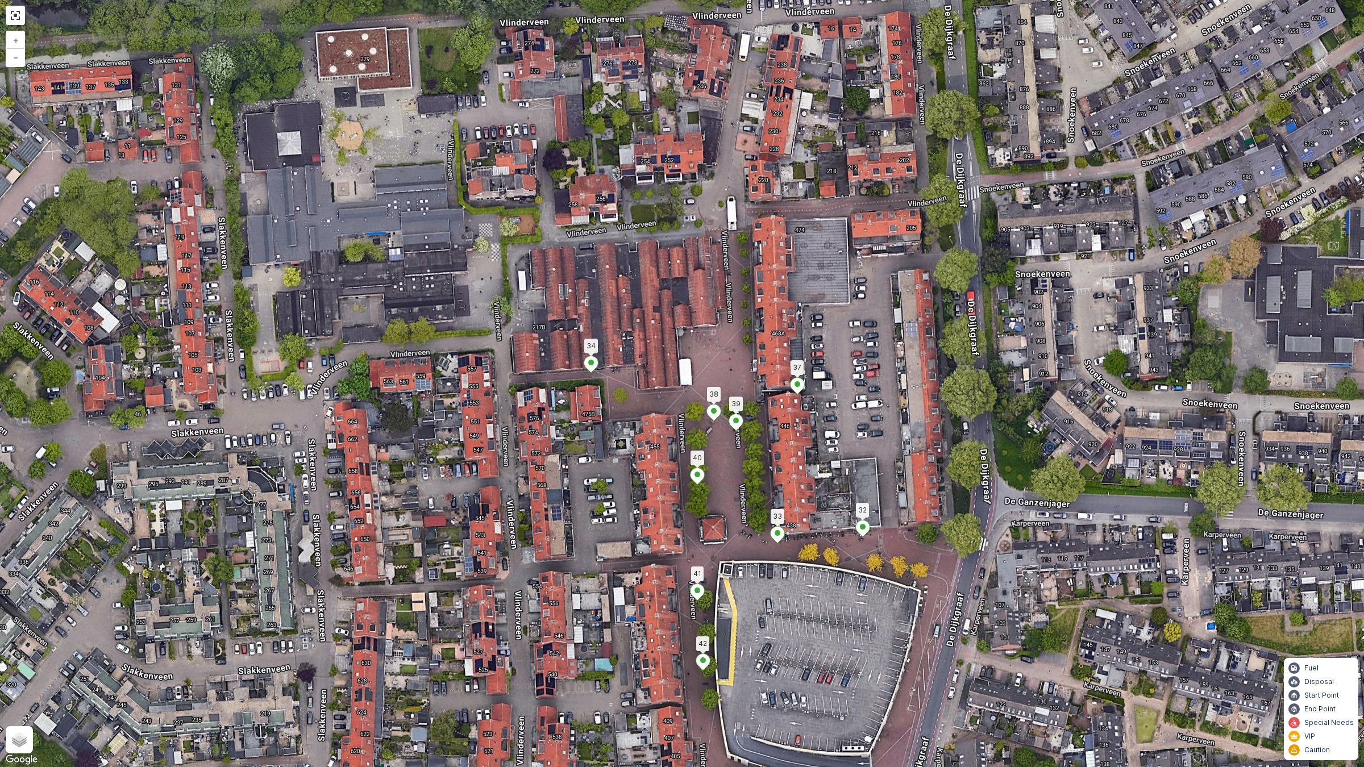
drag, startPoint x: 364, startPoint y: 410, endPoint x: 489, endPoint y: 362, distance: 133.5
click at [489, 362] on div "2 2 4 2 2 2 91 90 127 101 43 59 69 [GEOGRAPHIC_DATA] 24 57 89 92 88 87 130 128 …" at bounding box center [682, 383] width 1364 height 767
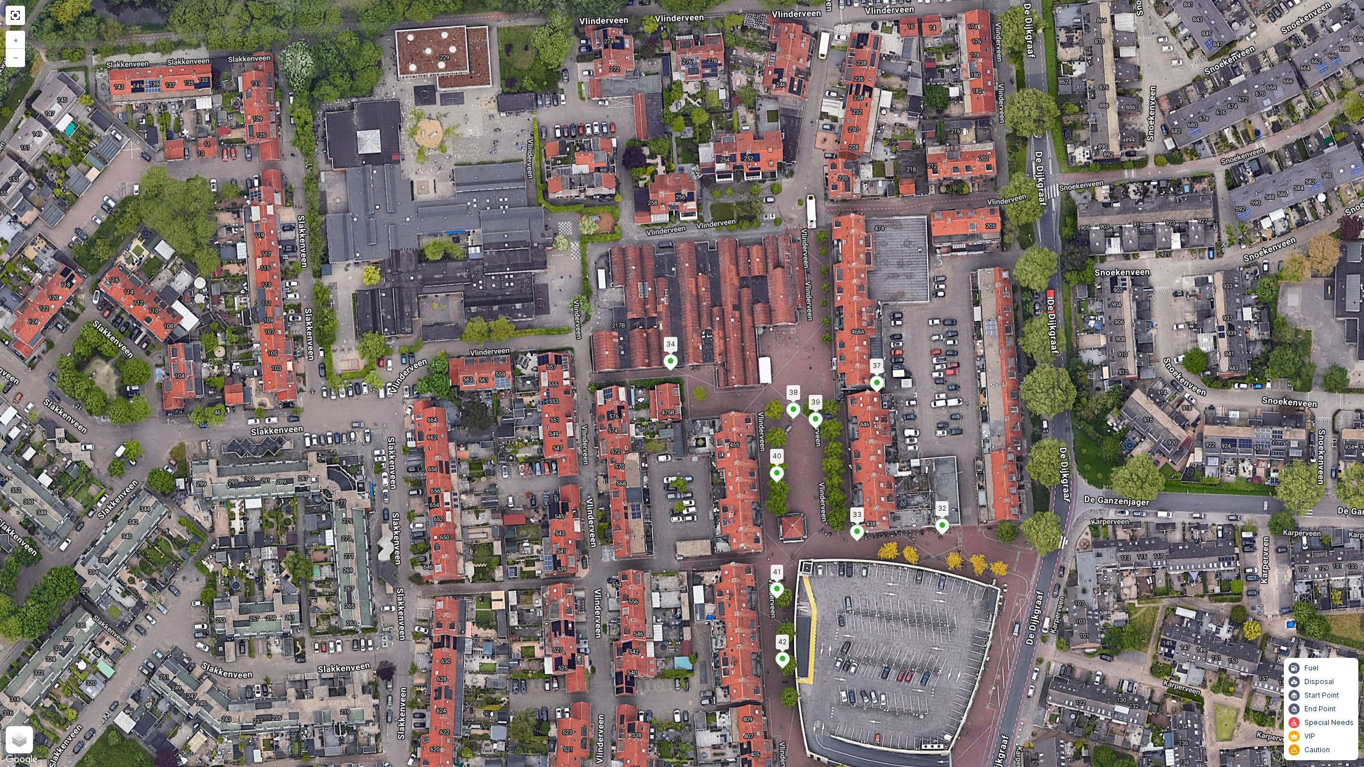
drag, startPoint x: 490, startPoint y: 319, endPoint x: 570, endPoint y: 317, distance: 79.6
click at [570, 317] on div "2 2 4 2 2 2 91 90 127 101 43 59 69 [GEOGRAPHIC_DATA] 24 57 89 92 88 87 130 128 …" at bounding box center [682, 383] width 1364 height 767
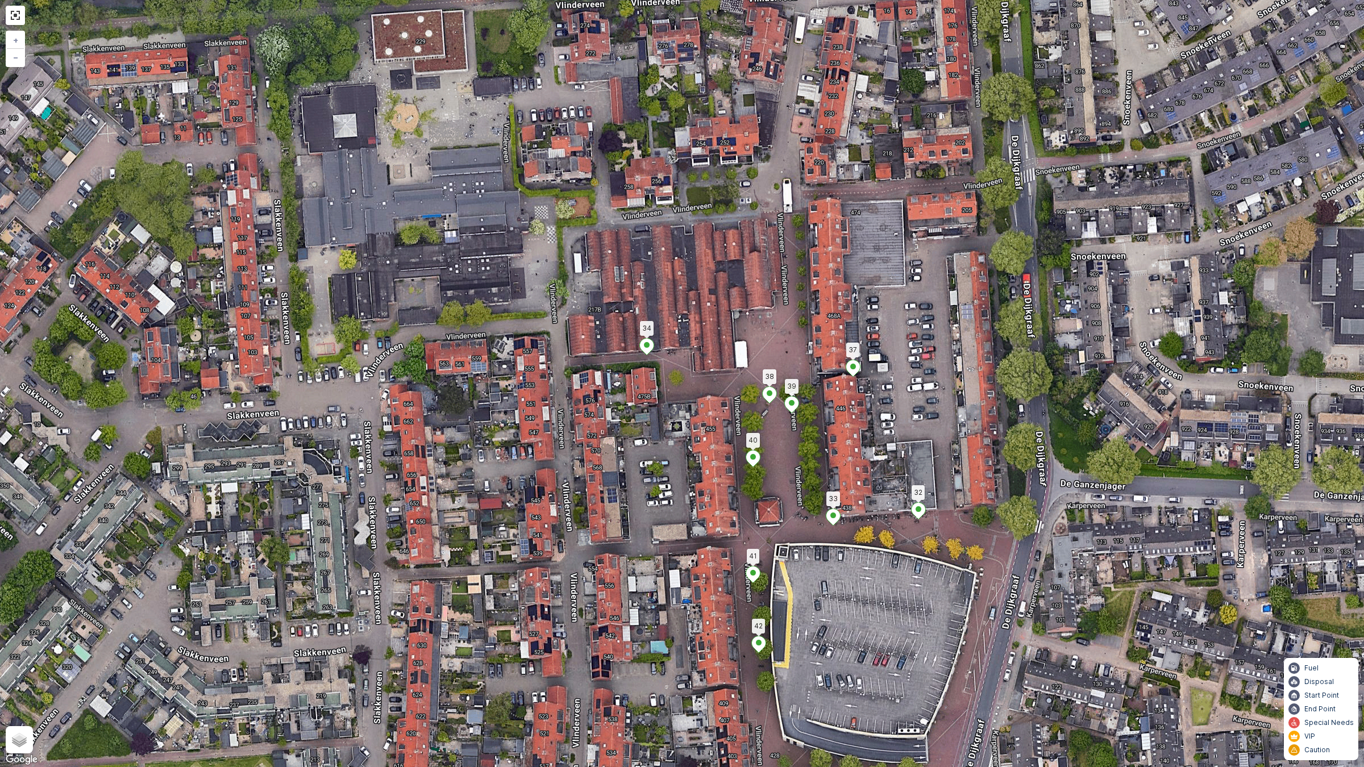
drag, startPoint x: 593, startPoint y: 389, endPoint x: 587, endPoint y: 268, distance: 121.2
click at [589, 387] on div "2 2 4 2 2 2 91 90 127 101 43 59 69 [GEOGRAPHIC_DATA] 24 57 89 92 88 87 130 128 …" at bounding box center [682, 383] width 1364 height 767
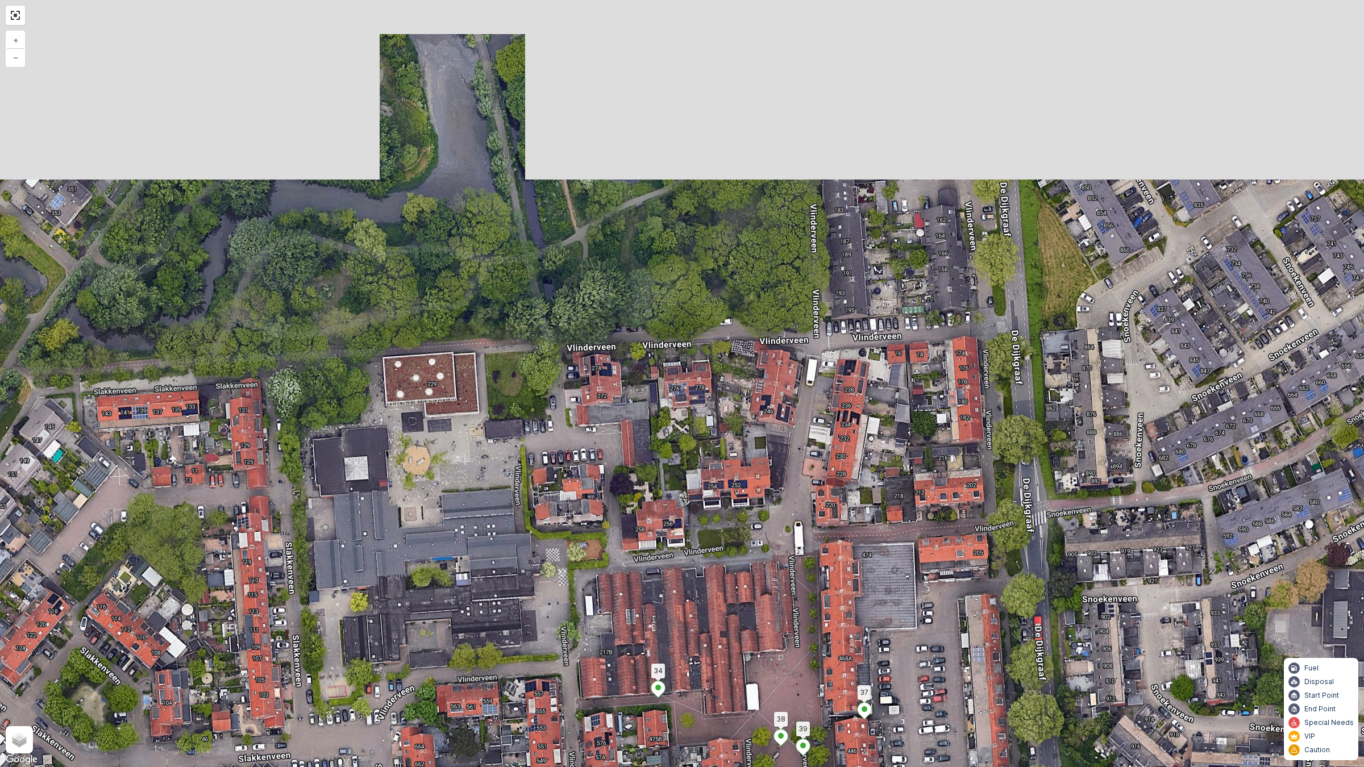
drag, startPoint x: 589, startPoint y: 163, endPoint x: 600, endPoint y: 506, distance: 342.9
click at [600, 506] on div "2 2 4 2 2 2 91 90 127 101 43 59 69 [GEOGRAPHIC_DATA] 24 57 89 92 88 87 130 128 …" at bounding box center [682, 383] width 1364 height 767
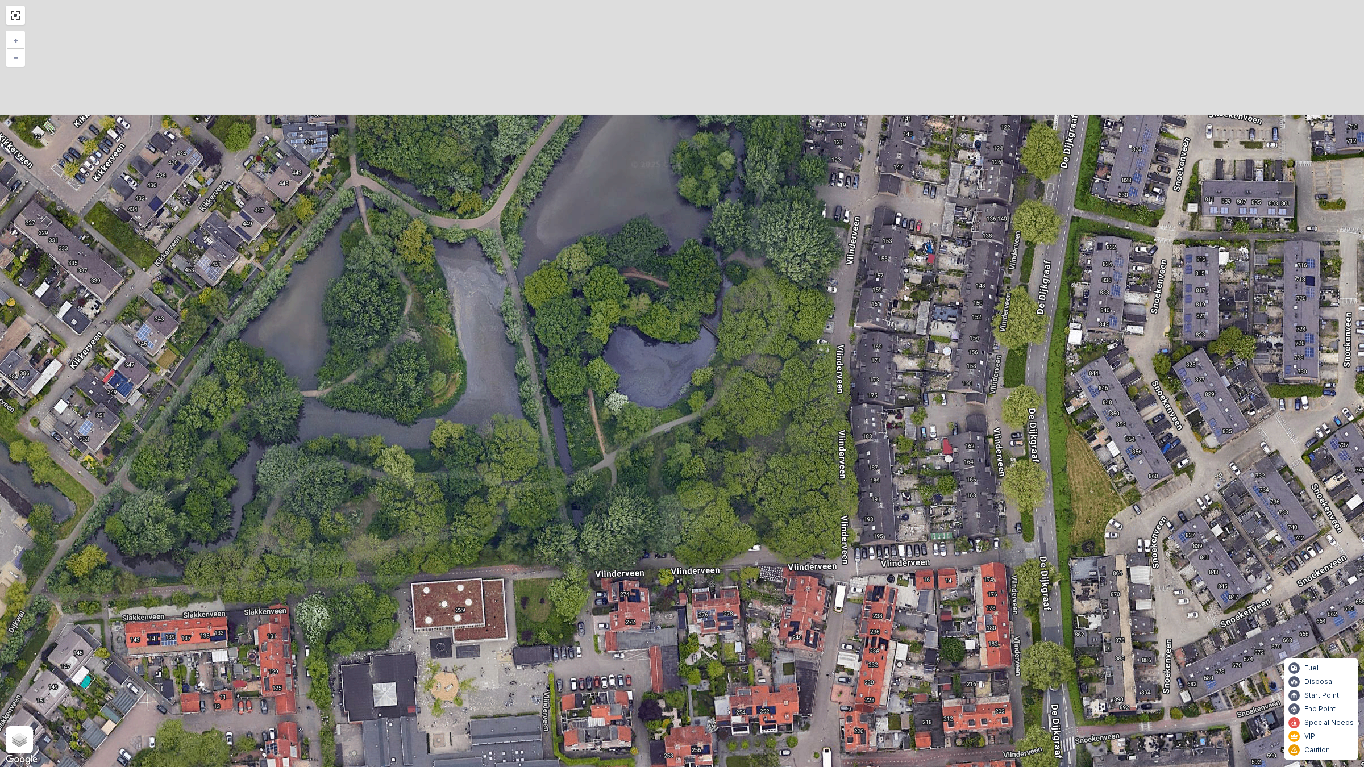
drag, startPoint x: 595, startPoint y: 260, endPoint x: 623, endPoint y: 487, distance: 228.6
click at [623, 487] on div "2 2 4 2 2 2 91 90 127 101 43 59 69 [GEOGRAPHIC_DATA] 24 57 89 92 88 87 130 128 …" at bounding box center [682, 383] width 1364 height 767
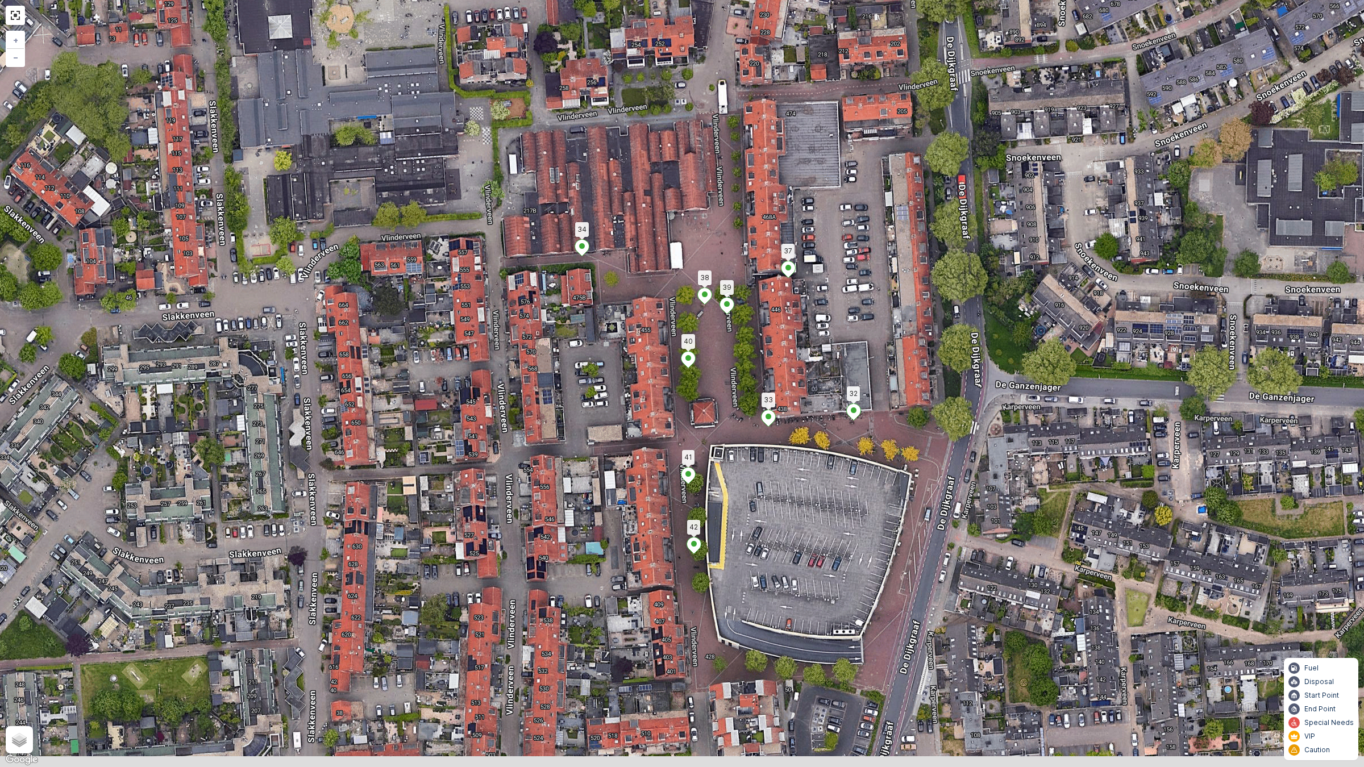
drag, startPoint x: 678, startPoint y: 584, endPoint x: 847, endPoint y: 174, distance: 443.5
click at [847, 174] on div "2 2 4 2 2 2 91 90 127 101 43 59 69 [GEOGRAPHIC_DATA] 24 57 89 92 88 87 130 128 …" at bounding box center [682, 383] width 1364 height 767
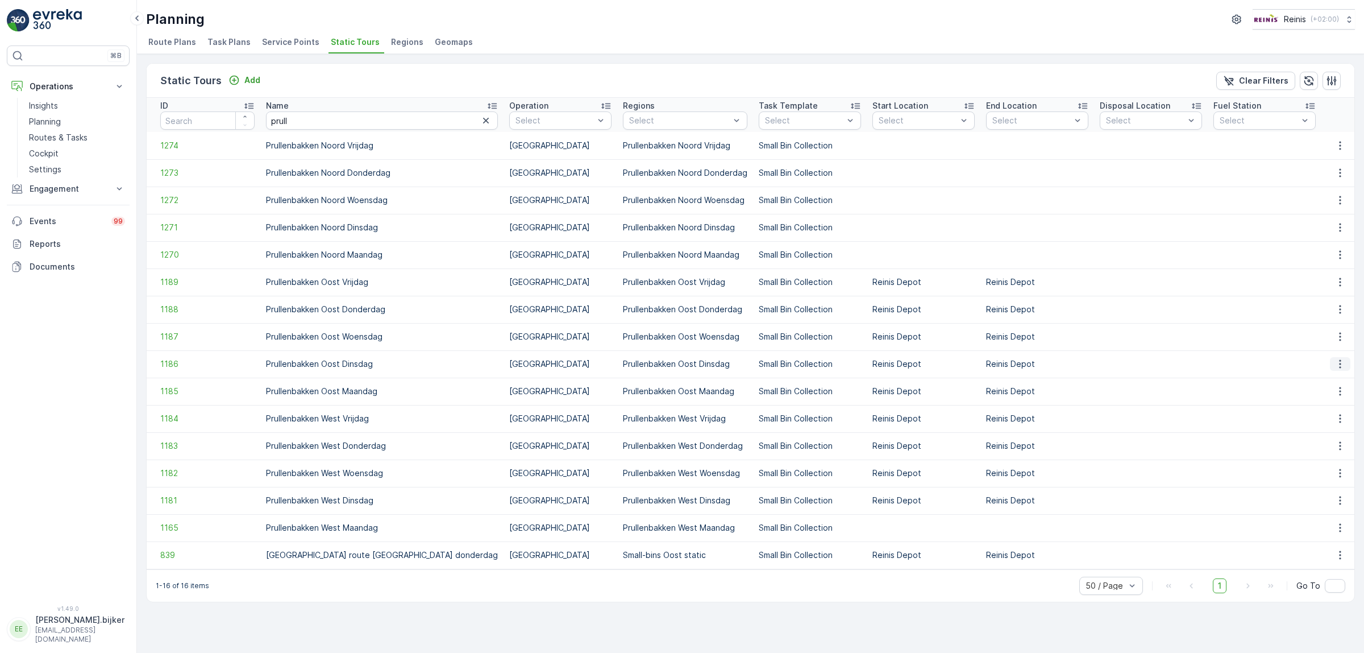
click at [1337, 358] on icon "button" at bounding box center [1340, 363] width 11 height 11
click at [1334, 382] on span "See More Details" at bounding box center [1321, 380] width 66 height 11
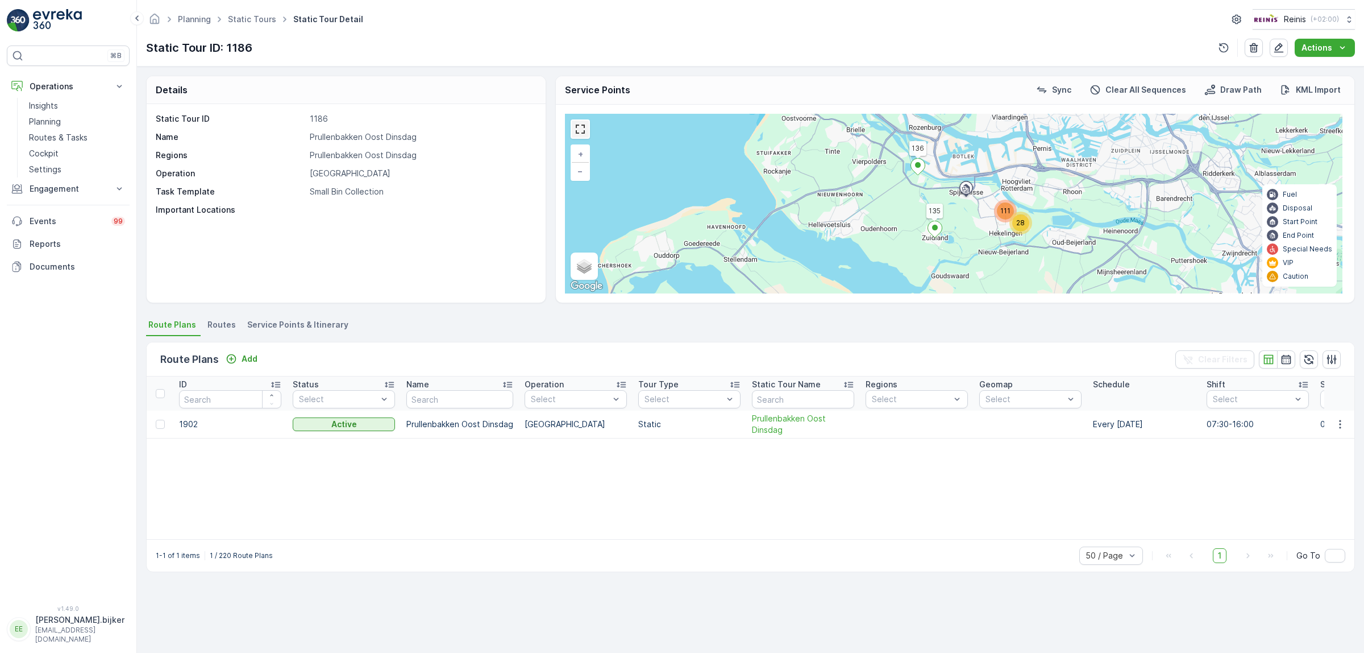
click at [573, 138] on link at bounding box center [580, 129] width 17 height 17
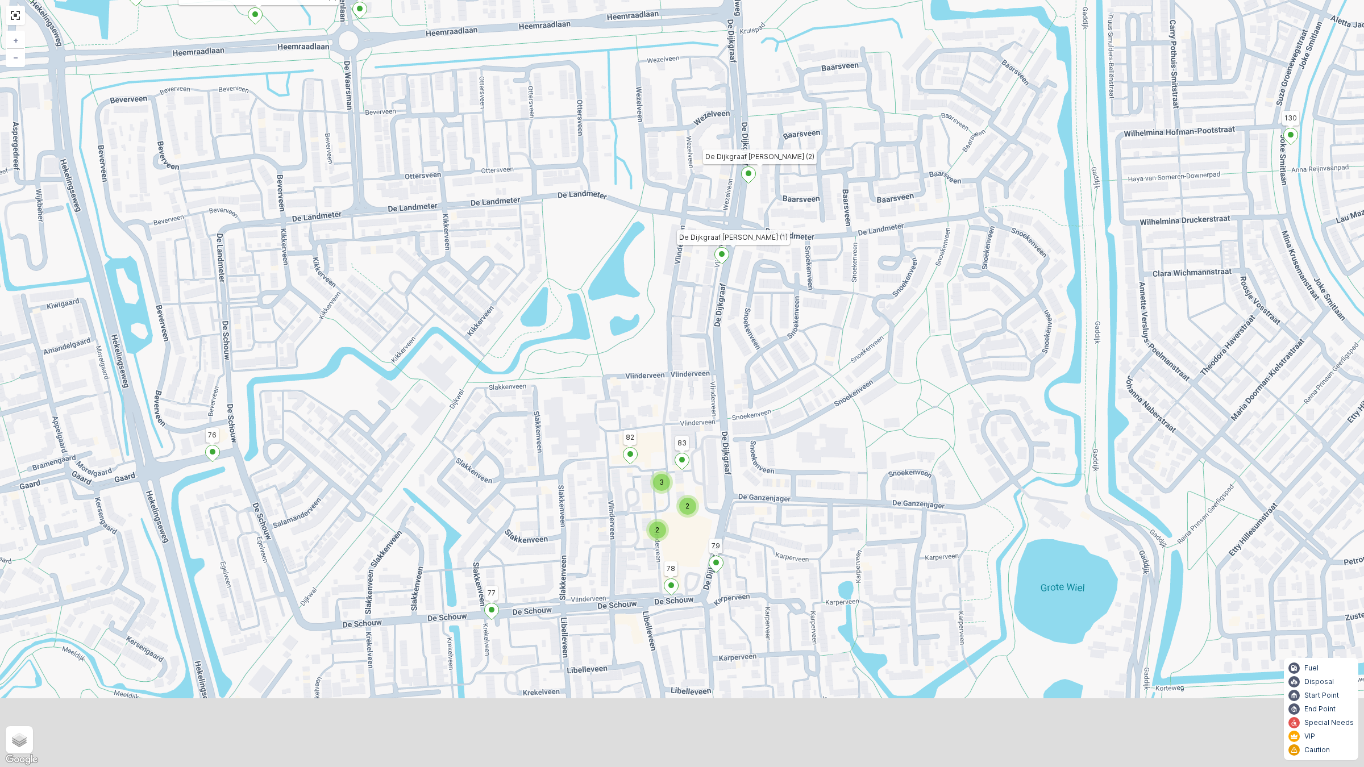
drag, startPoint x: 733, startPoint y: 508, endPoint x: 715, endPoint y: 334, distance: 174.9
click at [715, 334] on div "5 4 4 2 6 2 2 2 2 2 2 2 2 3 2 2 2 2 2 2 2 2 3 2 2 2 4 136 135 131 134 76 77 130…" at bounding box center [682, 383] width 1364 height 767
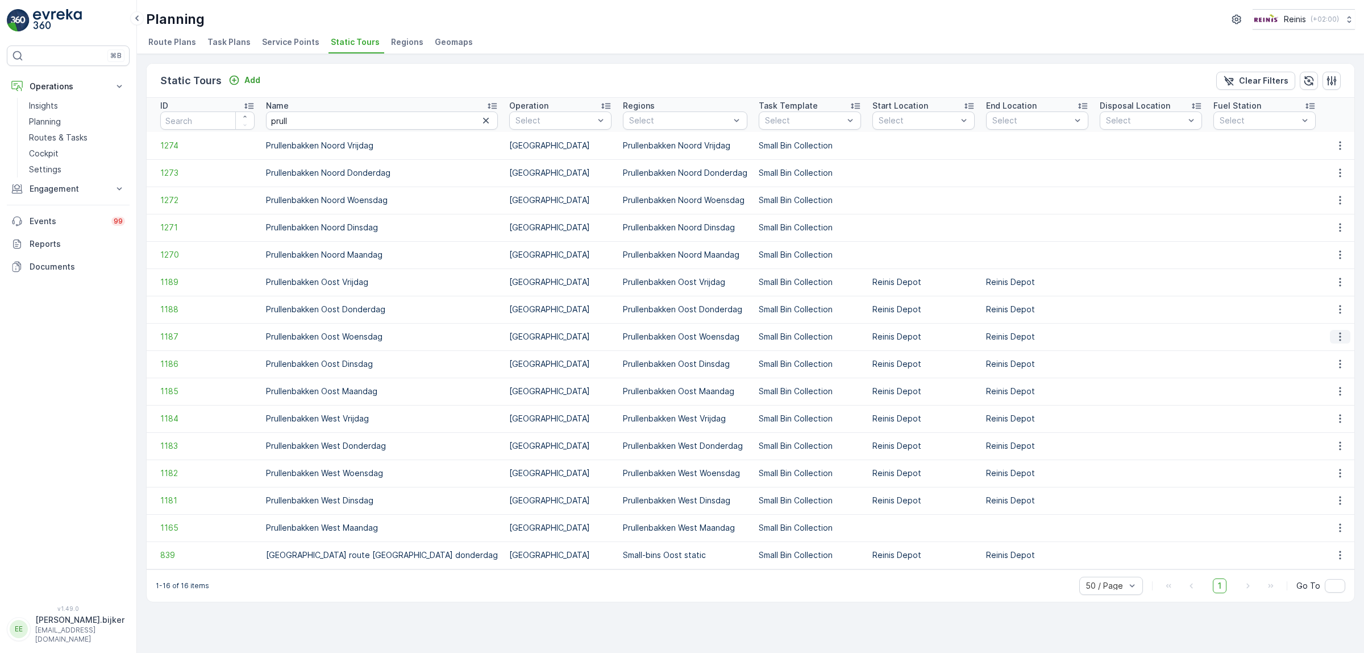
click at [1345, 335] on icon "button" at bounding box center [1340, 336] width 11 height 11
click at [1333, 351] on span "See More Details" at bounding box center [1321, 352] width 66 height 11
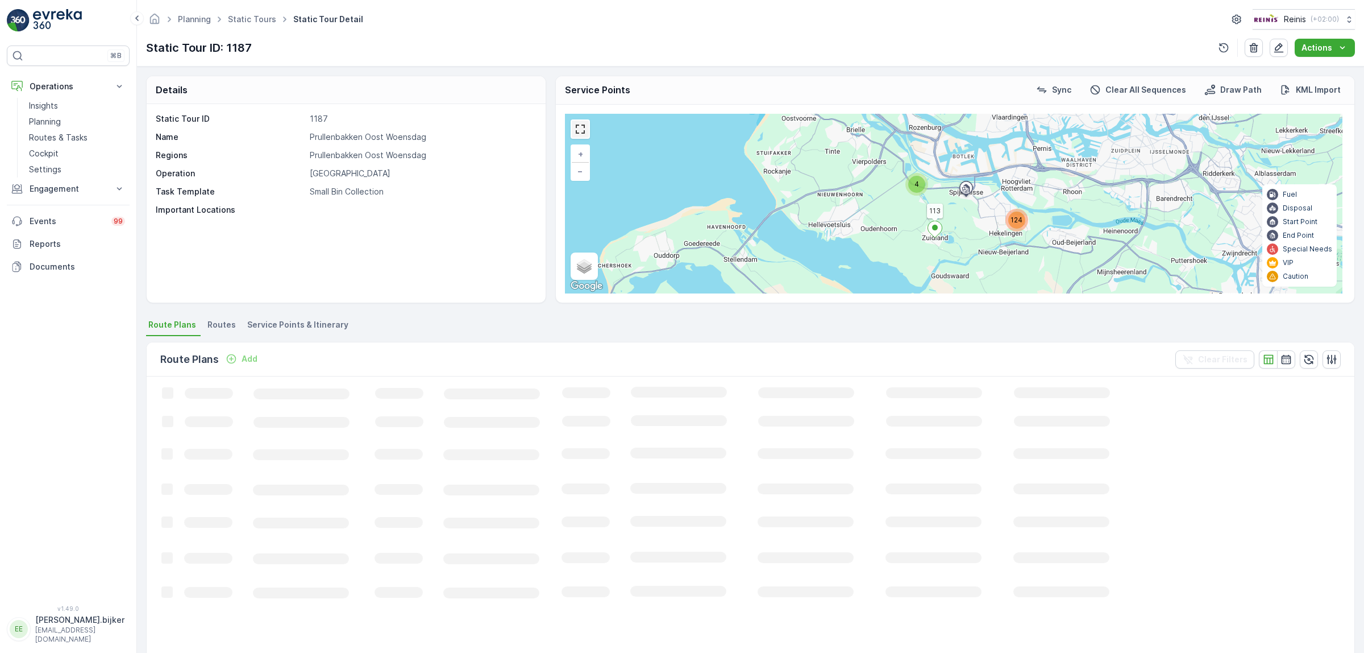
drag, startPoint x: 572, startPoint y: 128, endPoint x: 776, endPoint y: 370, distance: 316.2
click at [572, 129] on link at bounding box center [580, 129] width 17 height 17
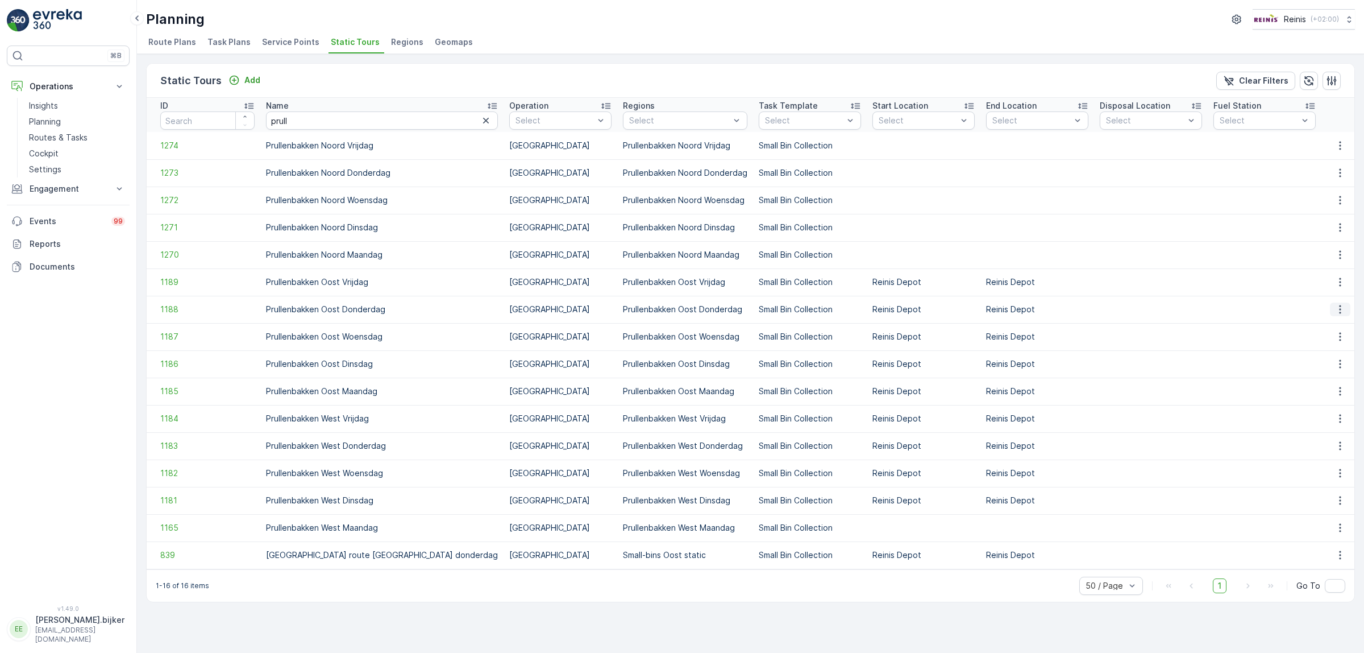
click at [1342, 308] on icon "button" at bounding box center [1340, 309] width 11 height 11
click at [1331, 327] on span "See More Details" at bounding box center [1321, 325] width 66 height 11
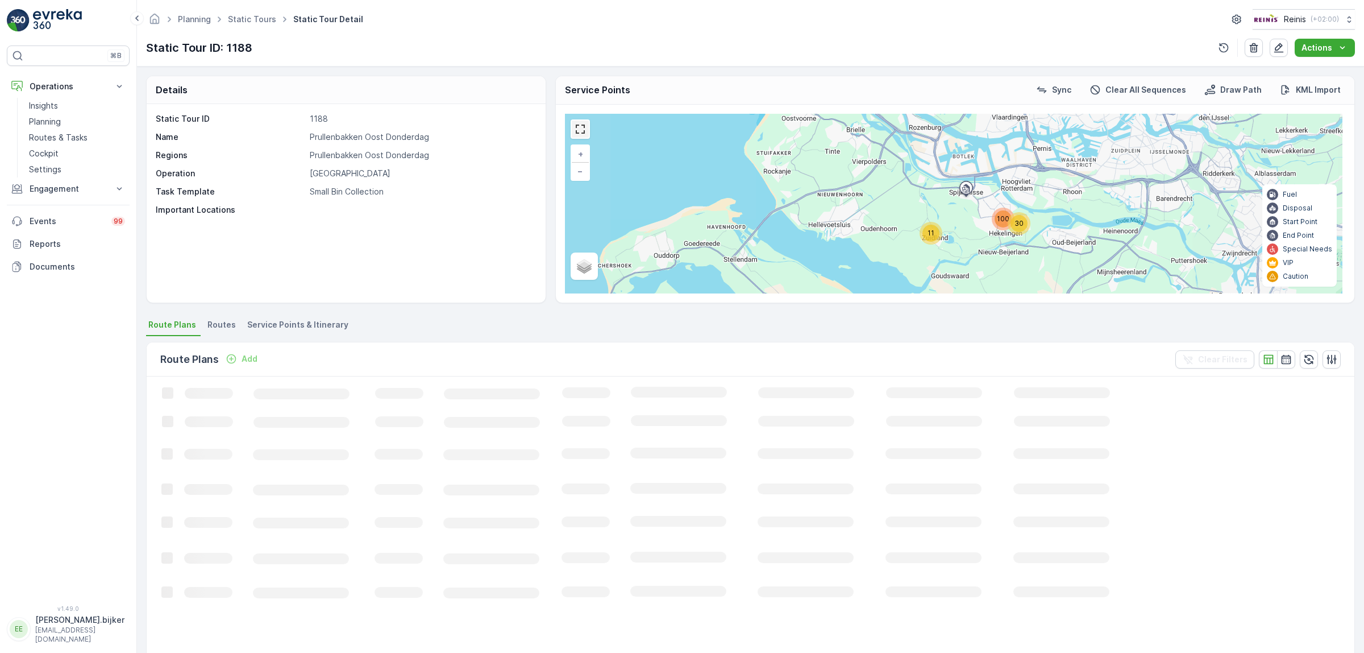
click at [581, 130] on link at bounding box center [580, 129] width 17 height 17
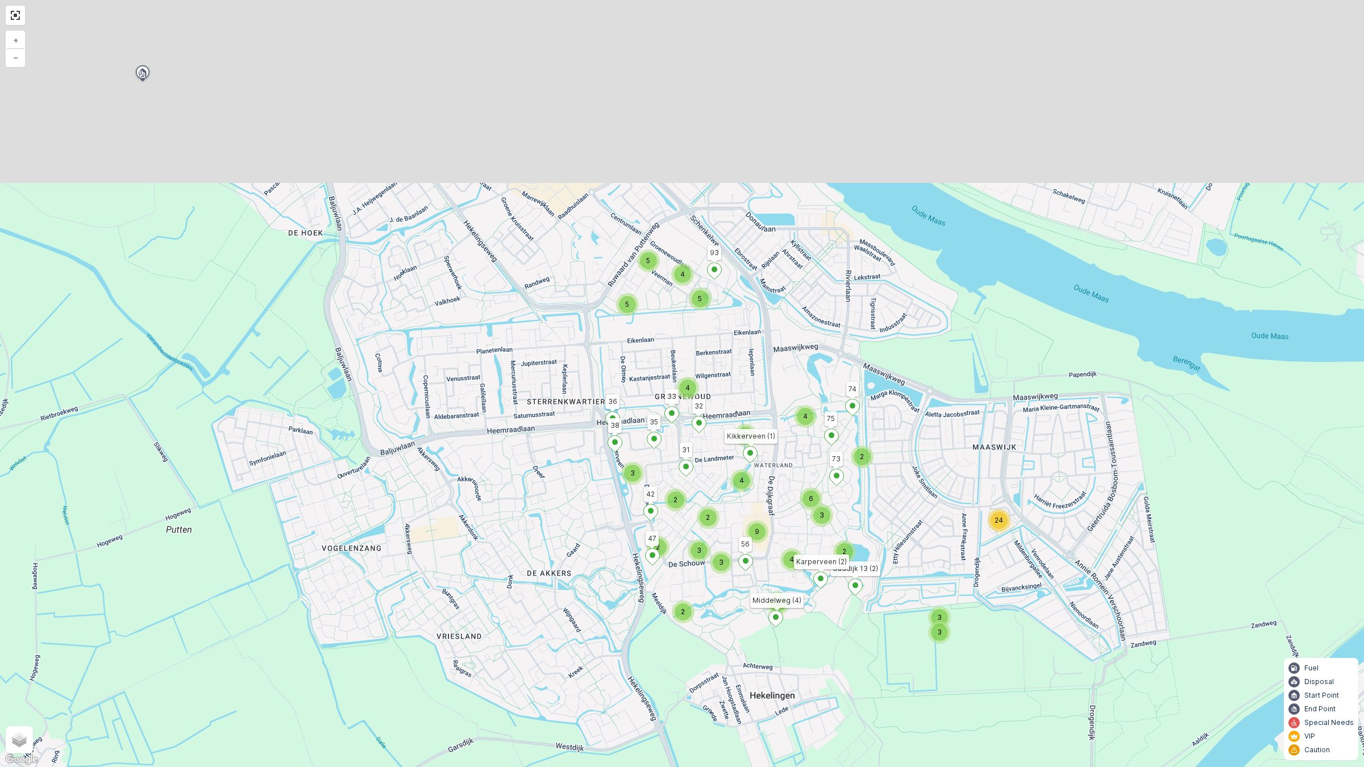
drag, startPoint x: 751, startPoint y: 236, endPoint x: 776, endPoint y: 531, distance: 296.1
click at [776, 531] on div "2 5 2 24 3 3 2 2 4 3 2 6 3 6 3 3 9 4 2 2 2 4 3 4 5 5 4 5 81 89 74 75 47 36 38 3…" at bounding box center [682, 383] width 1364 height 767
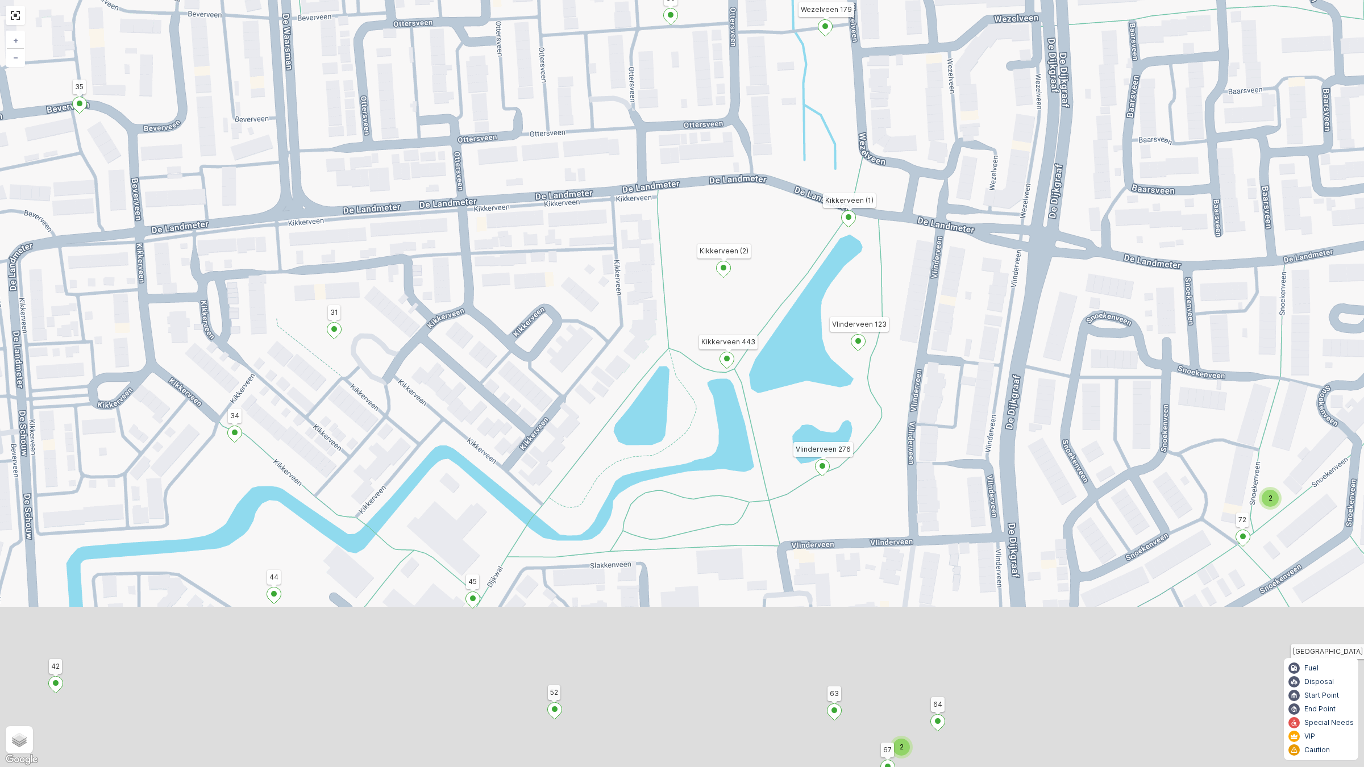
drag, startPoint x: 576, startPoint y: 655, endPoint x: 516, endPoint y: 337, distance: 324.4
click at [521, 322] on div "2 3 3 6 2 2 2 2 2 2 2 81 89 74 75 47 36 38 35 Gaddijk 13 (2) Middelweg (4) [GEO…" at bounding box center [682, 383] width 1364 height 767
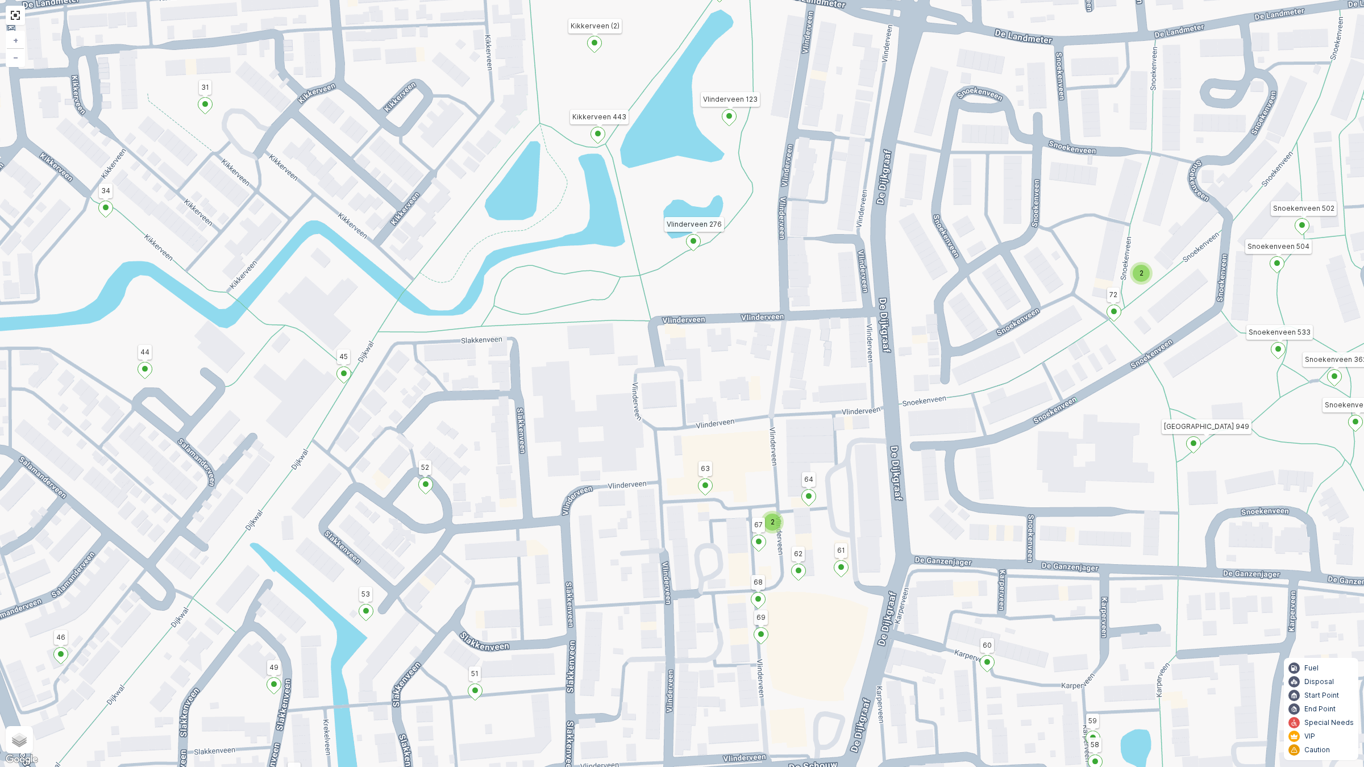
drag, startPoint x: 830, startPoint y: 526, endPoint x: 745, endPoint y: 469, distance: 102.8
click at [745, 469] on div "2 3 3 6 2 2 2 2 2 2 2 81 89 74 75 47 36 38 35 Gaddijk 13 (2) Middelweg (4) [GEO…" at bounding box center [682, 383] width 1364 height 767
click at [27, 652] on span "Hybrid" at bounding box center [29, 744] width 23 height 9
click at [18, 652] on input "Hybrid" at bounding box center [13, 744] width 7 height 7
radio input "true"
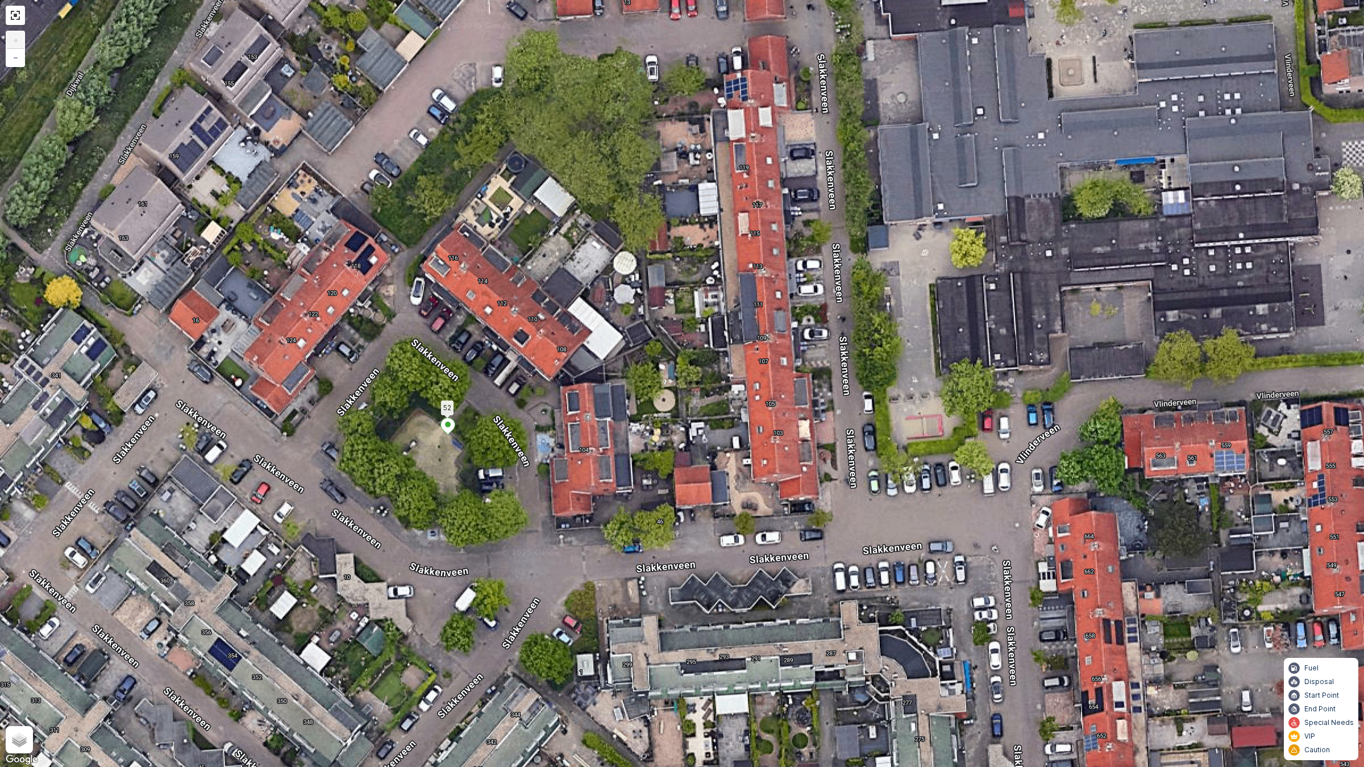
click at [451, 425] on icon at bounding box center [448, 426] width 14 height 16
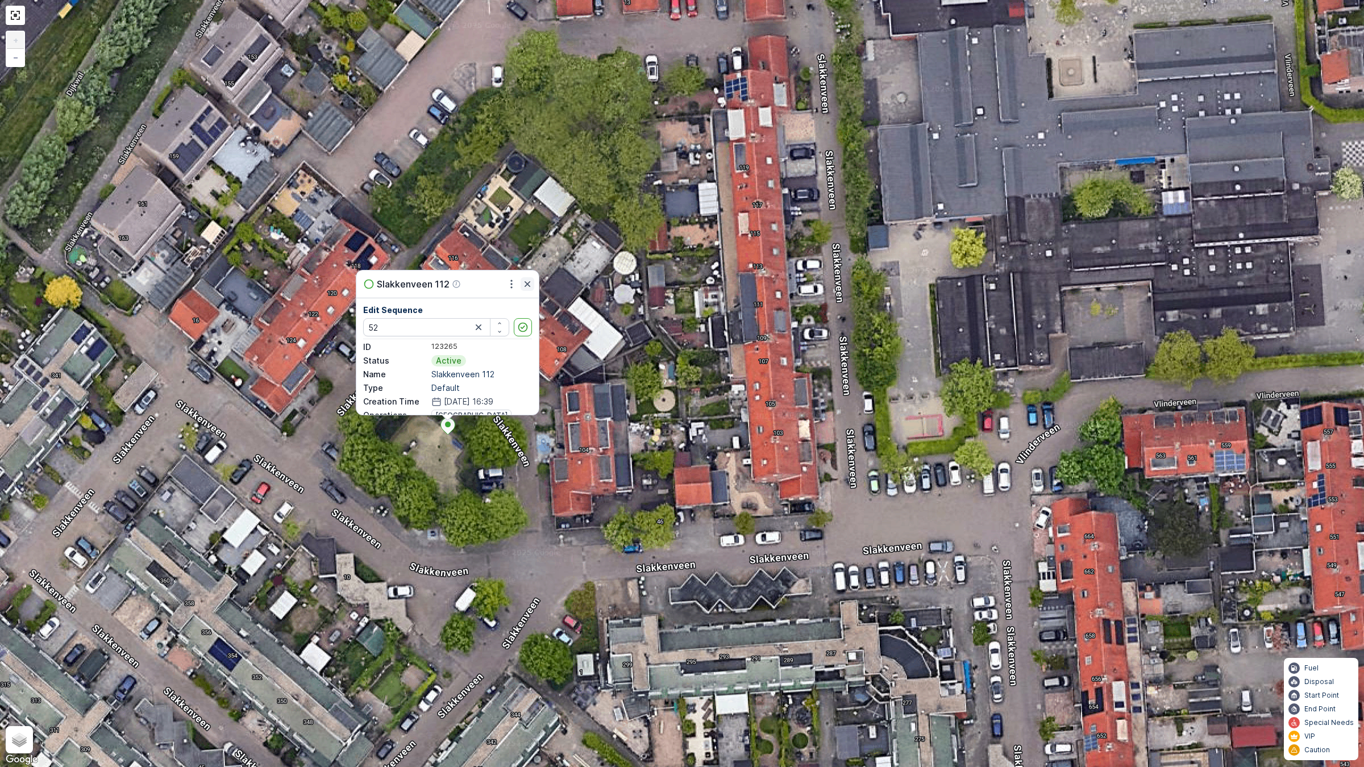
click at [526, 284] on icon "button" at bounding box center [527, 284] width 11 height 11
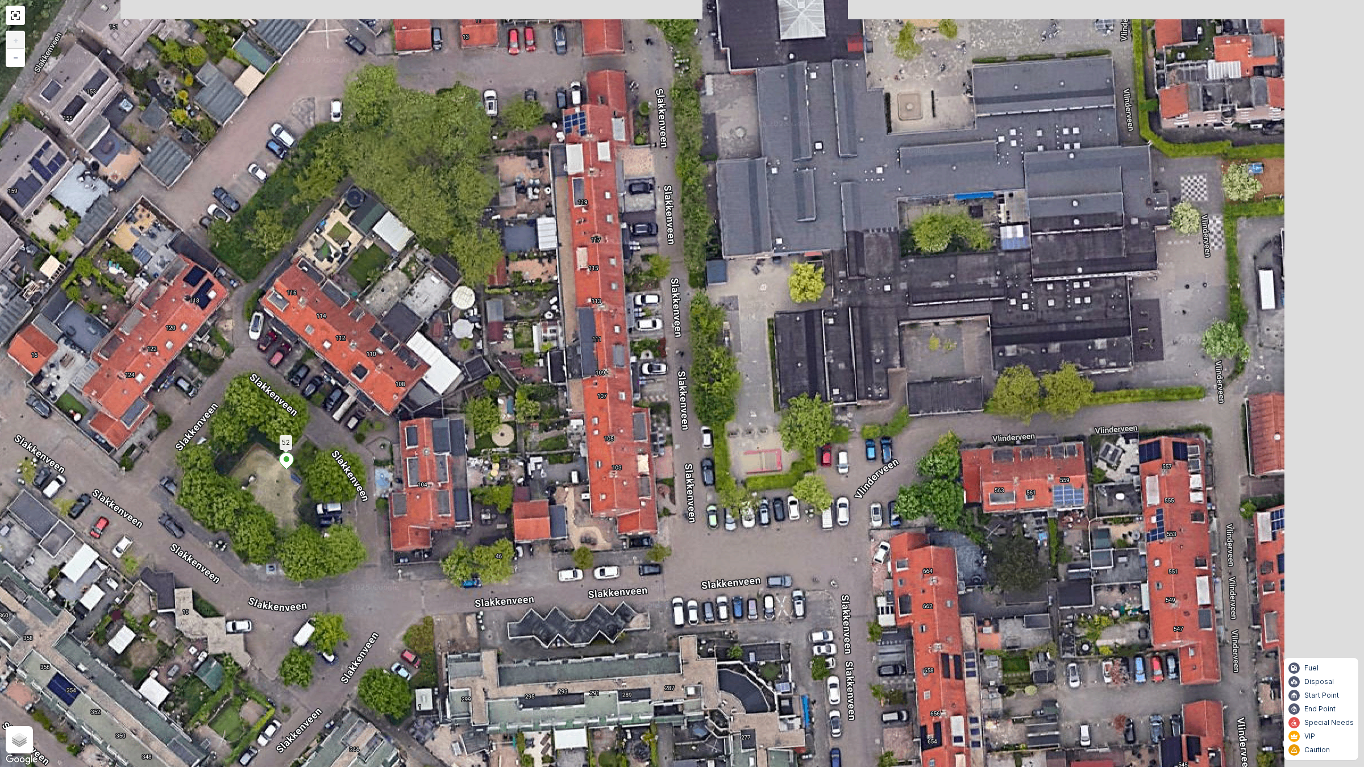
drag, startPoint x: 915, startPoint y: 467, endPoint x: 754, endPoint y: 502, distance: 165.1
click at [754, 502] on div "2 2 81 89 74 75 47 36 38 35 Gaddijk 13 (2) Middelweg (4) [GEOGRAPHIC_DATA] [PHO…" at bounding box center [682, 383] width 1364 height 767
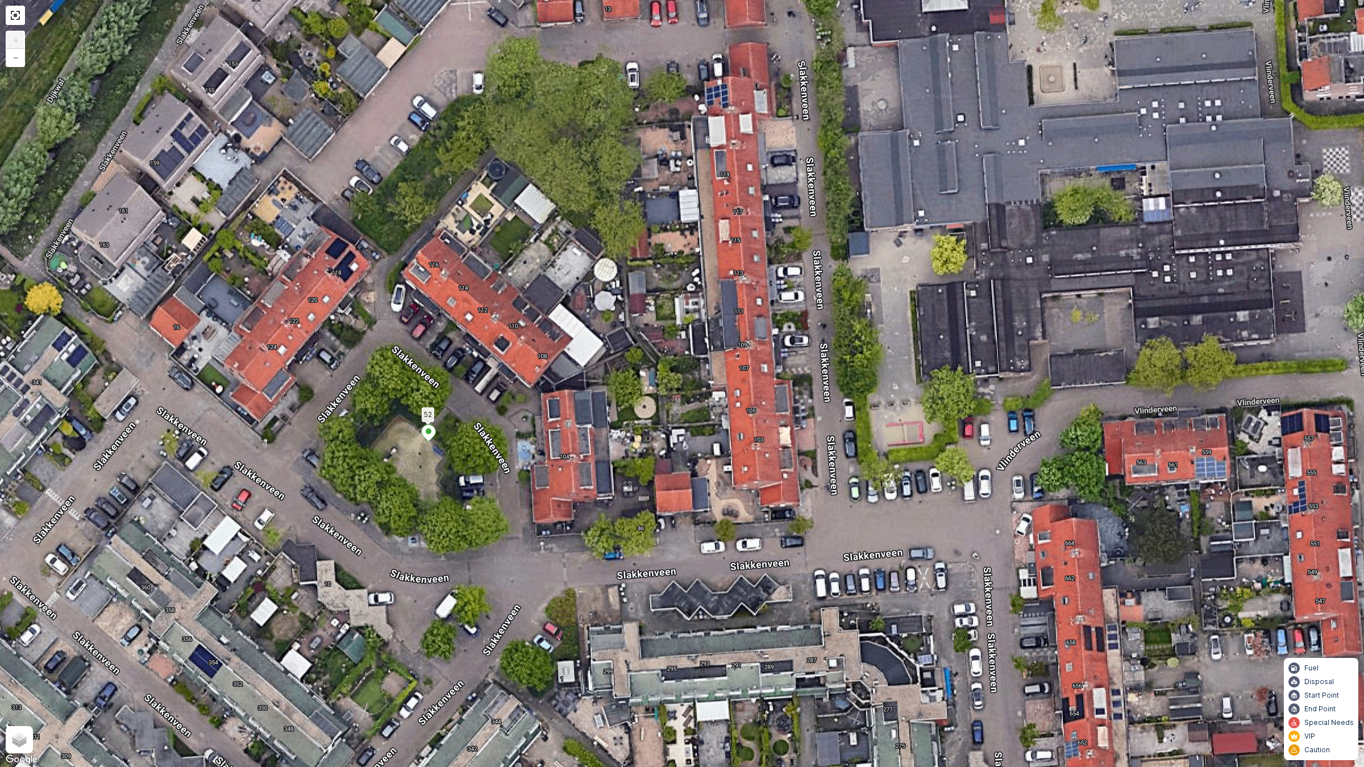
drag, startPoint x: 346, startPoint y: 524, endPoint x: 310, endPoint y: 512, distance: 37.7
click at [309, 512] on div "2 2 81 89 74 75 47 36 38 35 Gaddijk 13 (2) Middelweg (4) [GEOGRAPHIC_DATA] [PHO…" at bounding box center [682, 383] width 1364 height 767
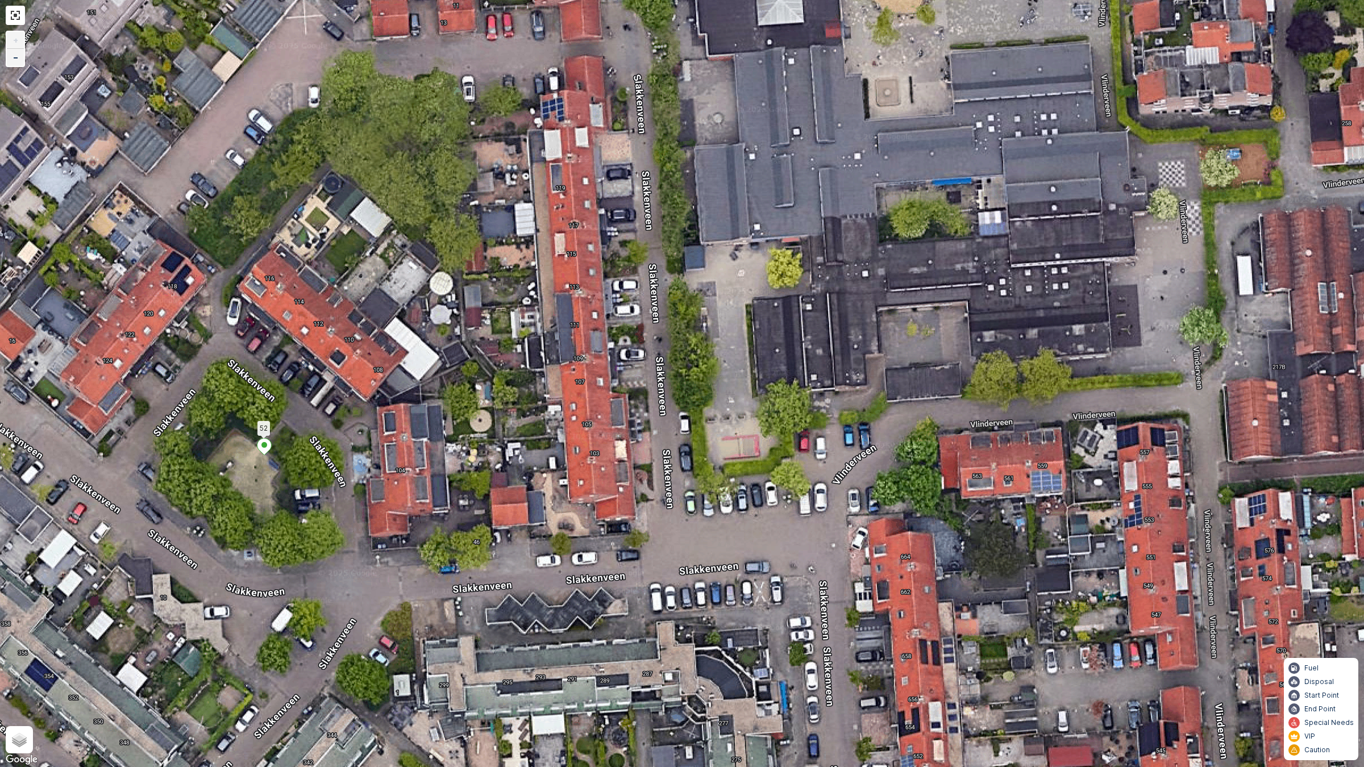
click at [14, 54] on span "−" at bounding box center [16, 57] width 6 height 10
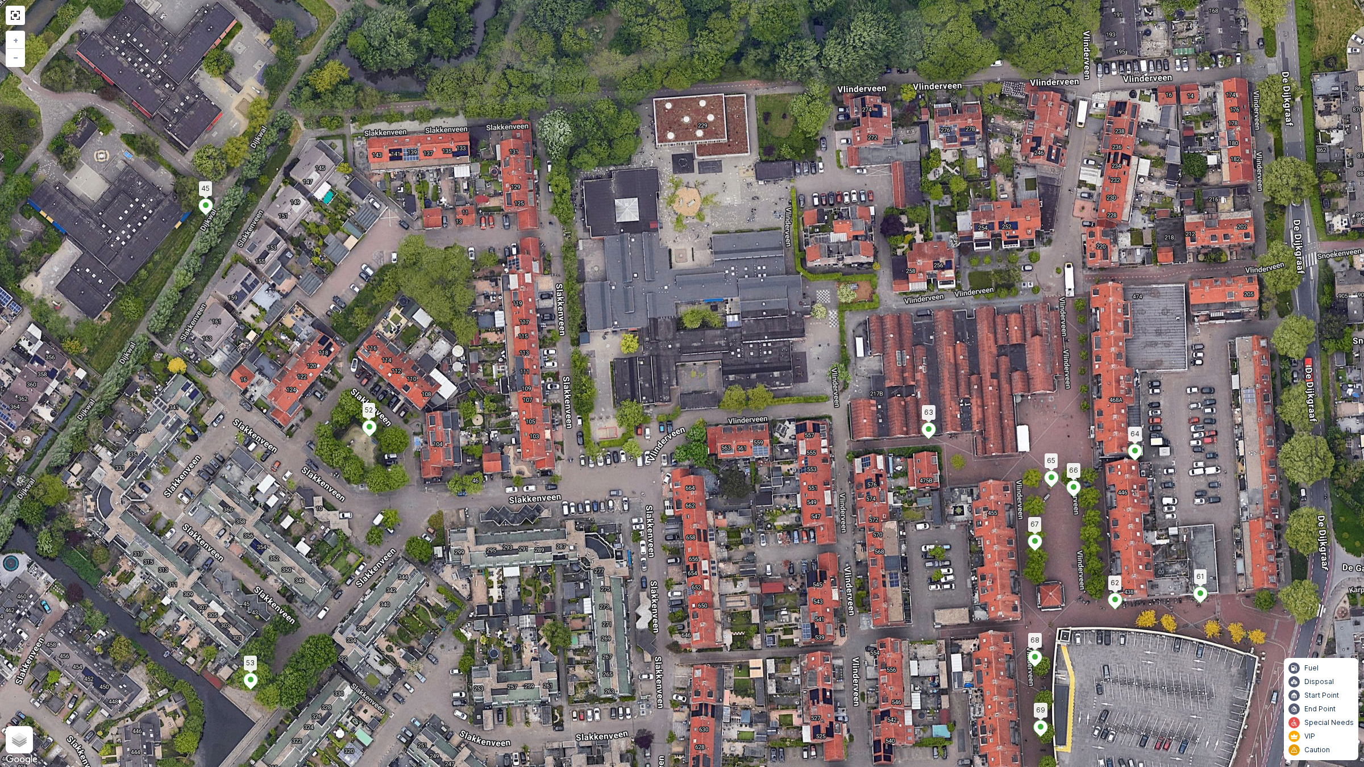
drag, startPoint x: 890, startPoint y: 414, endPoint x: 651, endPoint y: 470, distance: 245.3
click at [786, 430] on div "2 3 3 2 2 81 89 74 75 47 36 38 35 Gaddijk 13 (2) Middelweg (4) [GEOGRAPHIC_DATA…" at bounding box center [682, 383] width 1364 height 767
click at [609, 455] on div "2 3 3 2 2 81 89 74 75 47 36 38 35 Gaddijk 13 (2) Middelweg (4) [GEOGRAPHIC_DATA…" at bounding box center [682, 383] width 1364 height 767
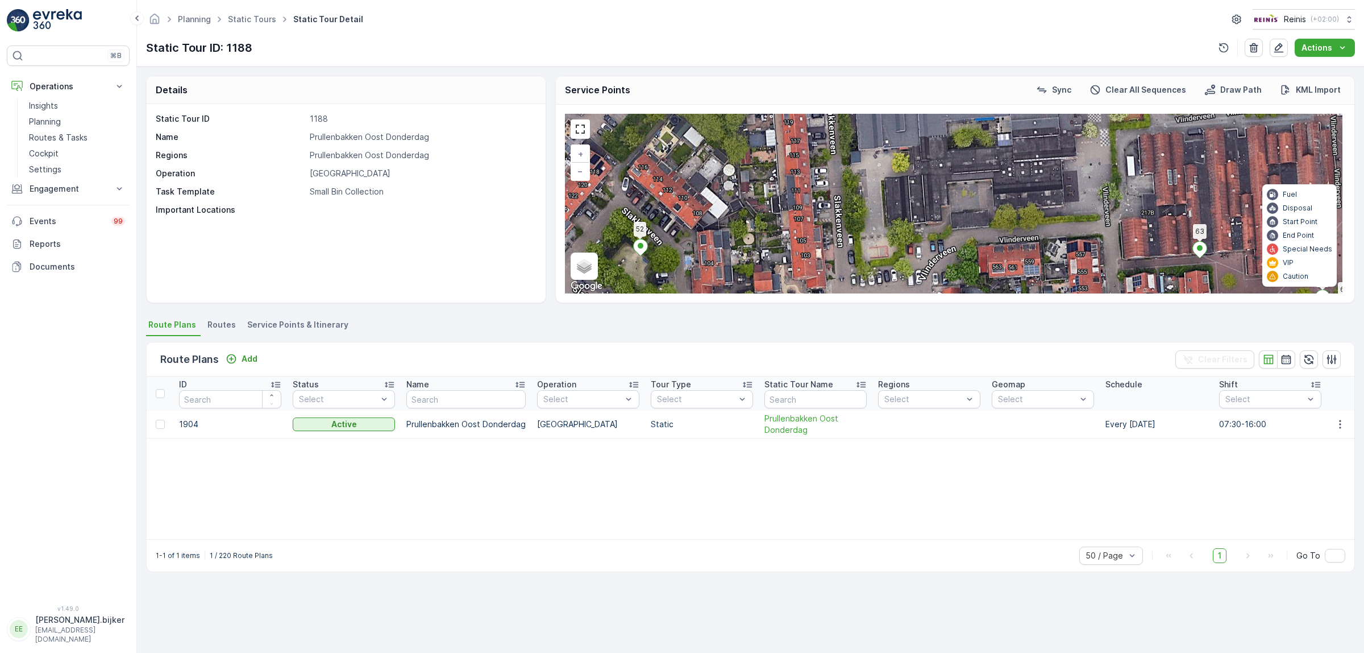
click at [455, 230] on div "Static Tour ID 1188 Name [GEOGRAPHIC_DATA] [GEOGRAPHIC_DATA] Regions [GEOGRAPHI…" at bounding box center [346, 203] width 399 height 198
click at [47, 138] on p "Routes & Tasks" at bounding box center [58, 137] width 59 height 11
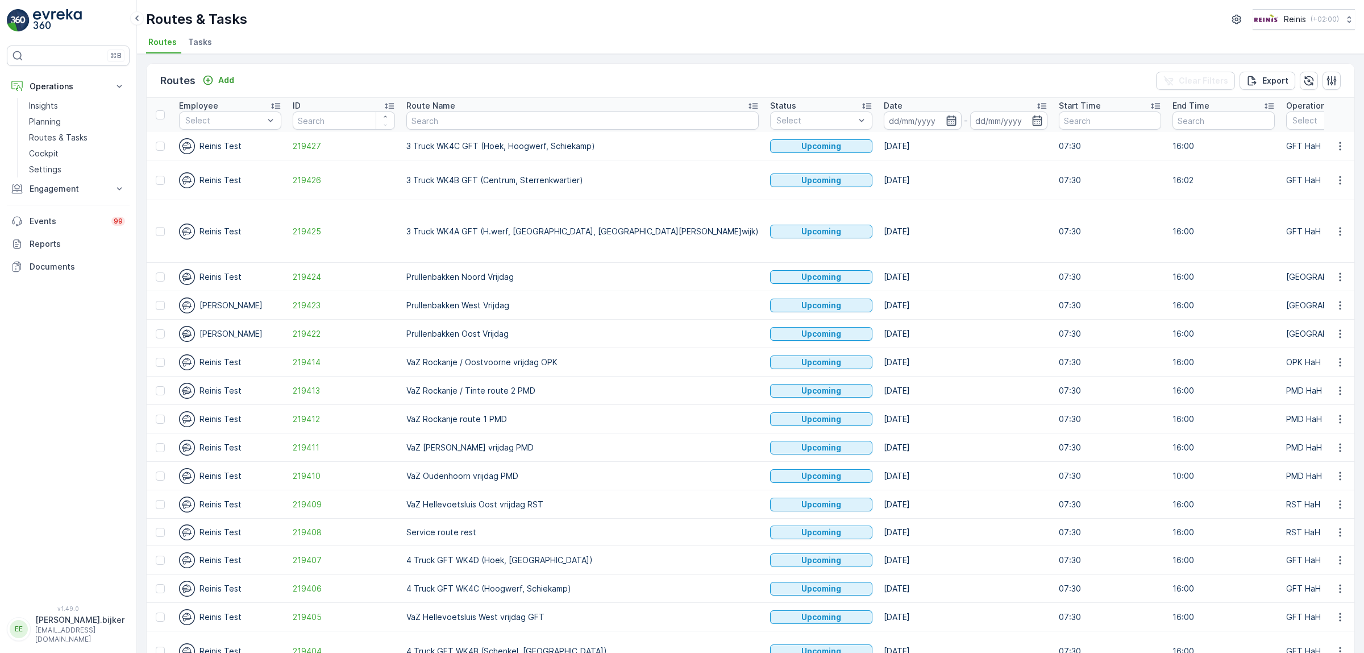
click at [946, 121] on icon "button" at bounding box center [951, 120] width 11 height 11
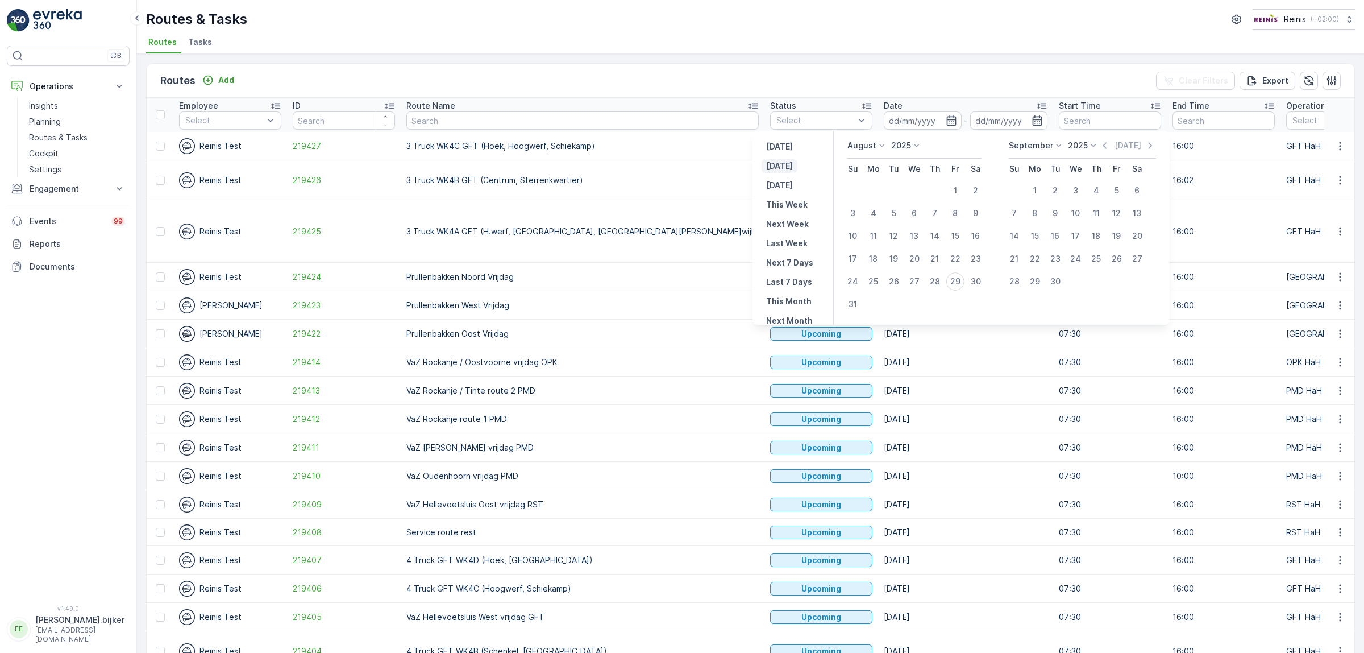
click at [780, 163] on p "[DATE]" at bounding box center [779, 165] width 27 height 11
type input "[DATE]"
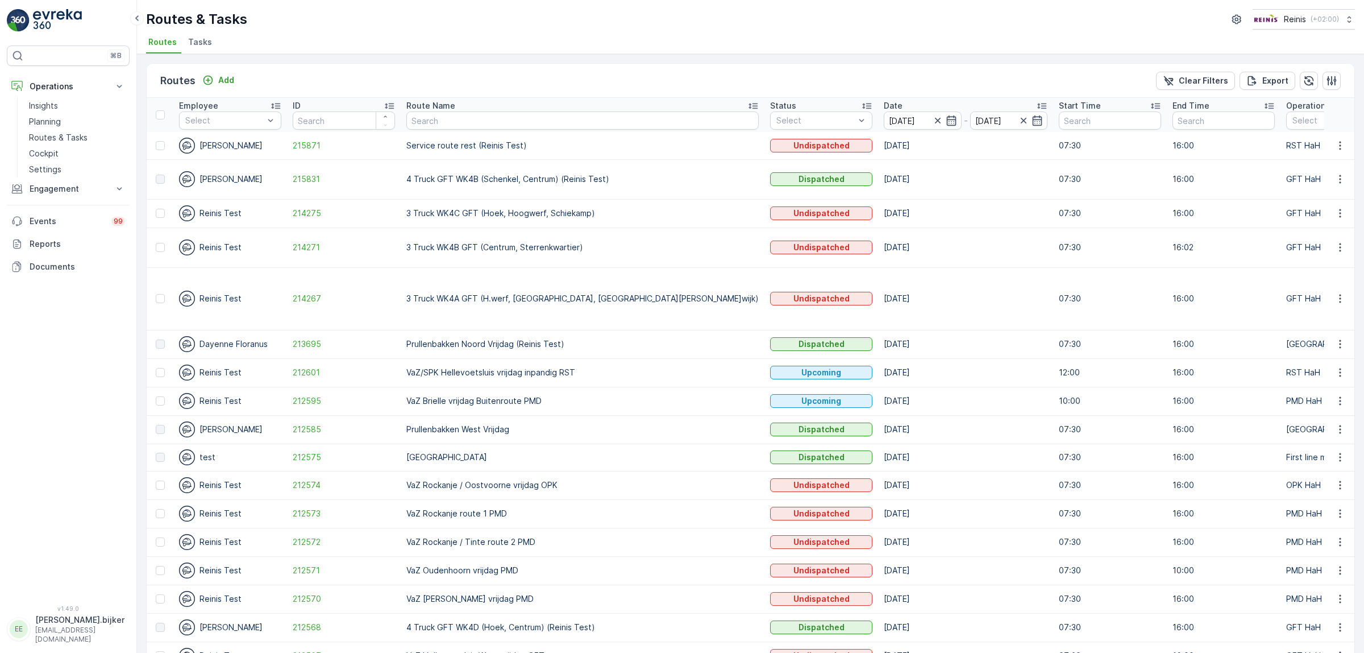
click at [748, 103] on icon at bounding box center [753, 105] width 11 height 11
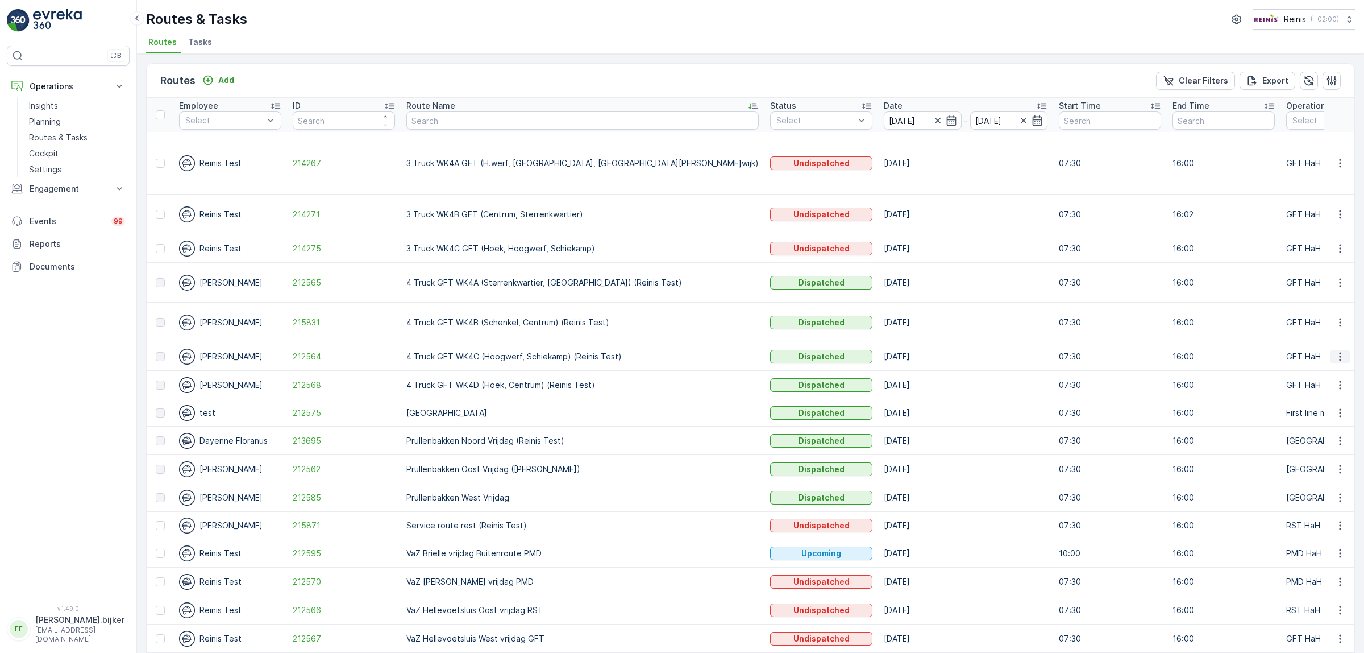
click at [1336, 351] on icon "button" at bounding box center [1340, 356] width 11 height 11
click at [1333, 339] on span "See More Details" at bounding box center [1314, 339] width 66 height 11
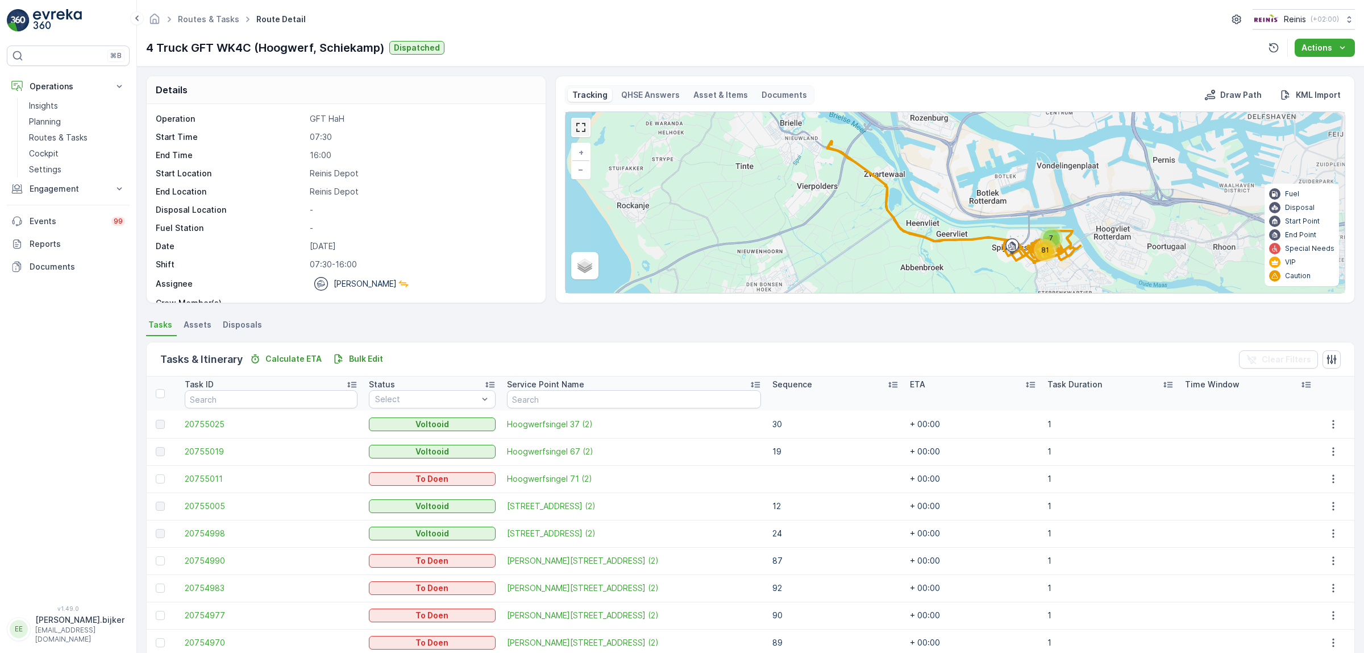
click at [575, 126] on link at bounding box center [580, 127] width 17 height 17
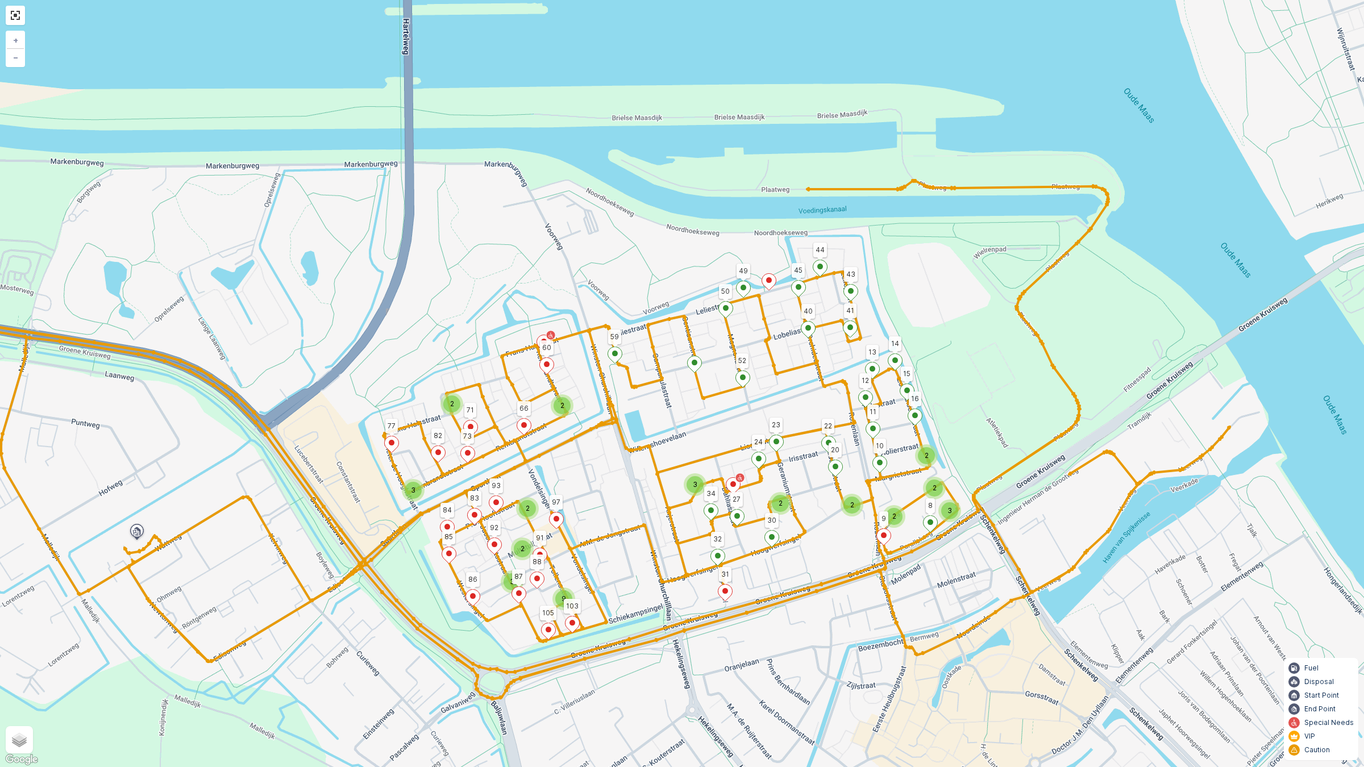
drag, startPoint x: 1081, startPoint y: 379, endPoint x: 877, endPoint y: 421, distance: 208.8
click at [877, 421] on div "2 2 2 2 3 2 2 3 2 3 2 2 3 9 45 43 44 50 49 52 23 15 14 12 13 41 40 9 22 16 11 2…" at bounding box center [682, 383] width 1364 height 767
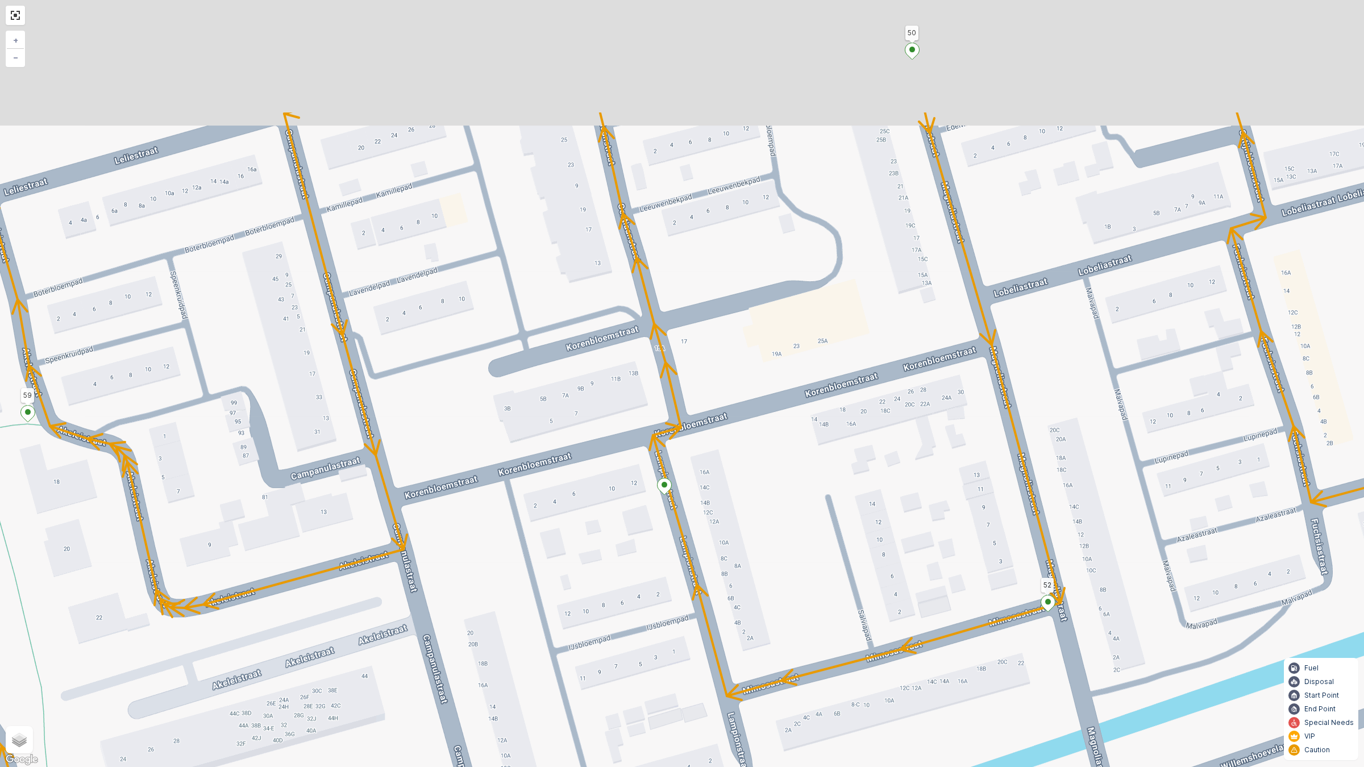
drag, startPoint x: 830, startPoint y: 268, endPoint x: 856, endPoint y: 367, distance: 102.2
click at [856, 367] on div "2 2 45 43 44 50 49 52 23 15 14 12 13 41 40 9 22 16 11 20 10 8 59 66 60 85 83 84…" at bounding box center [682, 383] width 1364 height 767
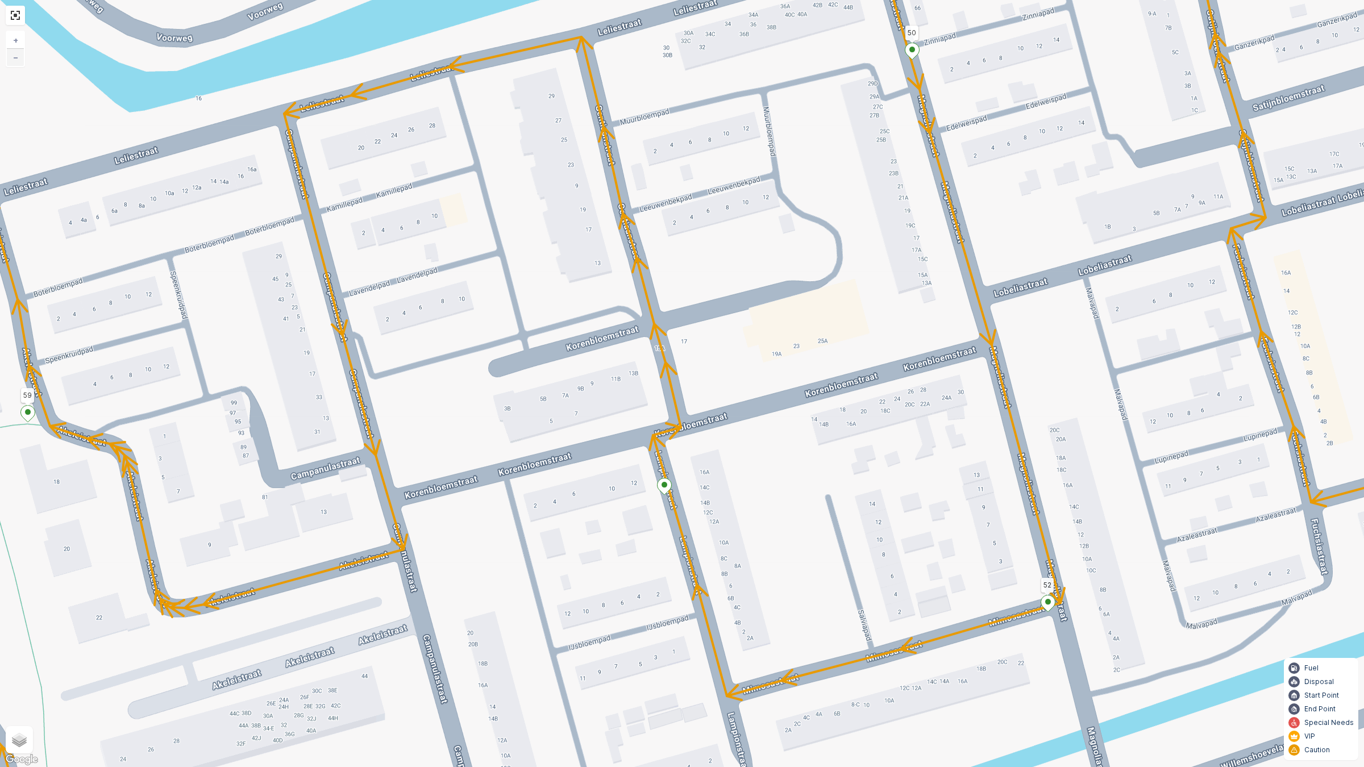
drag, startPoint x: 20, startPoint y: 64, endPoint x: 109, endPoint y: 106, distance: 98.7
click at [19, 64] on link "−" at bounding box center [15, 57] width 17 height 17
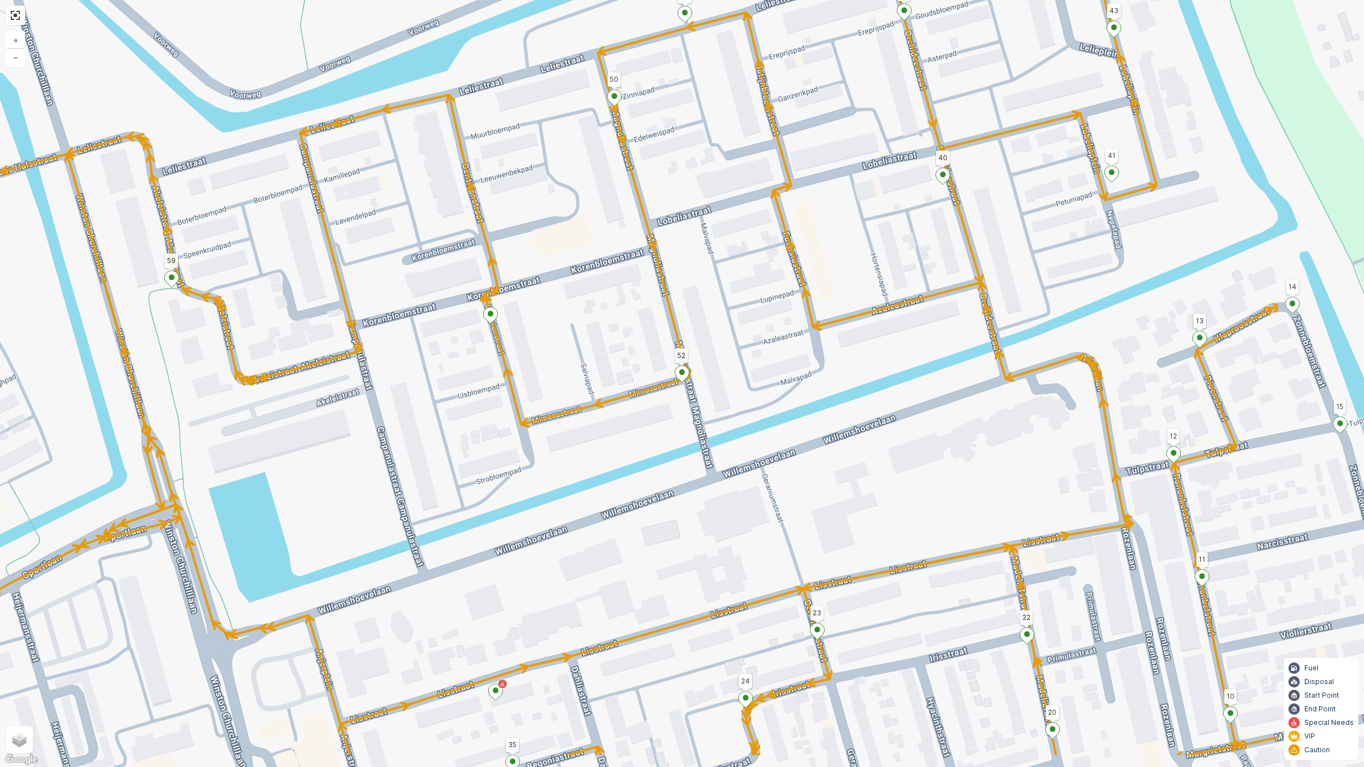
drag, startPoint x: 966, startPoint y: 383, endPoint x: 865, endPoint y: 310, distance: 124.3
click at [865, 310] on div "2 2 52 23 9 22 59 66 86 92 45 43 44 50 49 15 14 12 13 41 40 16 17 18 11 20 10 1…" at bounding box center [682, 383] width 1364 height 767
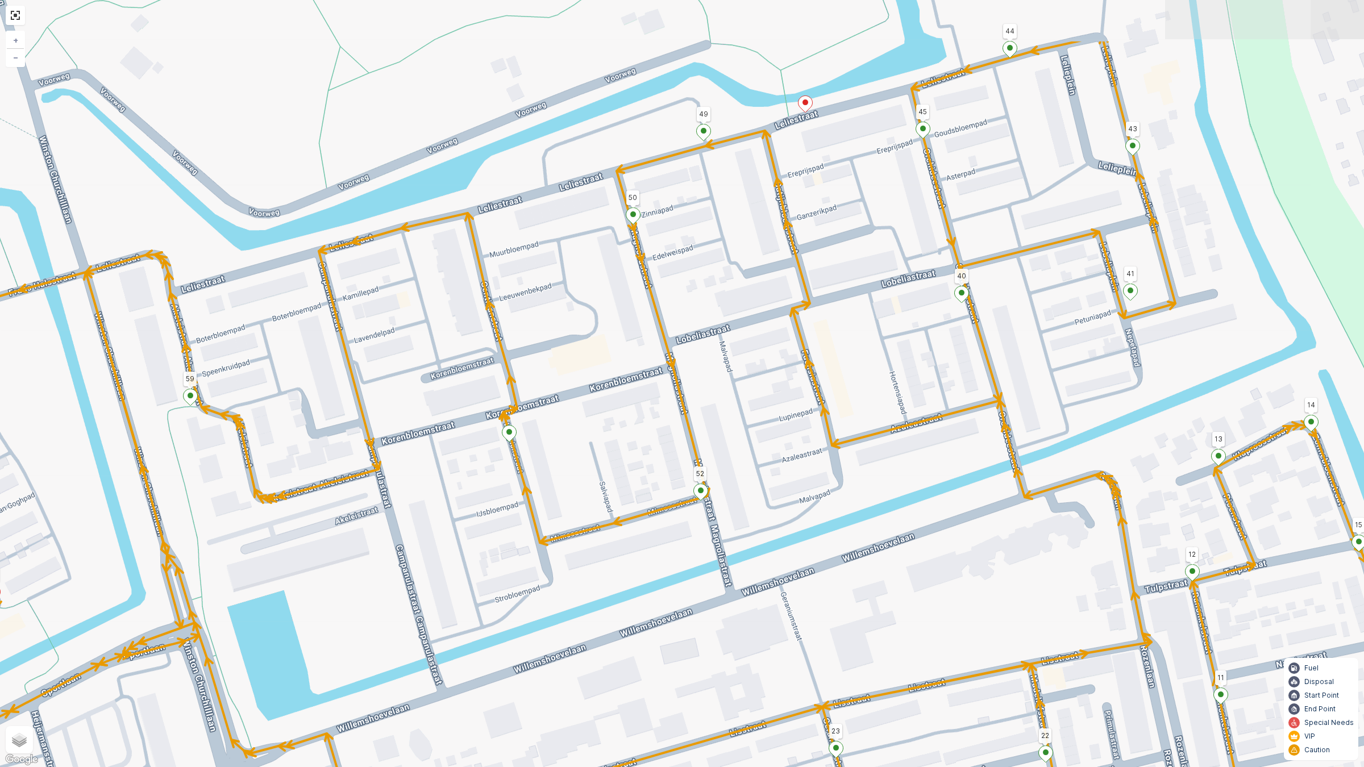
drag, startPoint x: 902, startPoint y: 311, endPoint x: 921, endPoint y: 429, distance: 119.7
click at [921, 429] on div "2 2 52 23 9 22 59 66 86 92 45 43 44 50 49 15 14 12 13 41 40 16 17 18 11 20 10 1…" at bounding box center [682, 383] width 1364 height 767
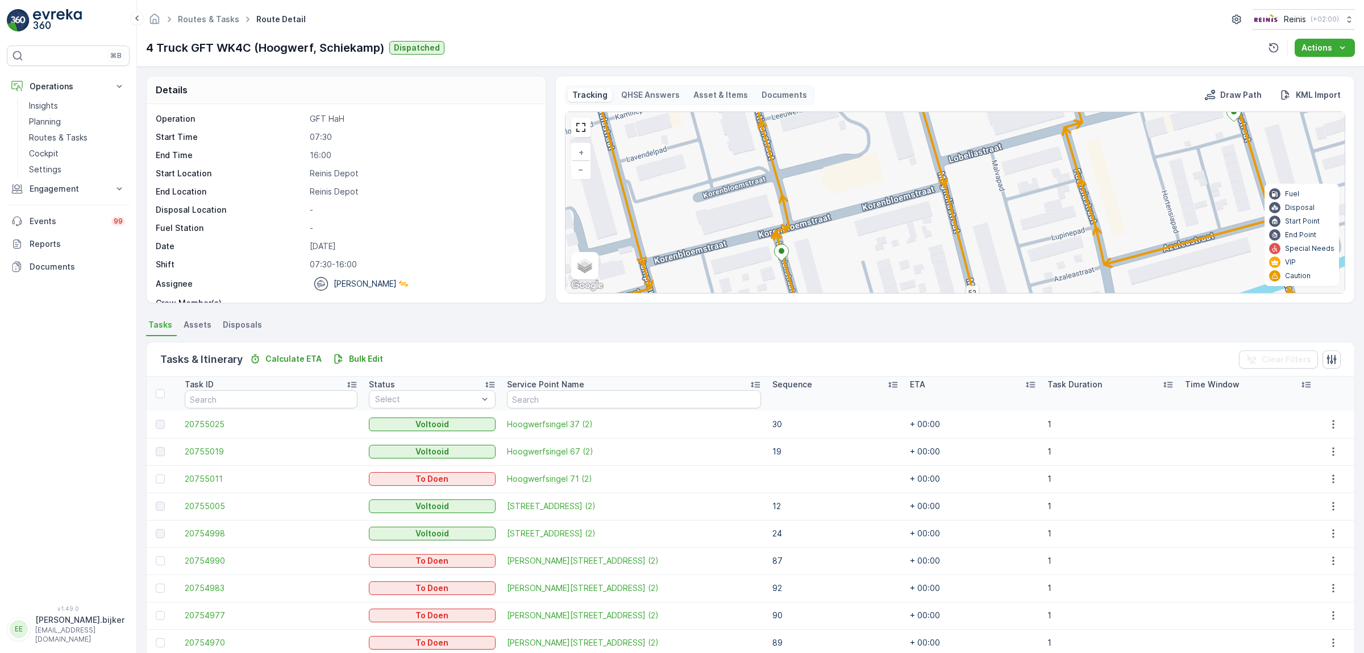
click at [469, 123] on p "GFT HaH" at bounding box center [422, 118] width 224 height 11
click at [438, 205] on p "-" at bounding box center [422, 209] width 224 height 11
